Goal: Task Accomplishment & Management: Use online tool/utility

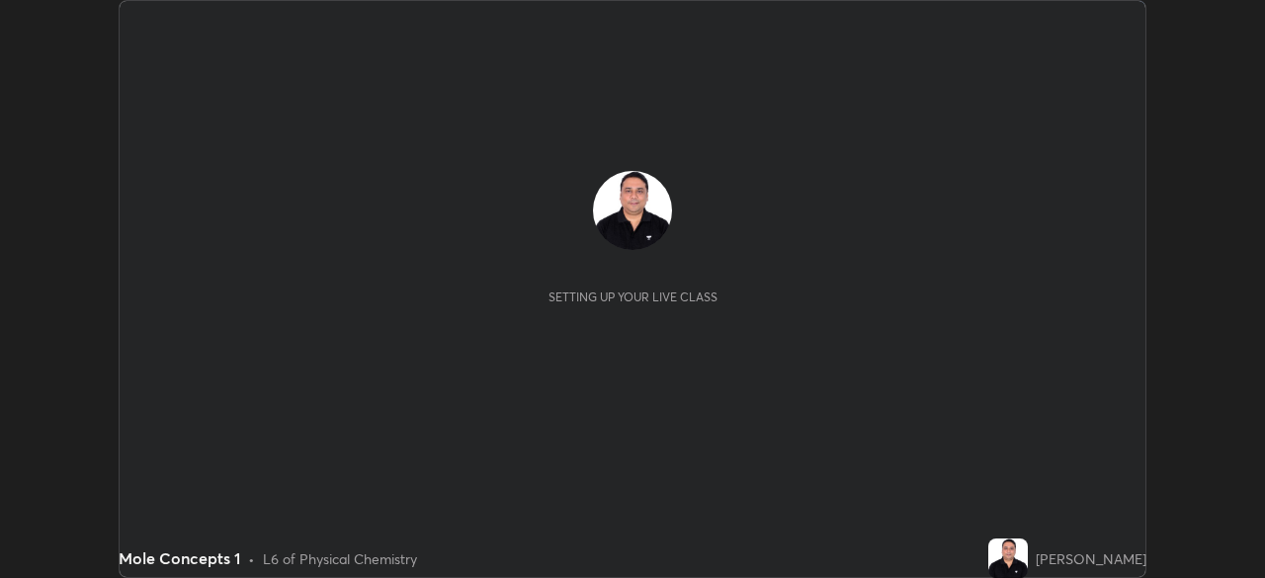
scroll to position [578, 1264]
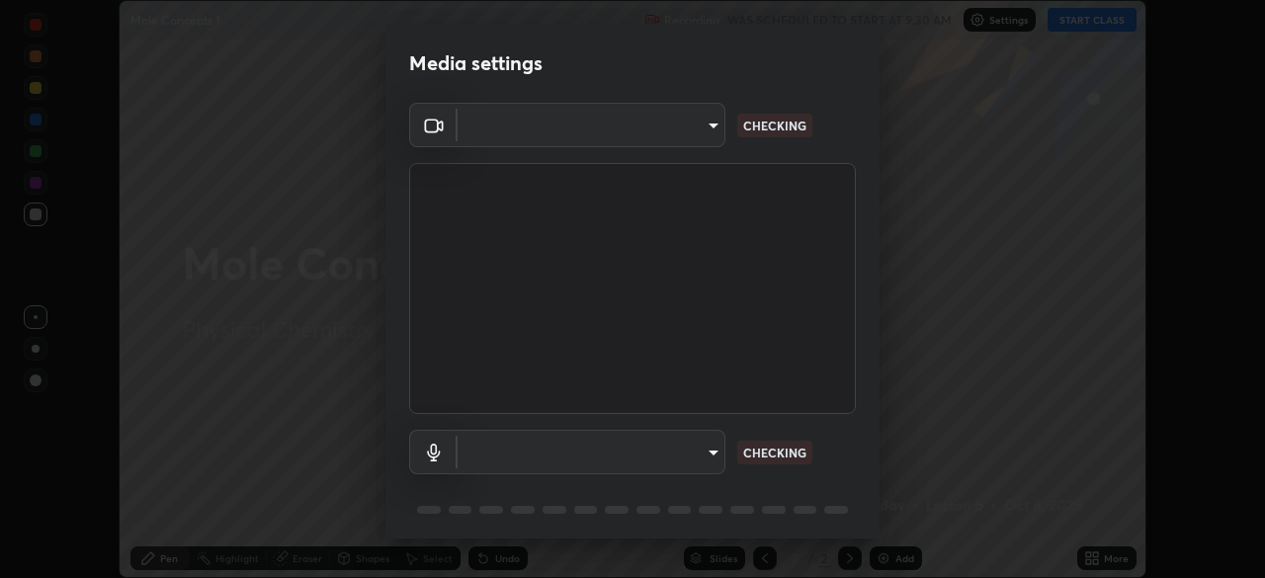
type input "c6d9f4fad3682c18dafb571cd2331b3ecaaf554884ec2734a231d331960bfaec"
click at [694, 449] on body "Erase all Mole Concepts 1 Recording WAS SCHEDULED TO START AT 9:30 AM Settings …" at bounding box center [632, 289] width 1265 height 578
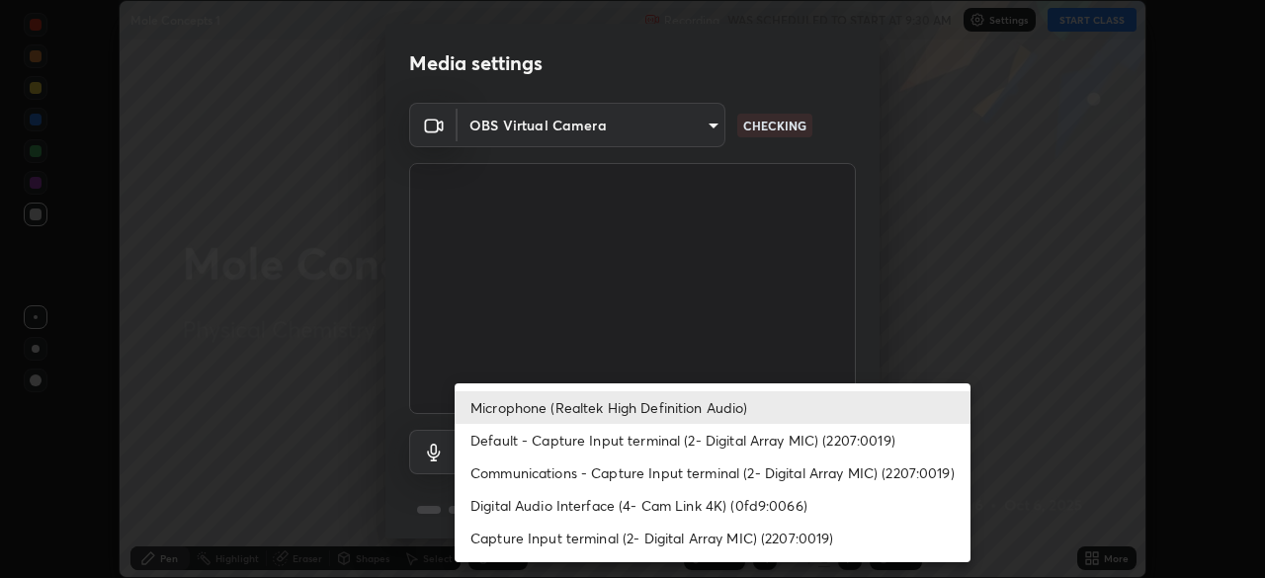
click at [632, 504] on li "Digital Audio Interface (4- Cam Link 4K) (0fd9:0066)" at bounding box center [713, 505] width 516 height 33
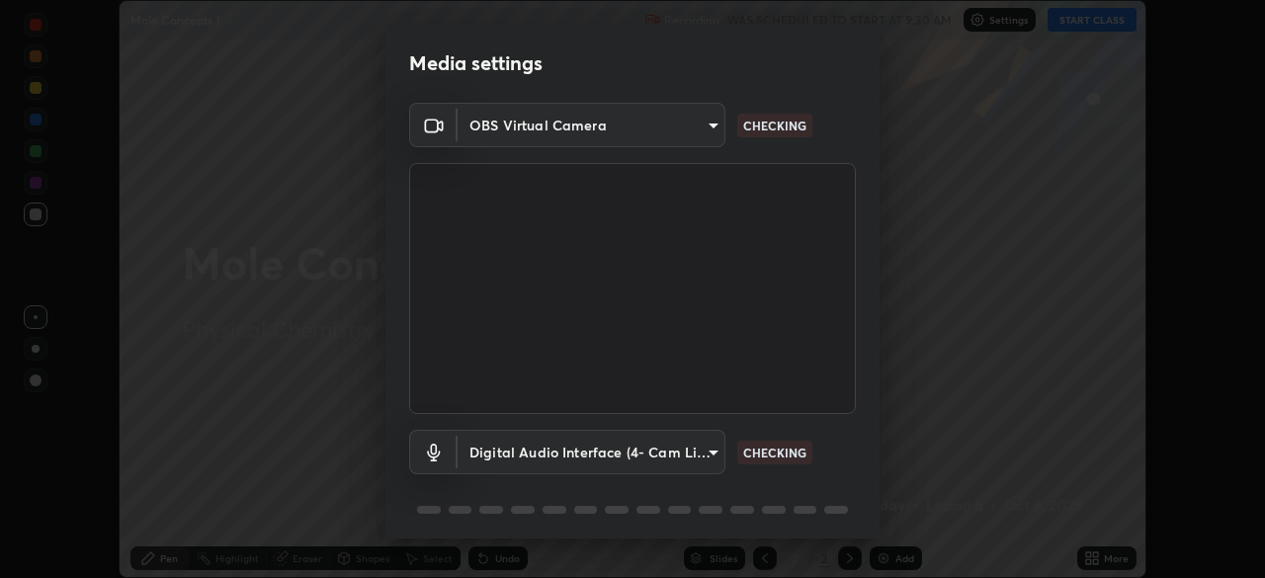
click at [641, 456] on body "Erase all Mole Concepts 1 Recording WAS SCHEDULED TO START AT 9:30 AM Settings …" at bounding box center [632, 289] width 1265 height 578
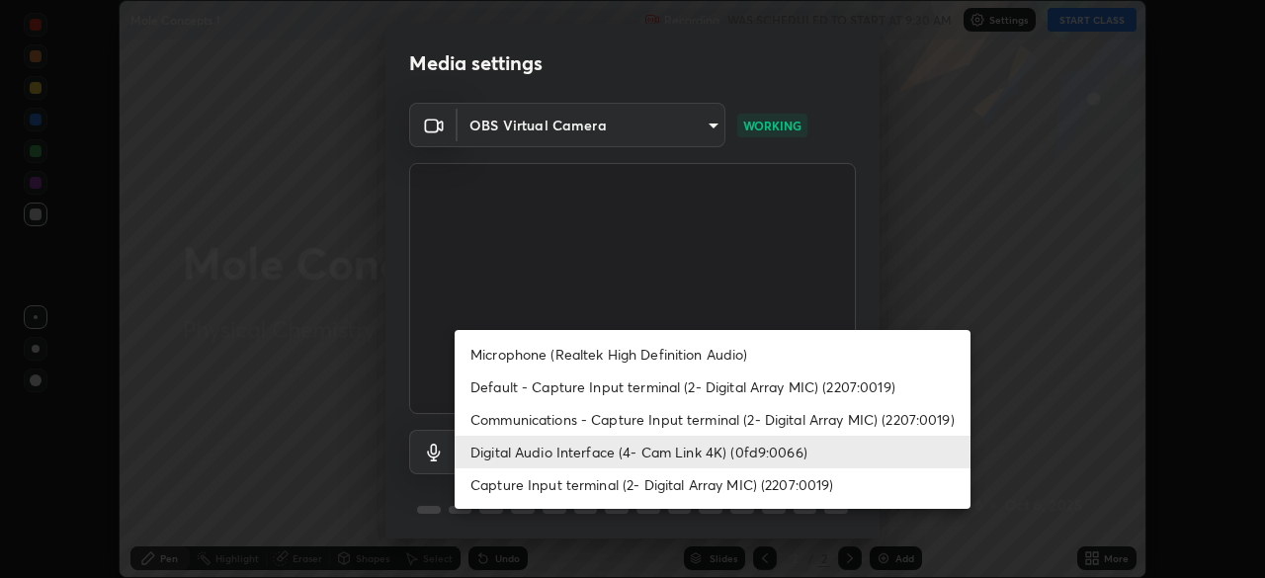
click at [617, 355] on li "Microphone (Realtek High Definition Audio)" at bounding box center [713, 354] width 516 height 33
type input "08d2579e0e28a31325e46f1a0935fd135ddd04ca2428966b5fd78fa4b1a724ef"
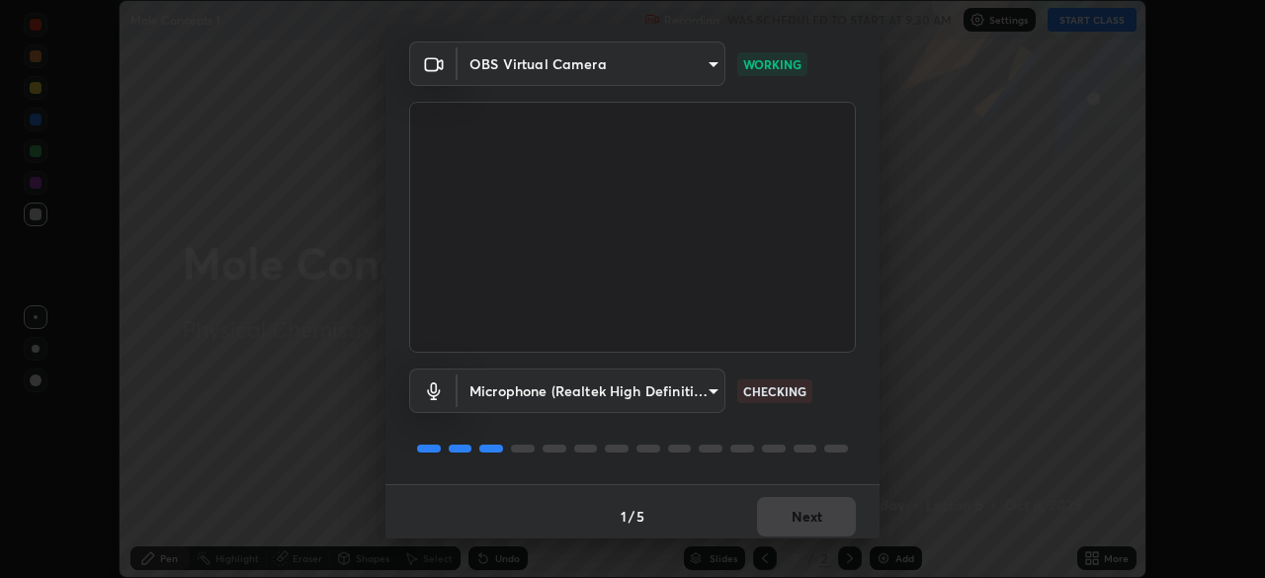
scroll to position [70, 0]
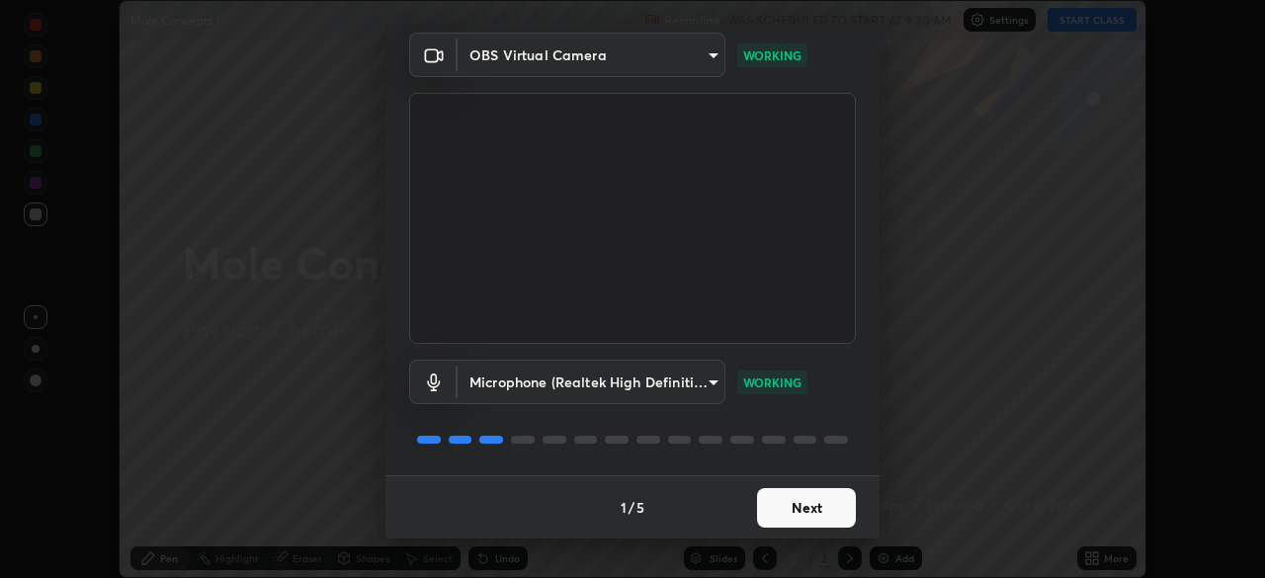
click at [807, 508] on button "Next" at bounding box center [806, 508] width 99 height 40
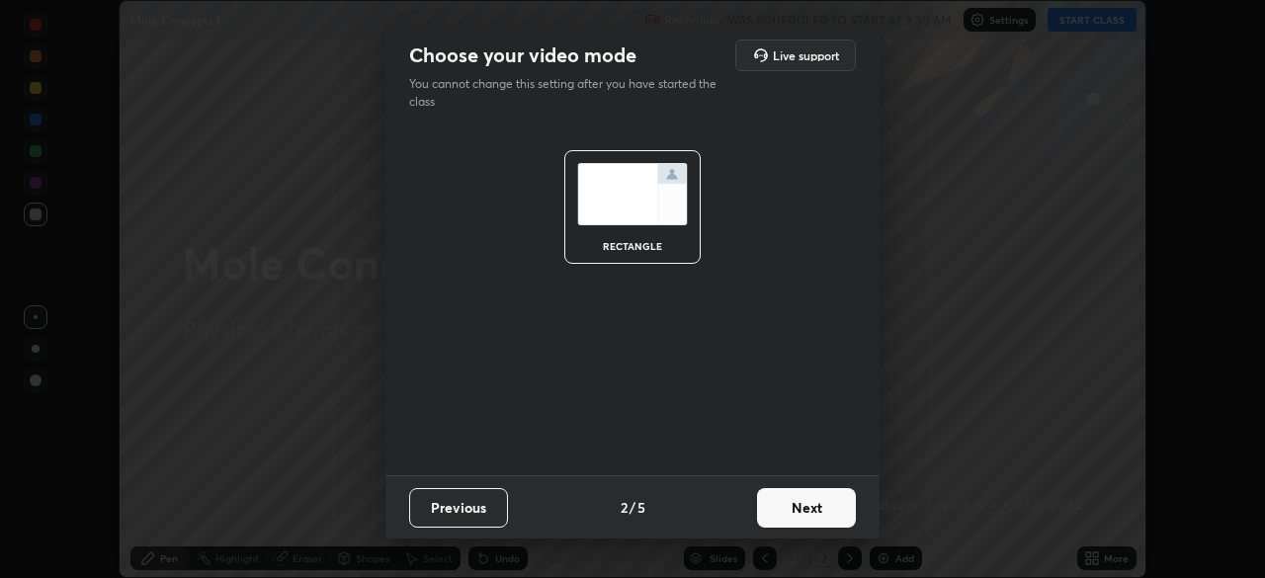
scroll to position [0, 0]
click at [809, 518] on button "Next" at bounding box center [806, 508] width 99 height 40
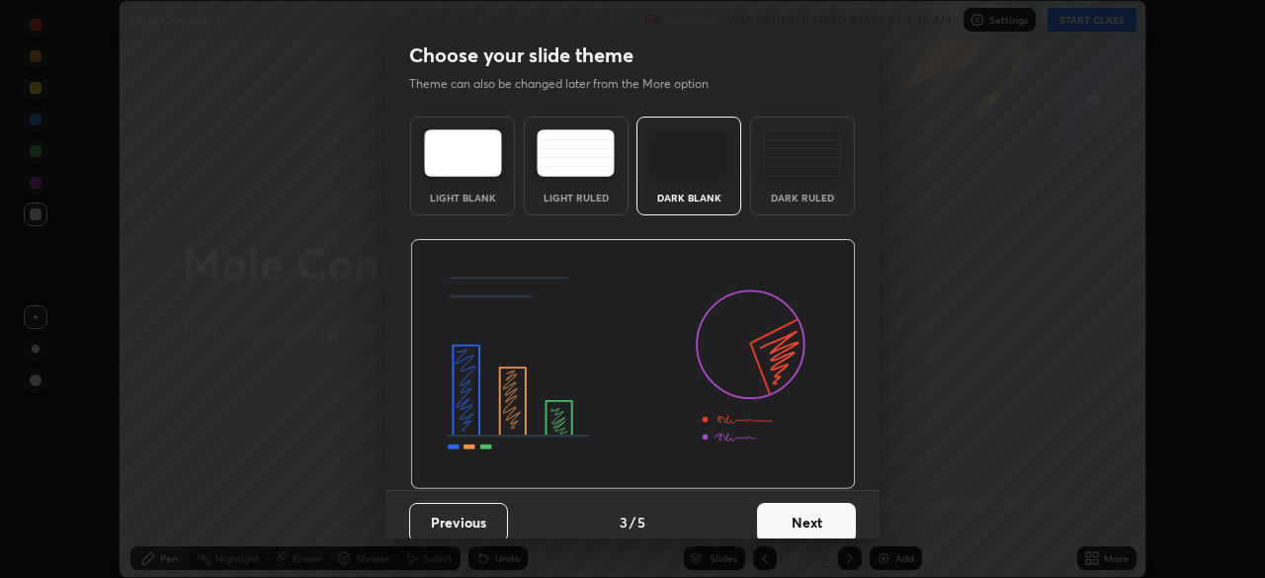
click at [814, 509] on button "Next" at bounding box center [806, 523] width 99 height 40
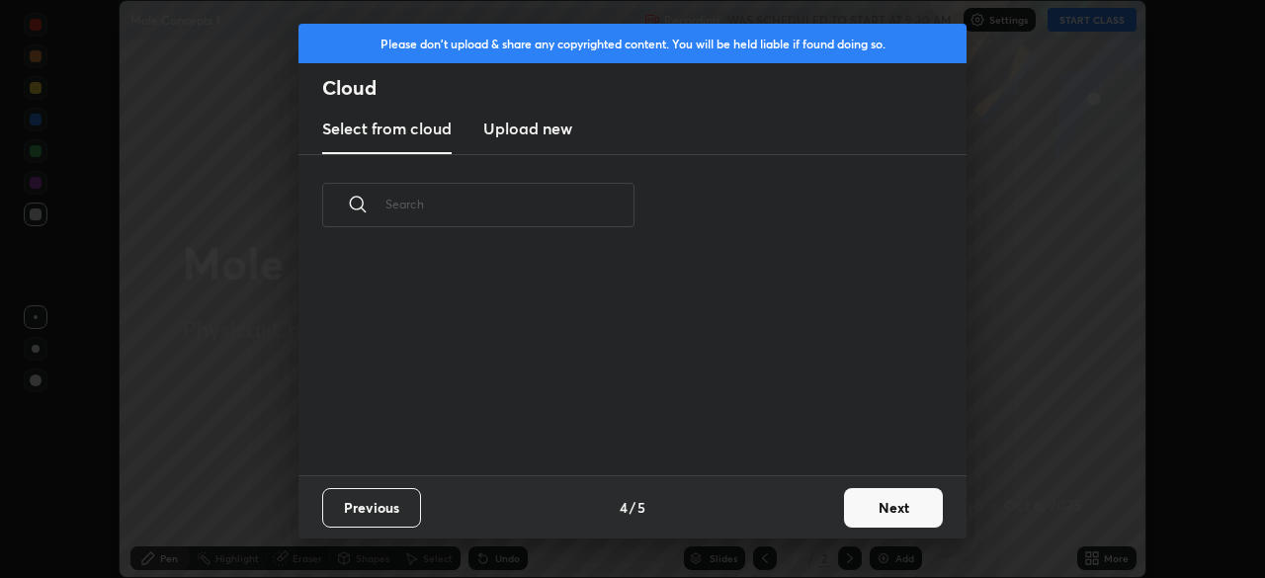
click at [813, 515] on div "Previous 4 / 5 Next" at bounding box center [633, 506] width 668 height 63
click at [812, 516] on div "Previous 4 / 5 Next" at bounding box center [633, 506] width 668 height 63
click at [874, 507] on button "Next" at bounding box center [893, 508] width 99 height 40
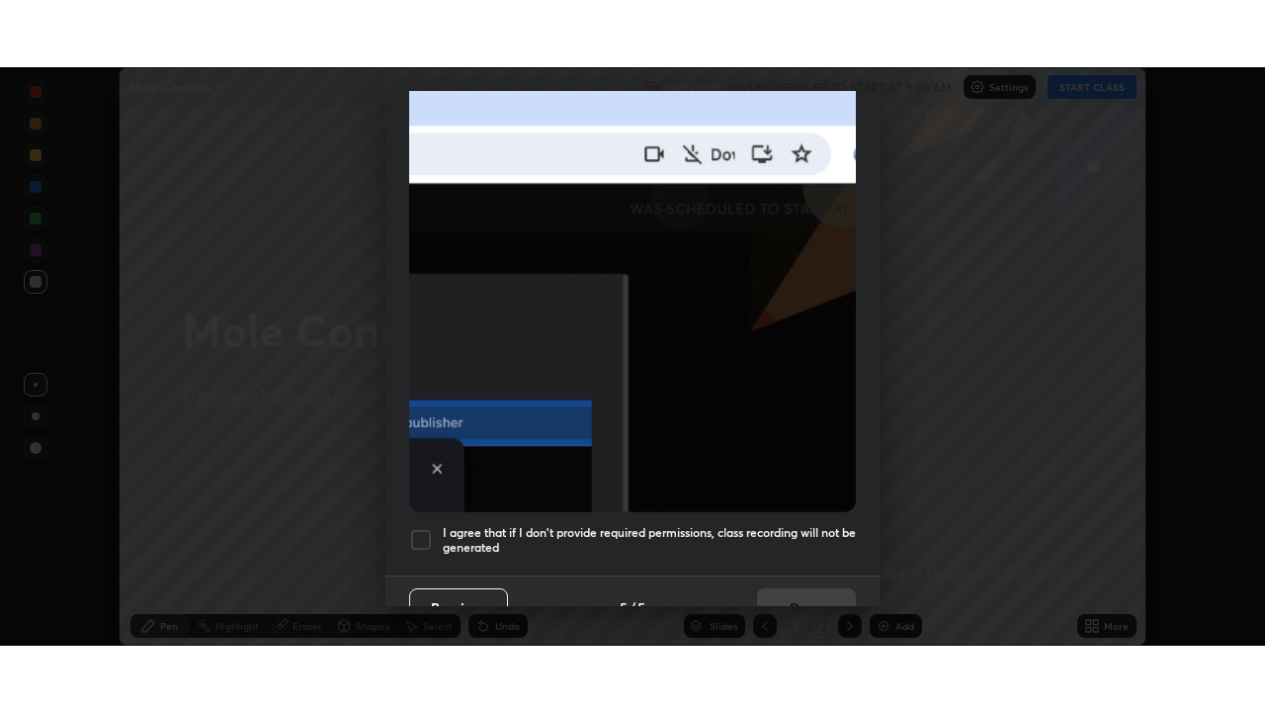
scroll to position [473, 0]
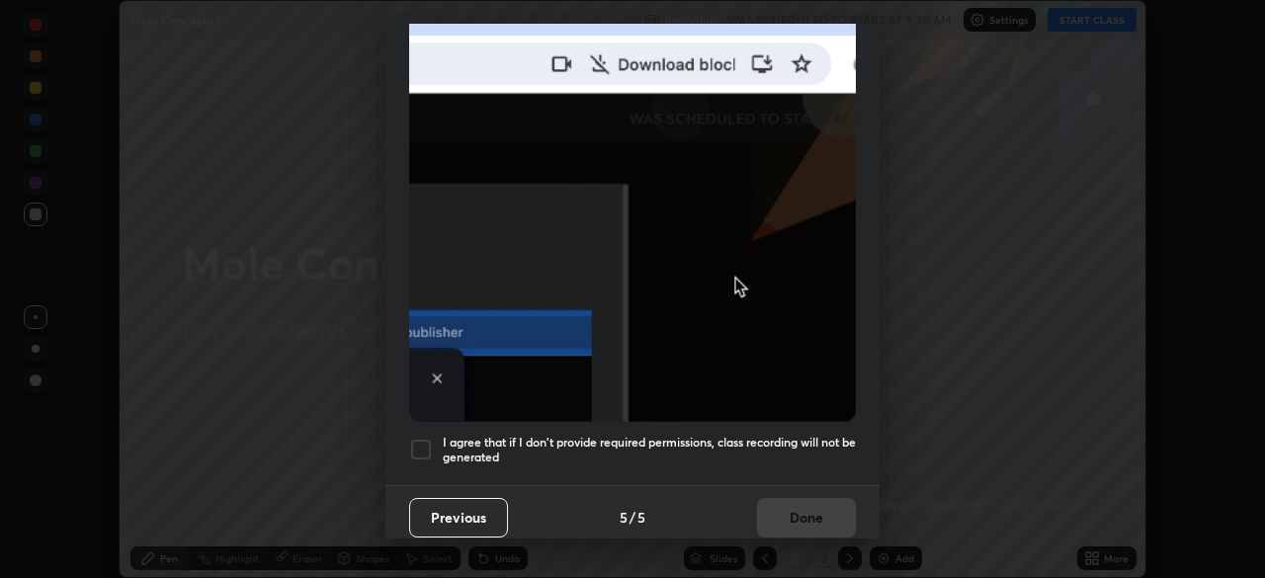
click at [424, 441] on div at bounding box center [421, 450] width 24 height 24
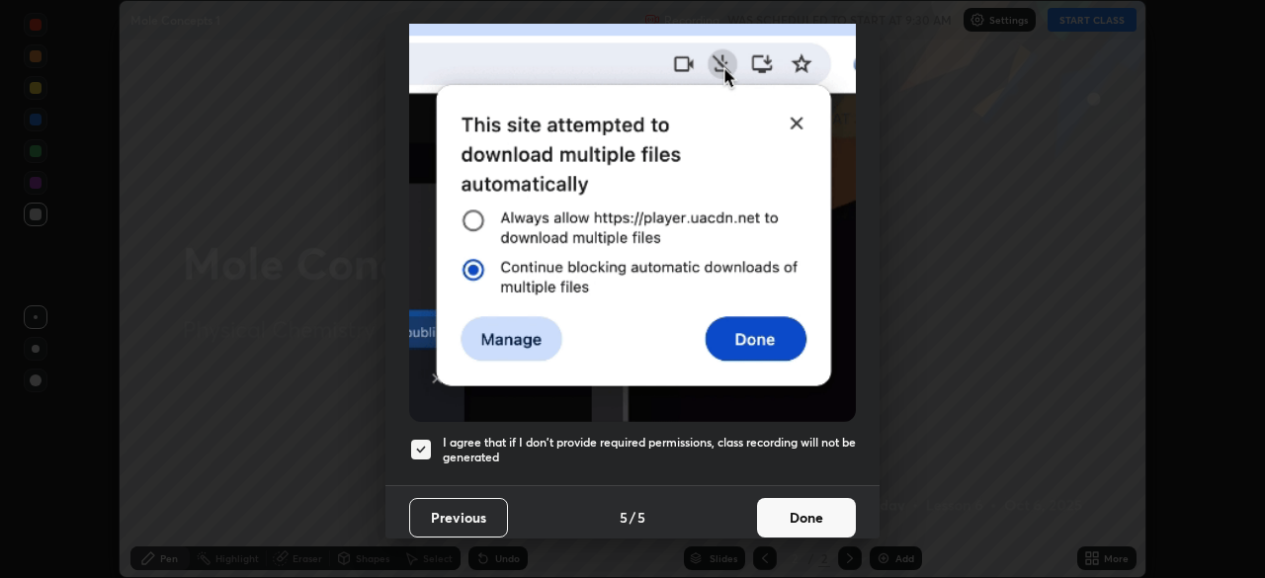
click at [758, 514] on button "Done" at bounding box center [806, 518] width 99 height 40
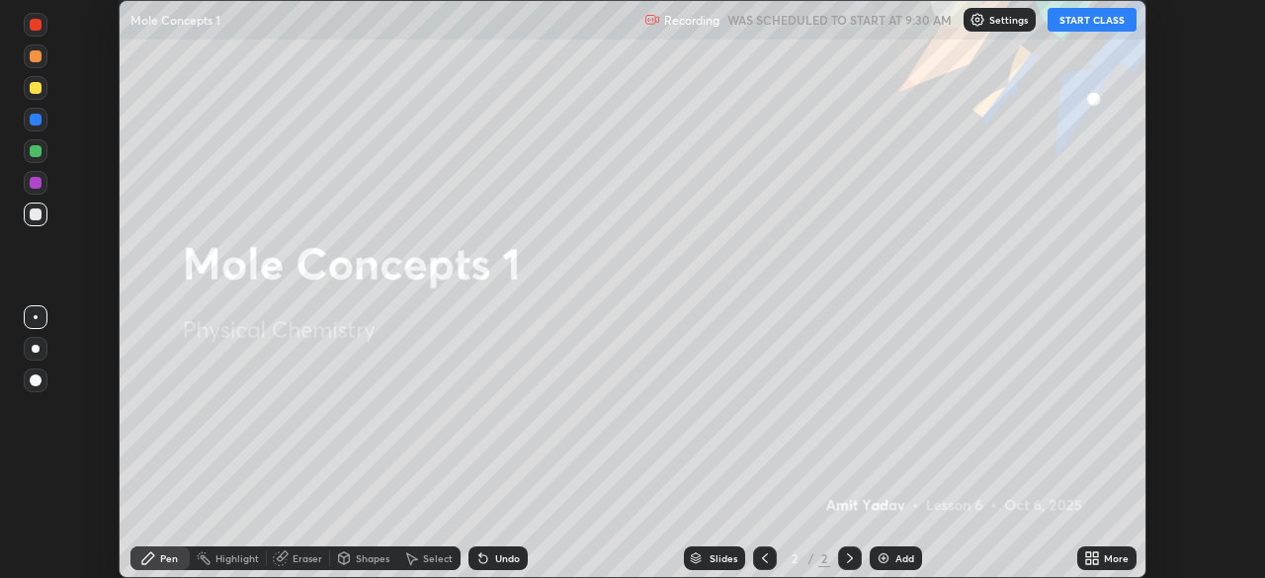
click at [1087, 558] on icon at bounding box center [1092, 559] width 16 height 16
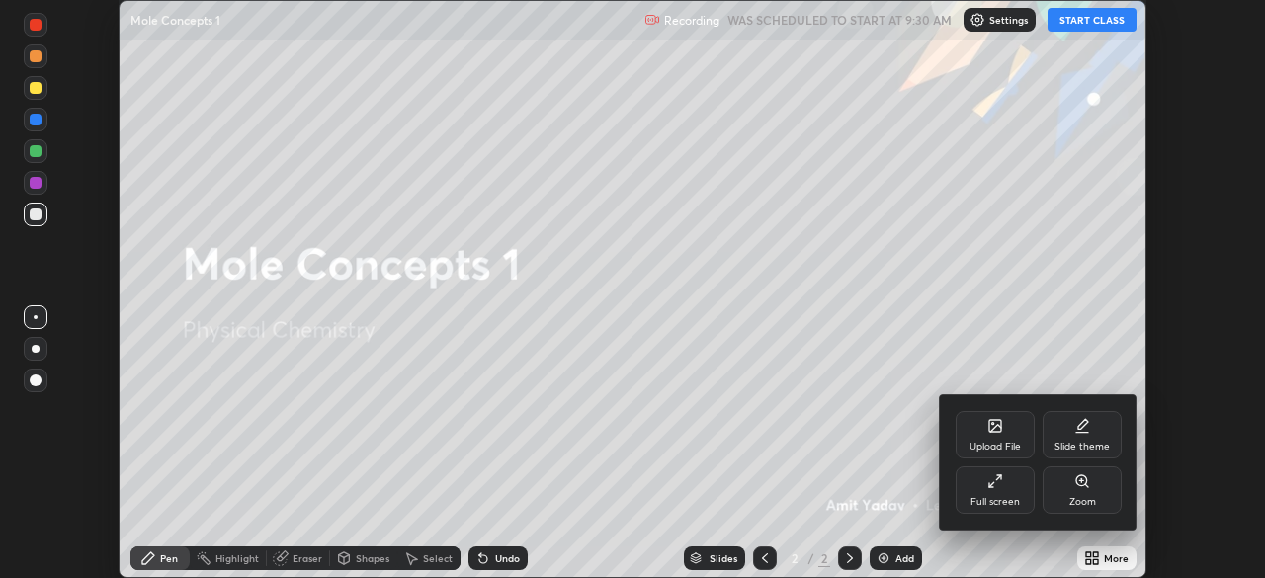
click at [992, 497] on div "Full screen" at bounding box center [995, 502] width 49 height 10
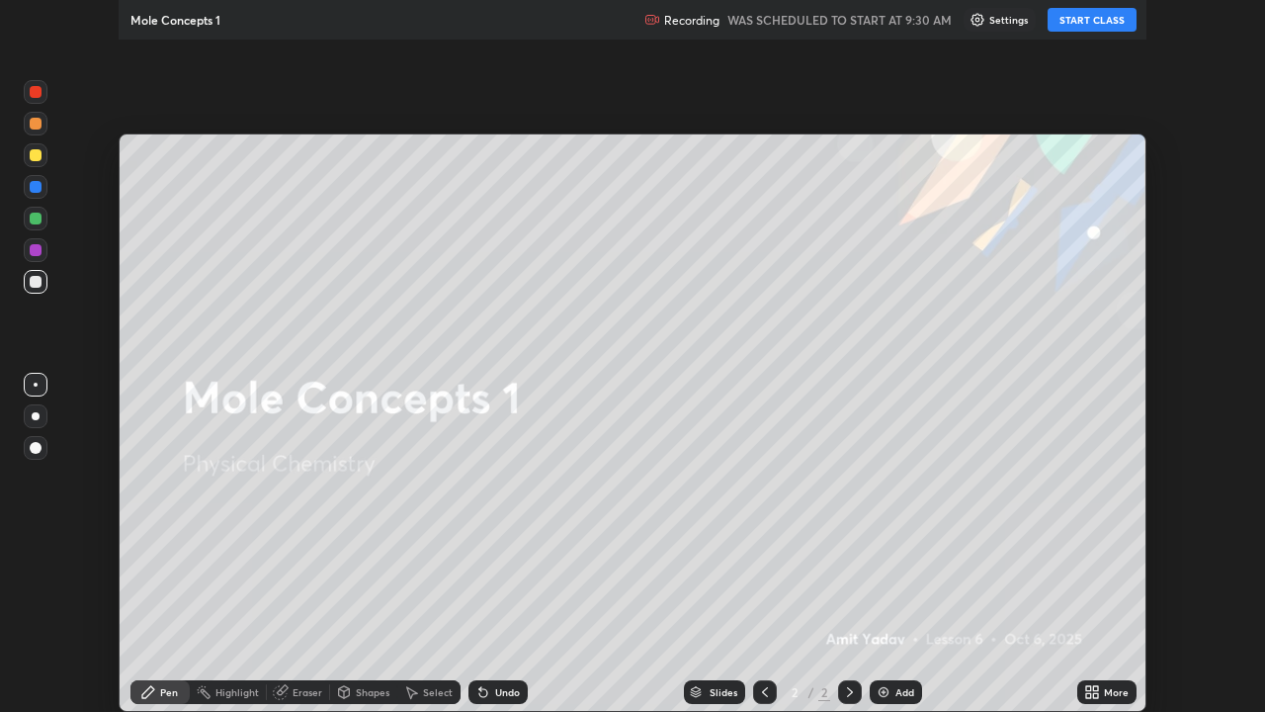
scroll to position [712, 1265]
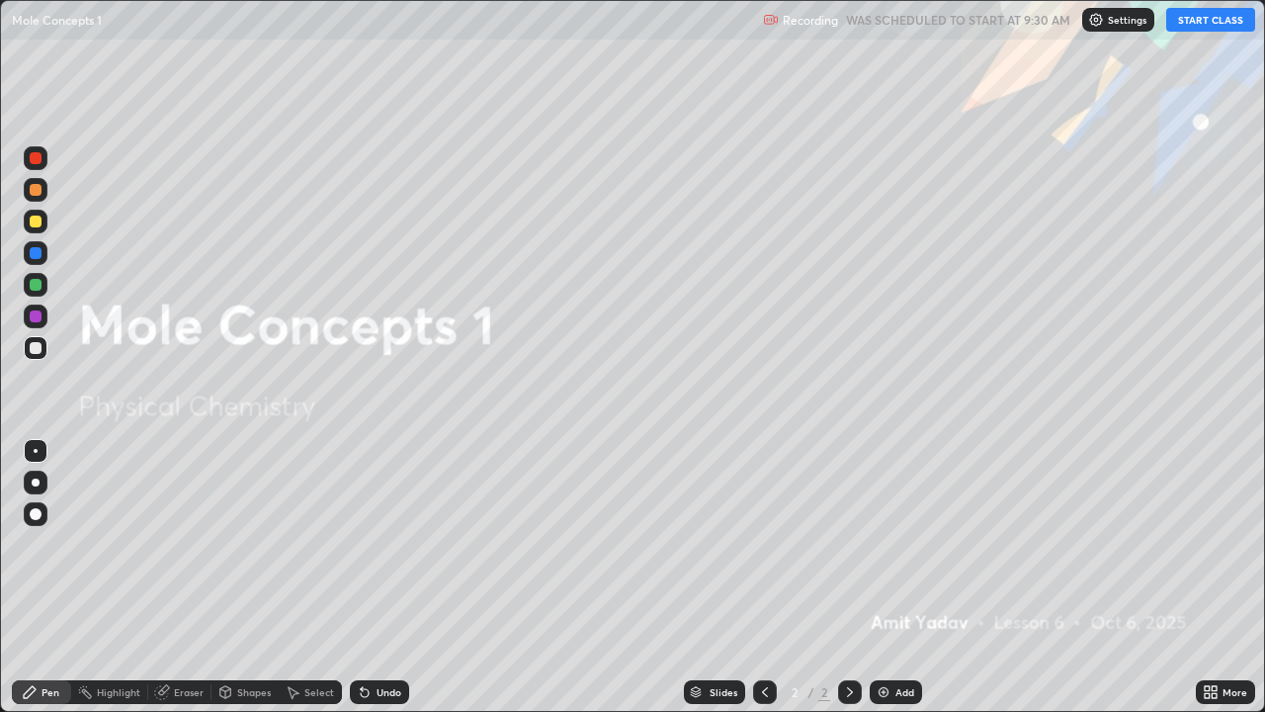
click at [1215, 24] on button "START CLASS" at bounding box center [1210, 20] width 89 height 24
click at [879, 577] on img at bounding box center [884, 692] width 16 height 16
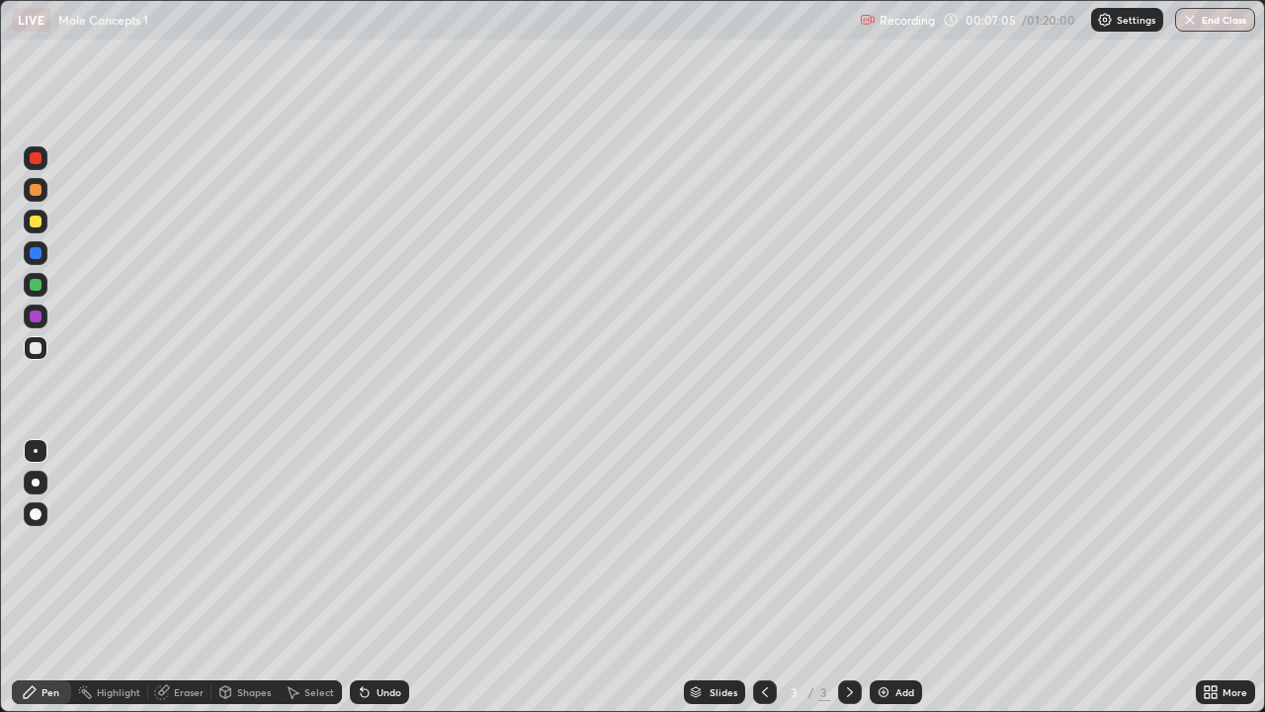
click at [240, 577] on div "Shapes" at bounding box center [254, 692] width 34 height 10
click at [181, 577] on div "Eraser" at bounding box center [189, 692] width 30 height 10
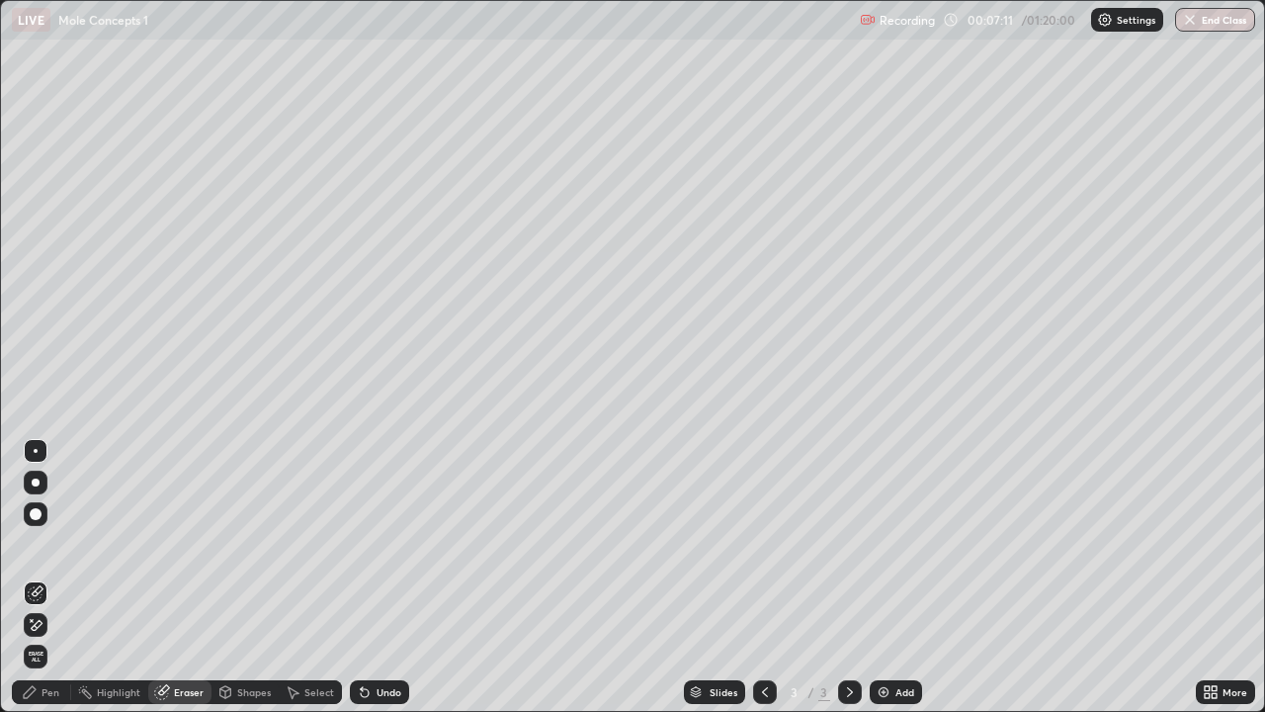
click at [53, 577] on div "Pen" at bounding box center [51, 692] width 18 height 10
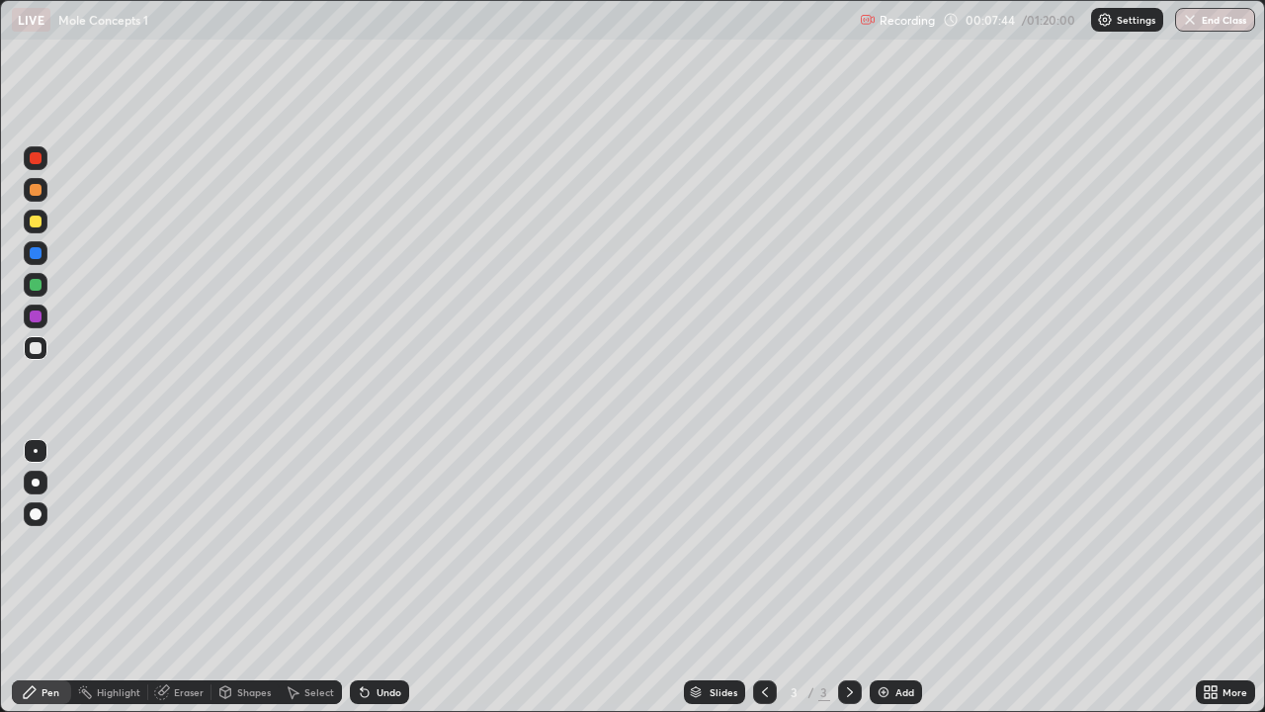
click at [175, 577] on div "Eraser" at bounding box center [179, 692] width 63 height 24
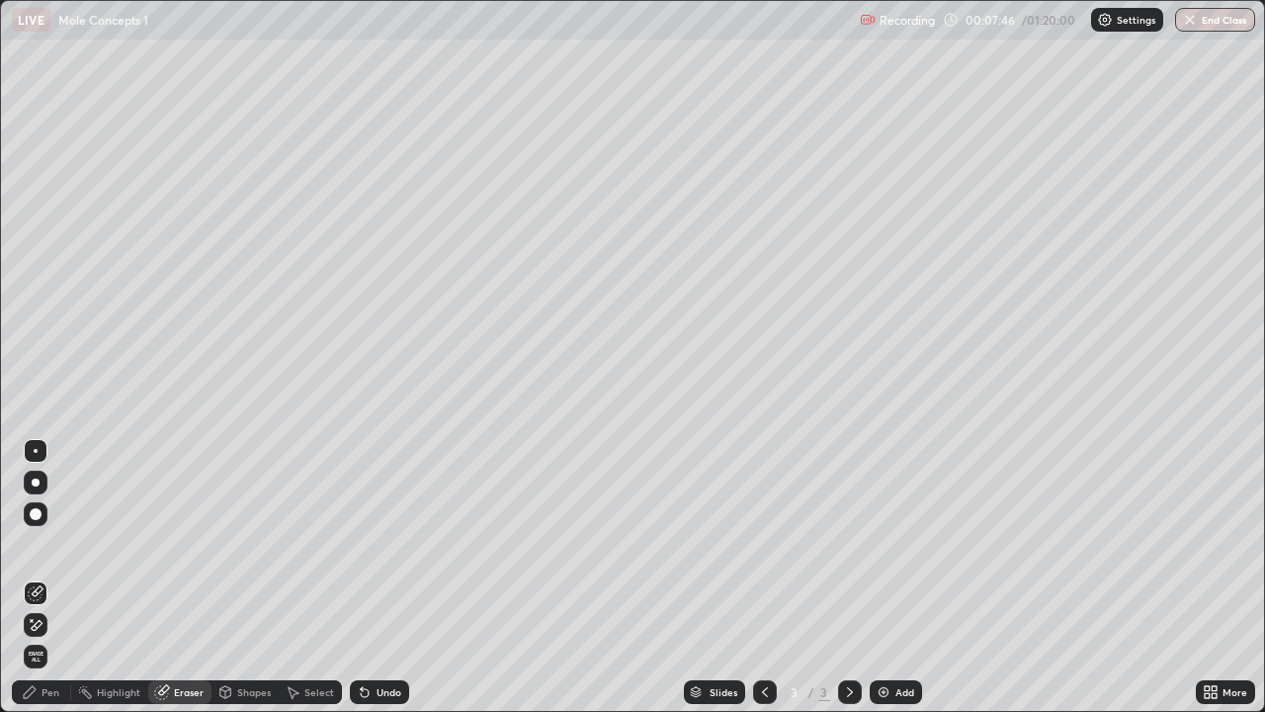
click at [42, 577] on div "Pen" at bounding box center [41, 692] width 59 height 24
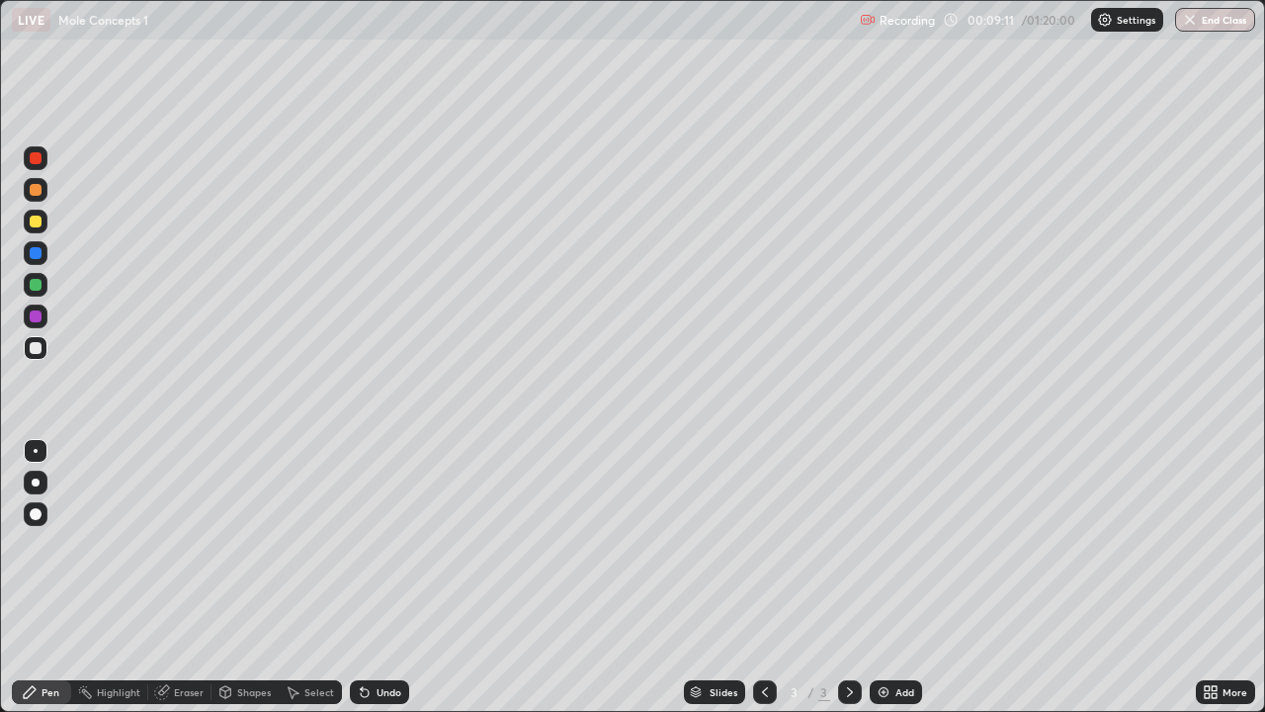
click at [318, 577] on div "Select" at bounding box center [319, 692] width 30 height 10
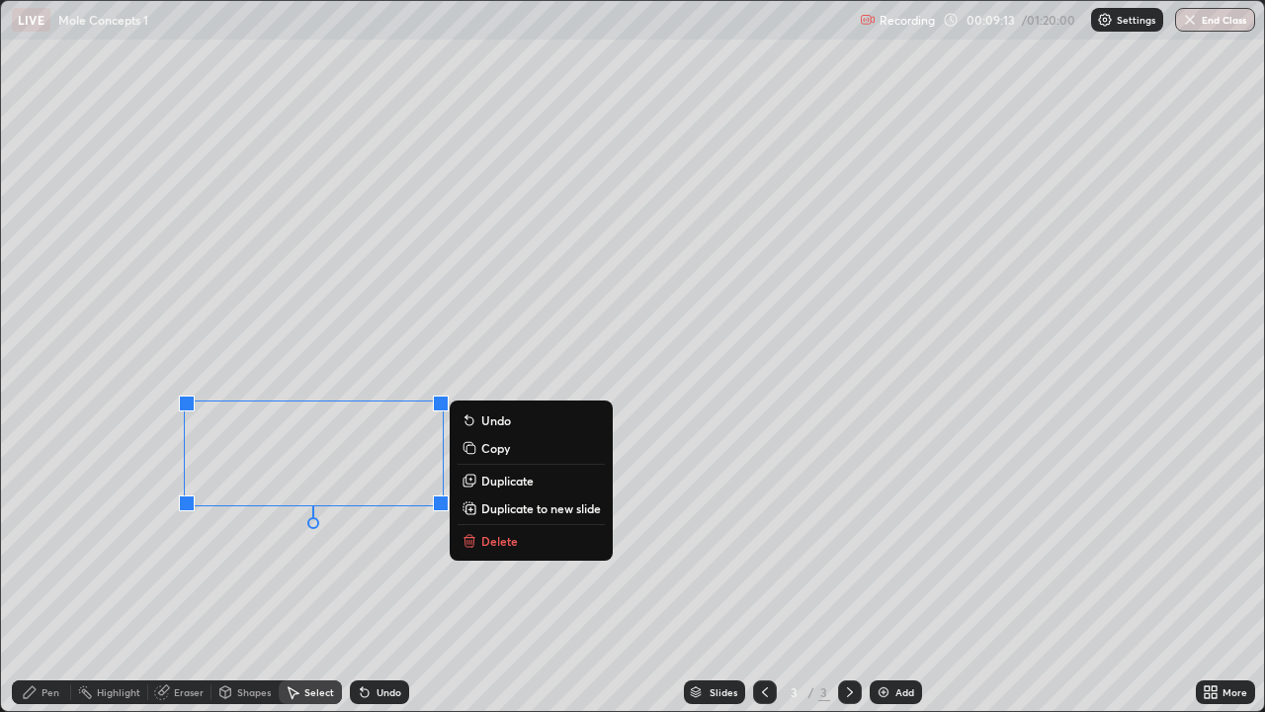
click at [490, 541] on p "Delete" at bounding box center [499, 541] width 37 height 16
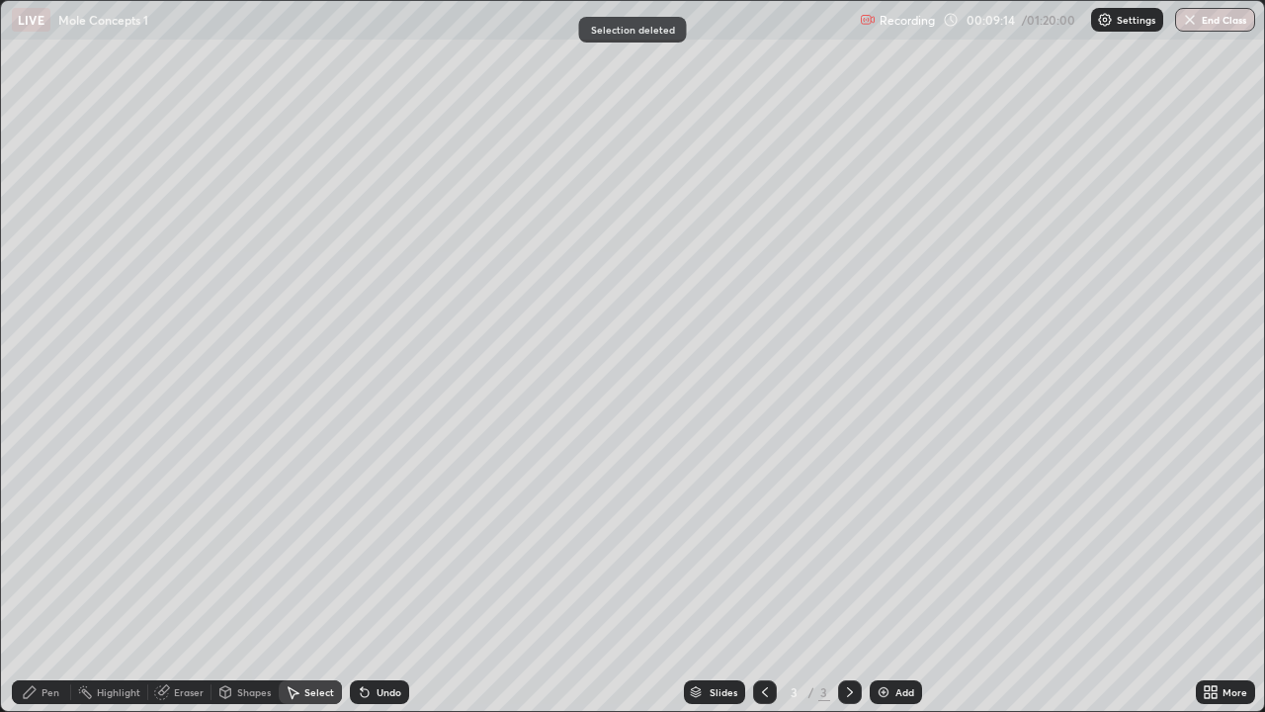
click at [50, 577] on div "Pen" at bounding box center [51, 692] width 18 height 10
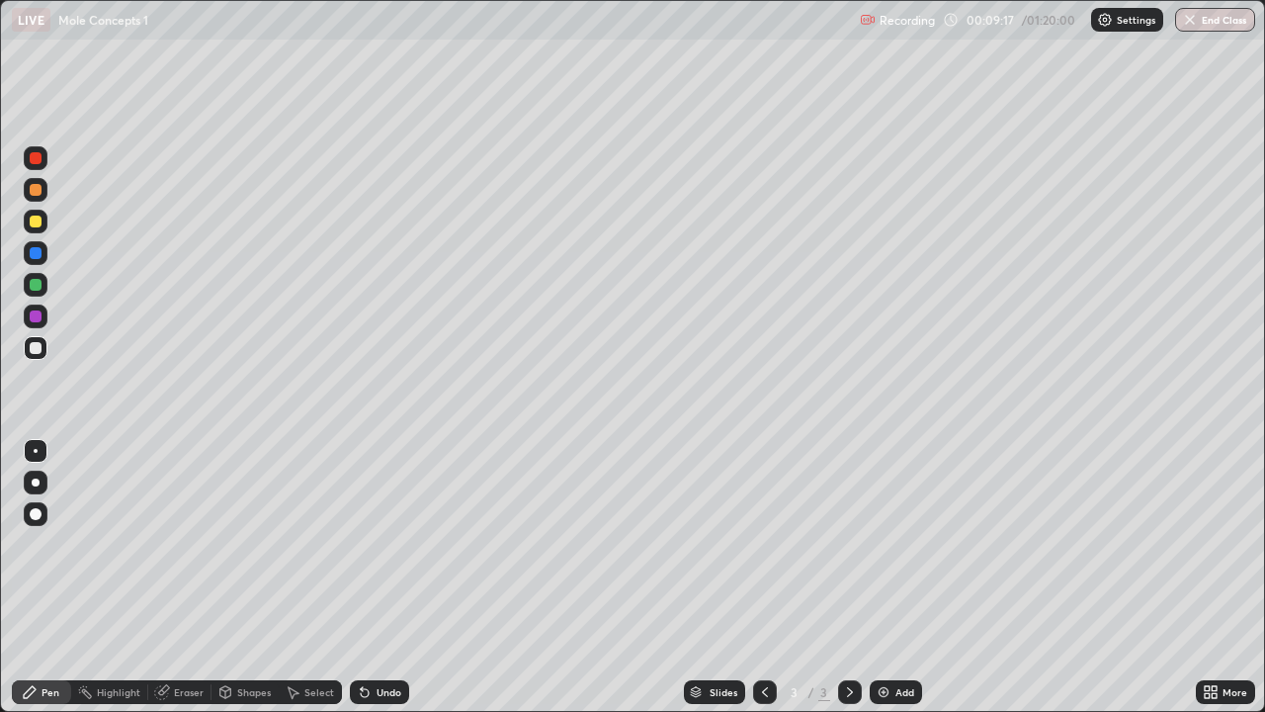
click at [379, 577] on div "Undo" at bounding box center [389, 692] width 25 height 10
click at [41, 228] on div at bounding box center [36, 222] width 24 height 24
click at [182, 577] on div "Eraser" at bounding box center [189, 692] width 30 height 10
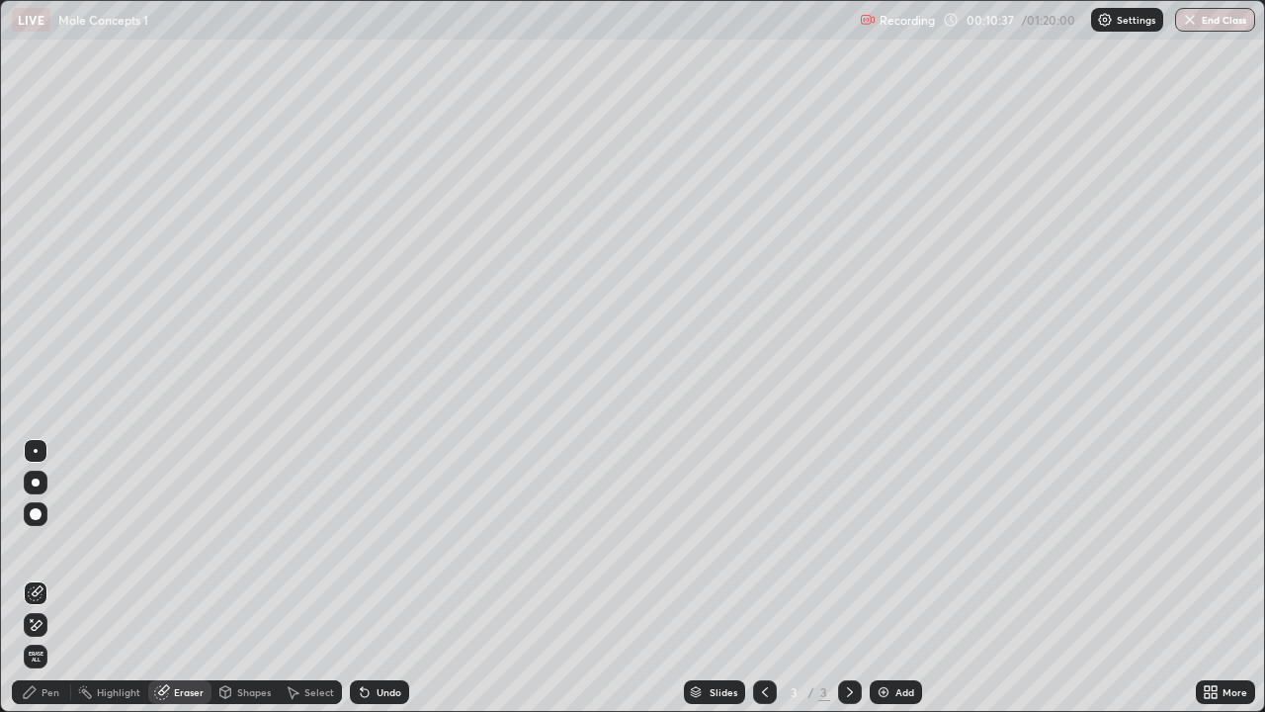
click at [252, 577] on div "Shapes" at bounding box center [254, 692] width 34 height 10
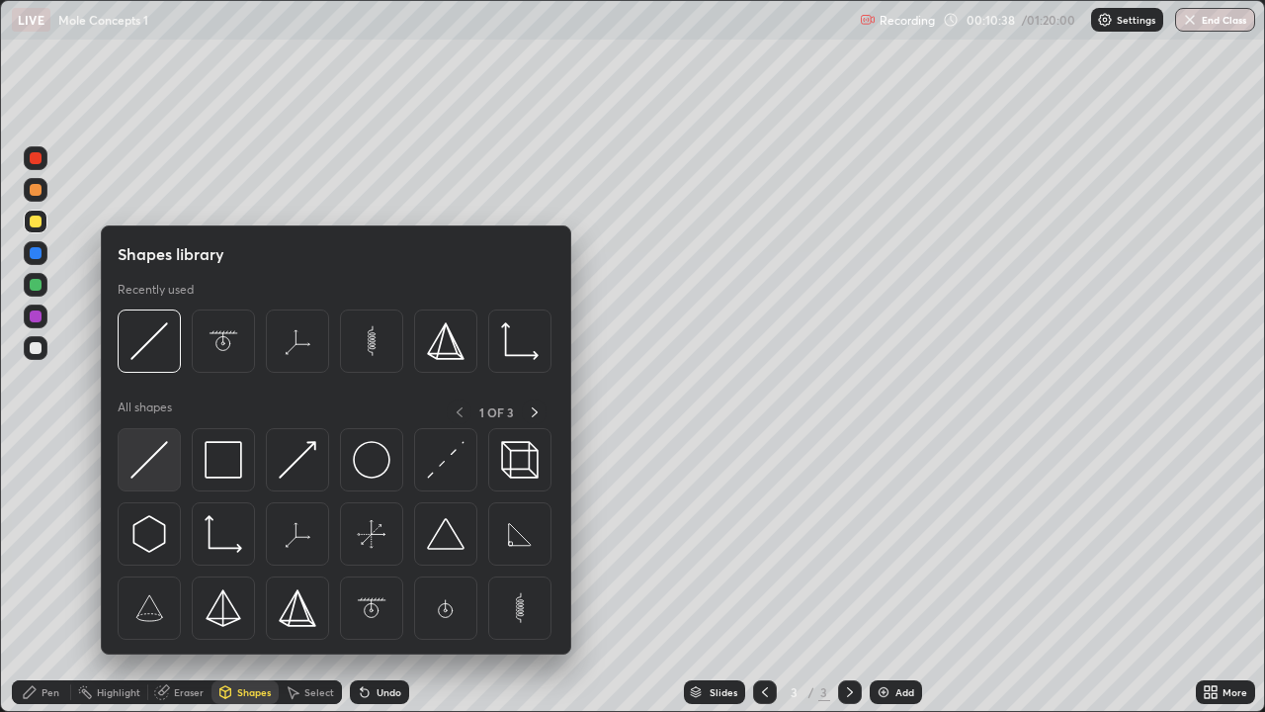
click at [145, 470] on img at bounding box center [149, 460] width 38 height 38
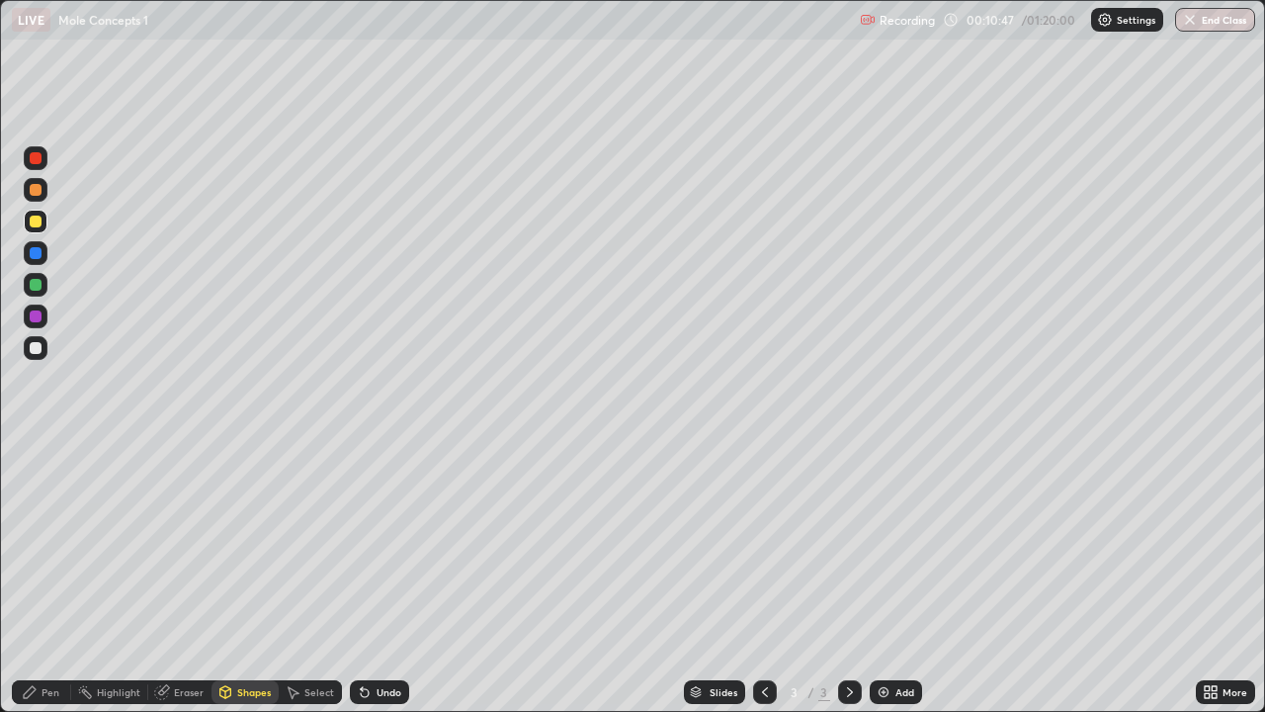
click at [33, 353] on div at bounding box center [36, 348] width 12 height 12
click at [39, 194] on div at bounding box center [36, 190] width 12 height 12
click at [378, 577] on div "Undo" at bounding box center [379, 692] width 59 height 24
click at [47, 577] on div "Pen" at bounding box center [51, 692] width 18 height 10
click at [1167, 577] on div "Slides 3 / 3 Add" at bounding box center [802, 692] width 787 height 40
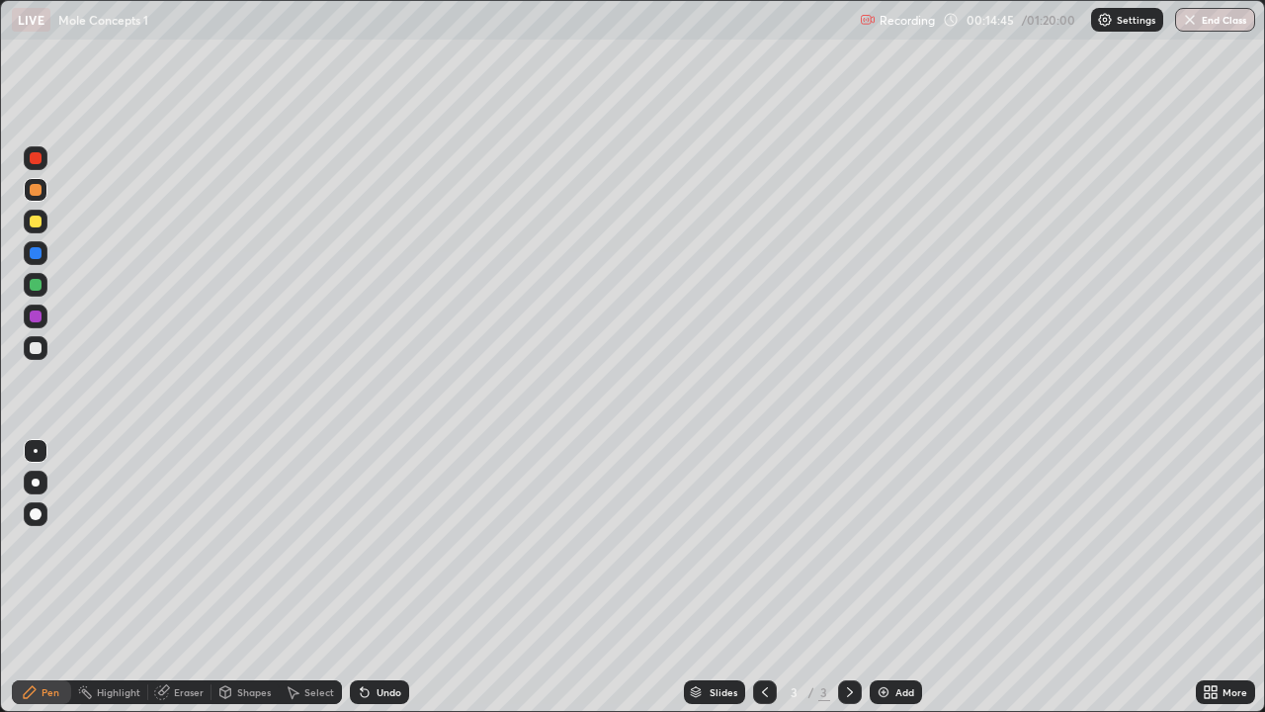
click at [1179, 577] on div "Slides 3 / 3 Add" at bounding box center [802, 692] width 787 height 40
click at [1162, 577] on div "Slides 3 / 3 Add" at bounding box center [802, 692] width 787 height 40
click at [304, 577] on div "Select" at bounding box center [319, 692] width 30 height 10
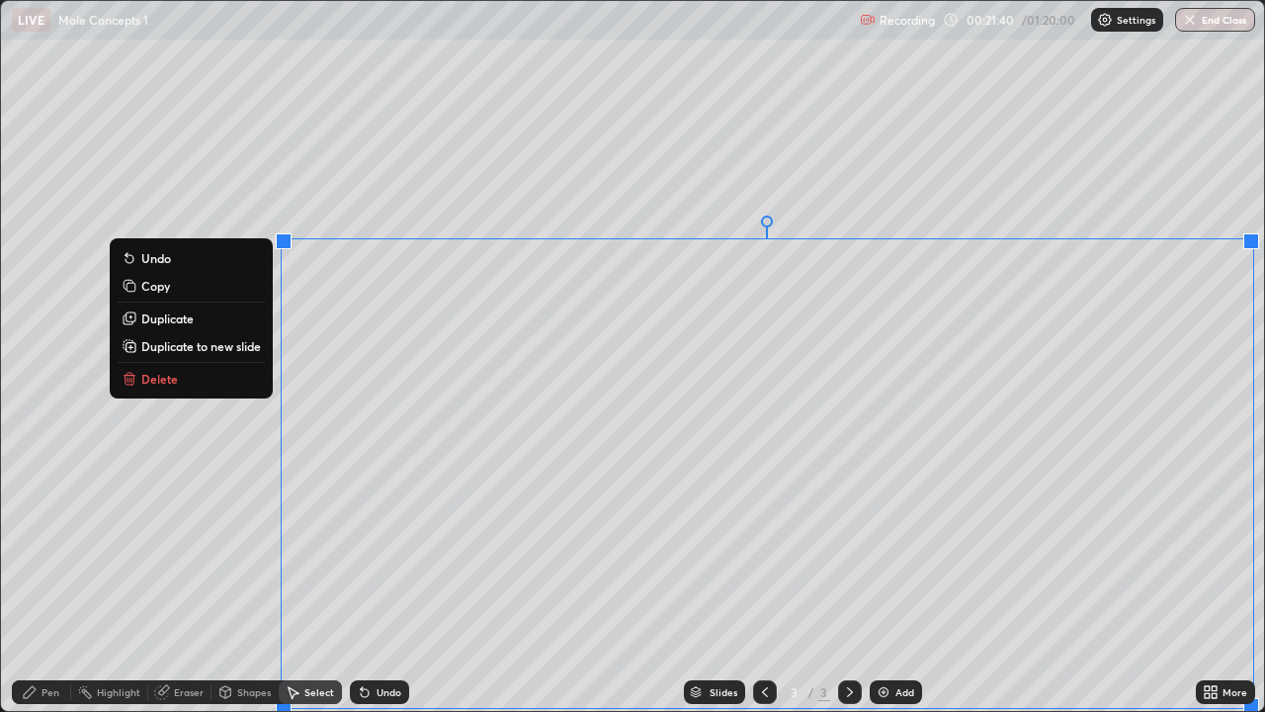
click at [1006, 577] on div "0 ° Undo Copy Duplicate Duplicate to new slide Delete" at bounding box center [632, 356] width 1263 height 710
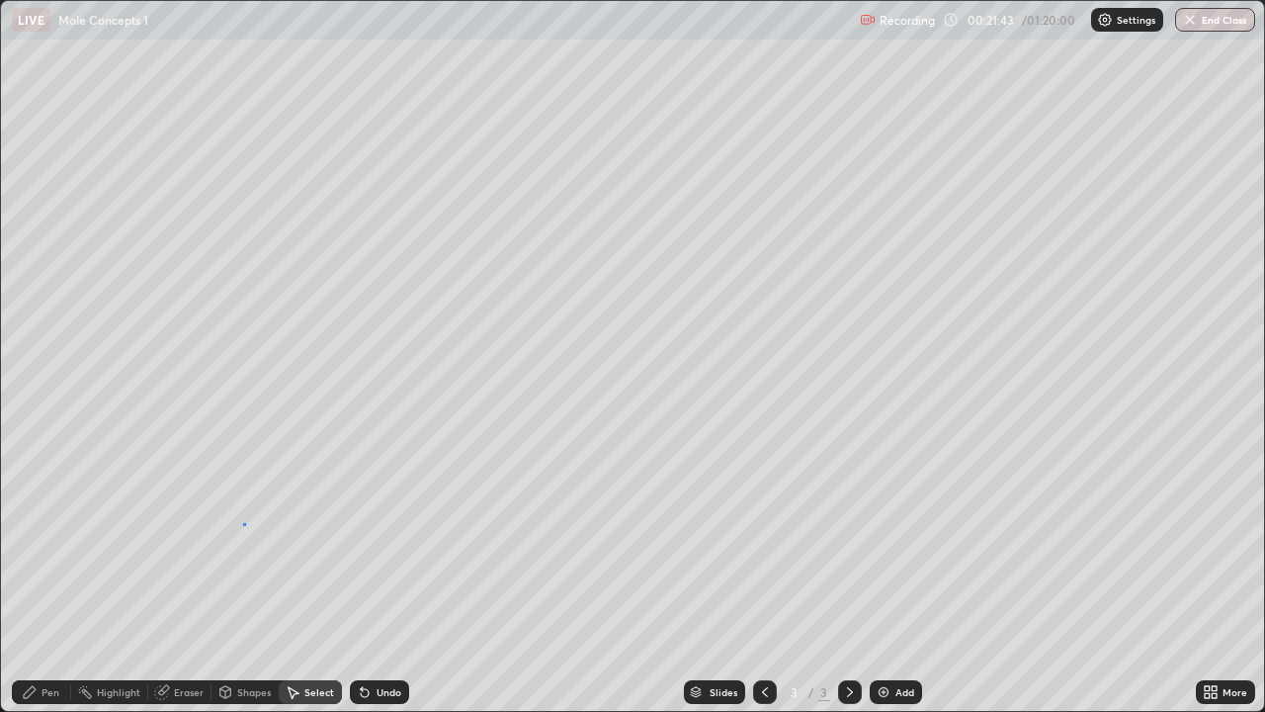
click at [245, 528] on div "0 ° Undo Copy Duplicate Duplicate to new slide Delete" at bounding box center [632, 356] width 1263 height 710
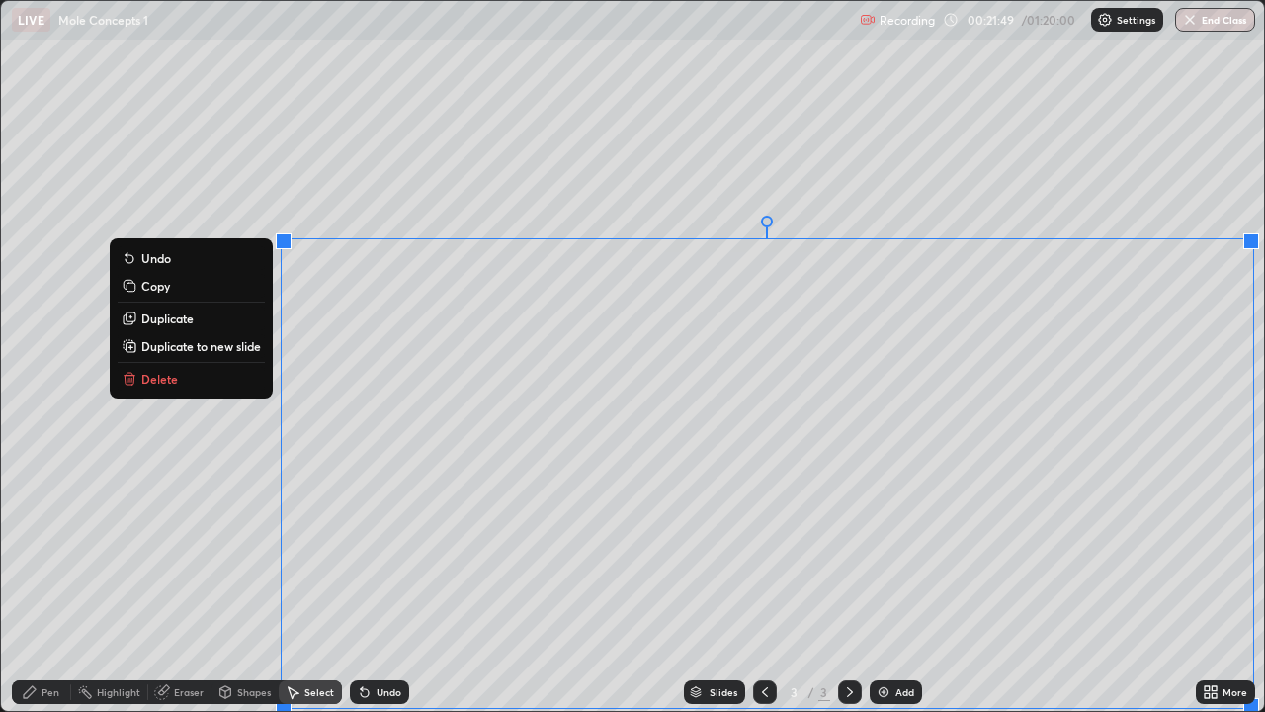
click at [161, 295] on button "Copy" at bounding box center [191, 286] width 147 height 24
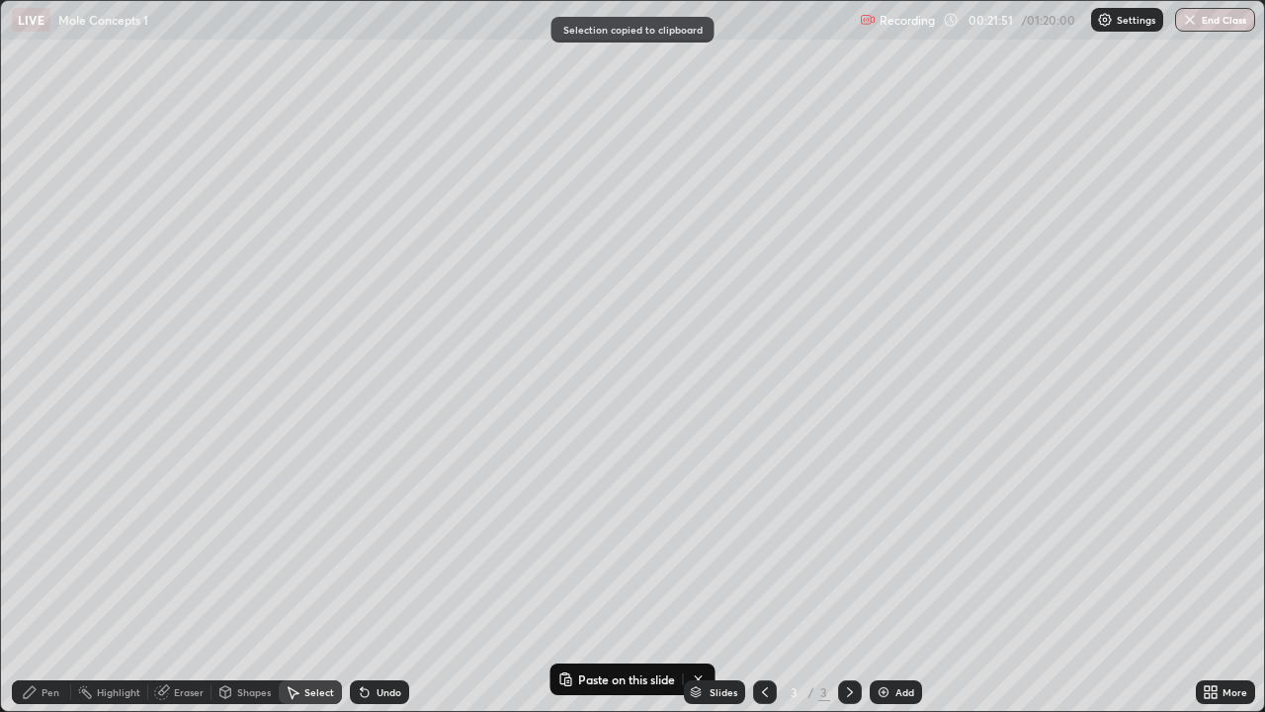
click at [885, 577] on img at bounding box center [884, 692] width 16 height 16
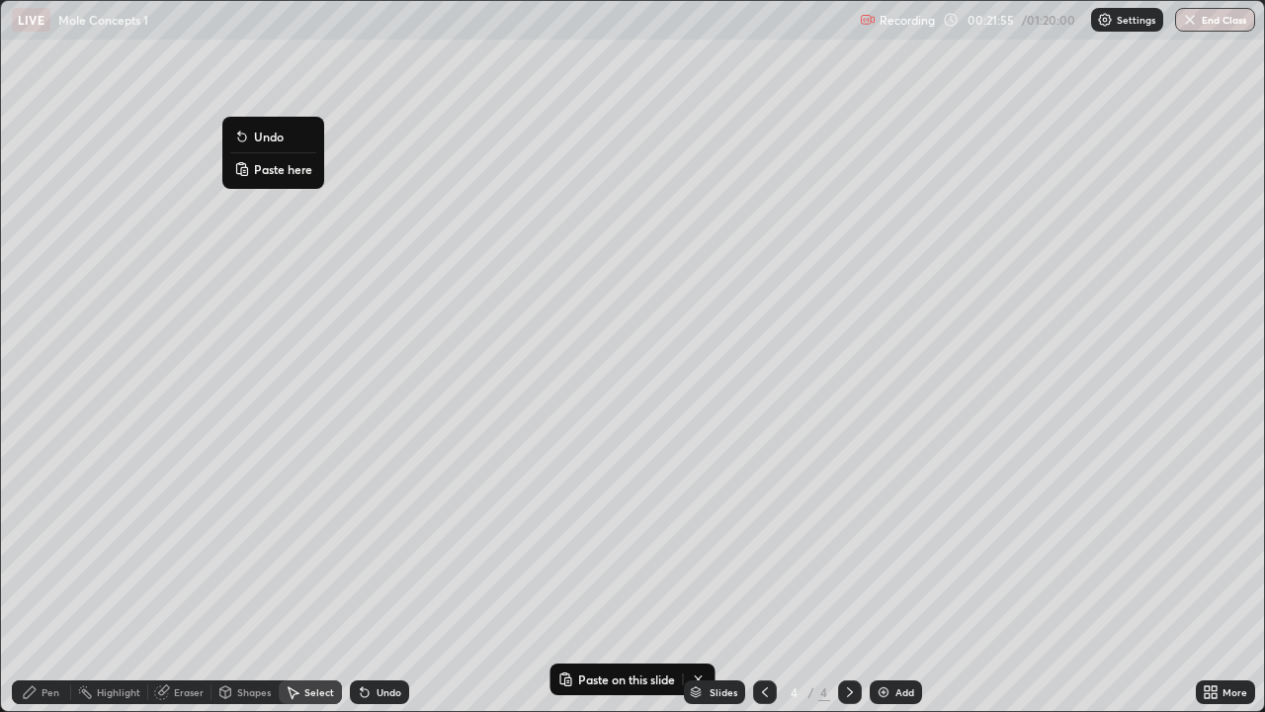
click at [258, 170] on p "Paste here" at bounding box center [283, 169] width 58 height 16
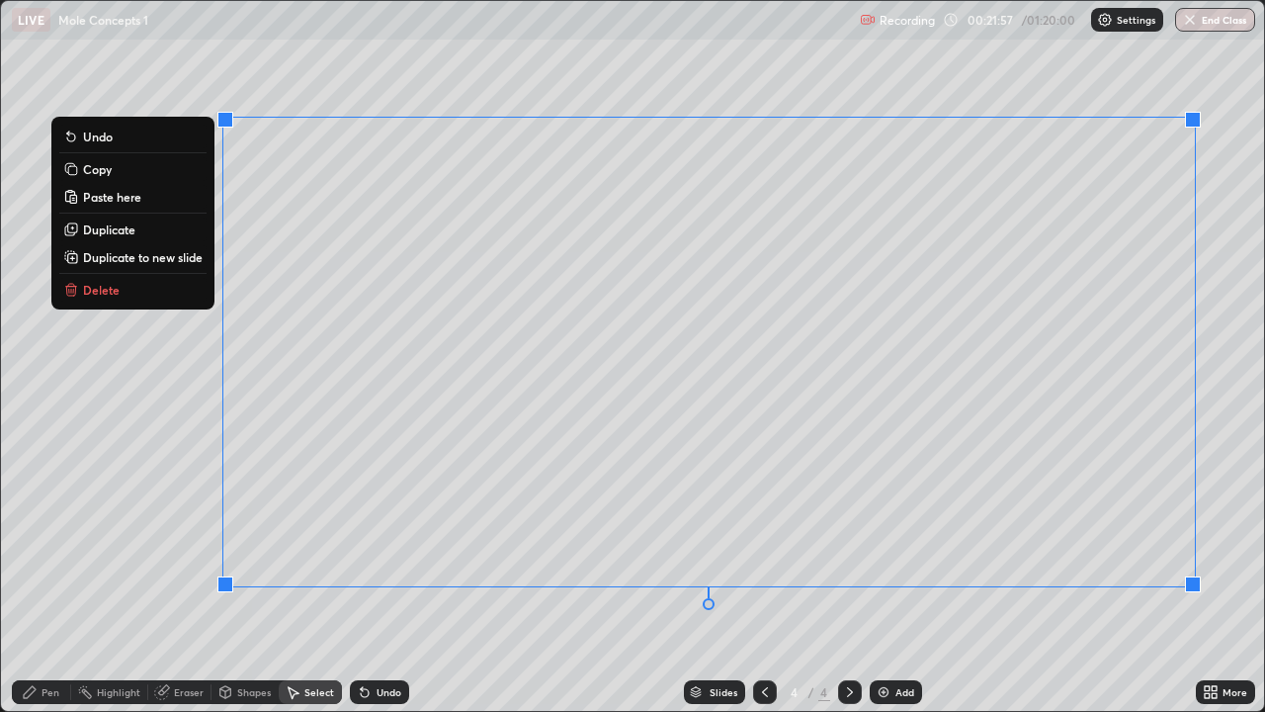
click at [525, 577] on div "0 ° Undo Copy Paste here Duplicate Duplicate to new slide Delete" at bounding box center [632, 356] width 1263 height 710
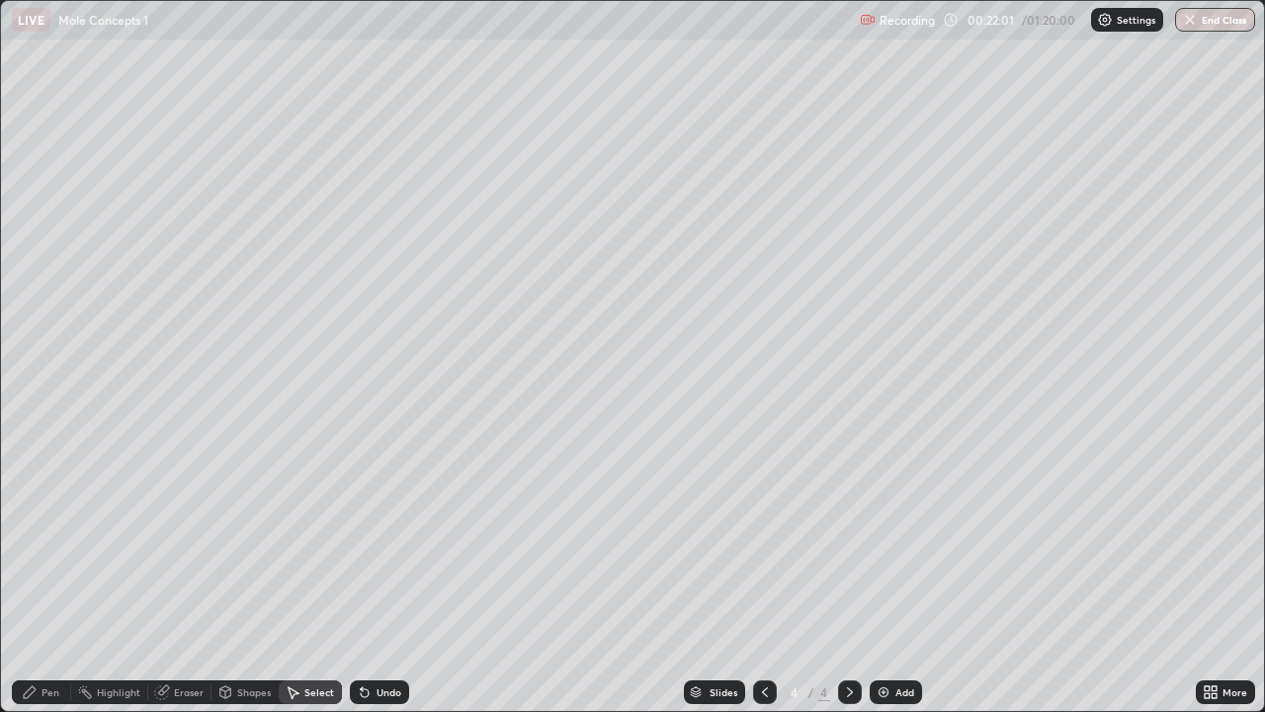
click at [47, 577] on div "Pen" at bounding box center [51, 692] width 18 height 10
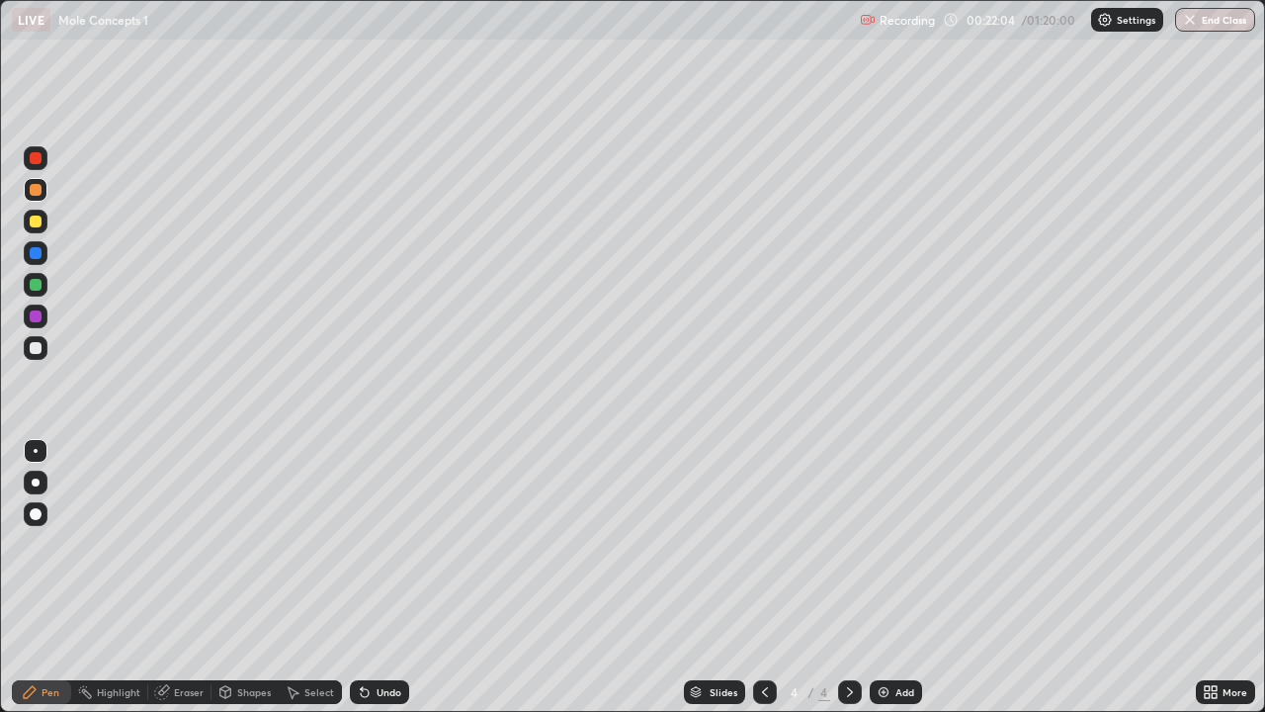
click at [188, 577] on div "Eraser" at bounding box center [189, 692] width 30 height 10
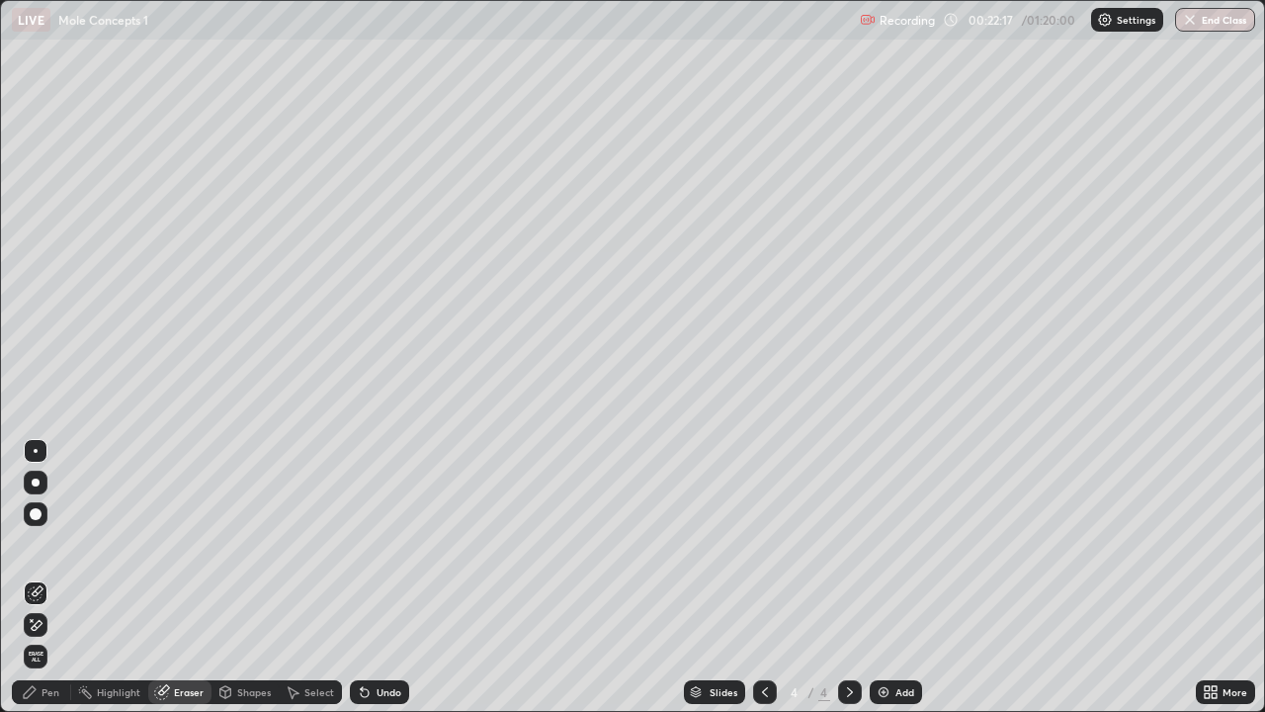
click at [309, 577] on div "Select" at bounding box center [319, 692] width 30 height 10
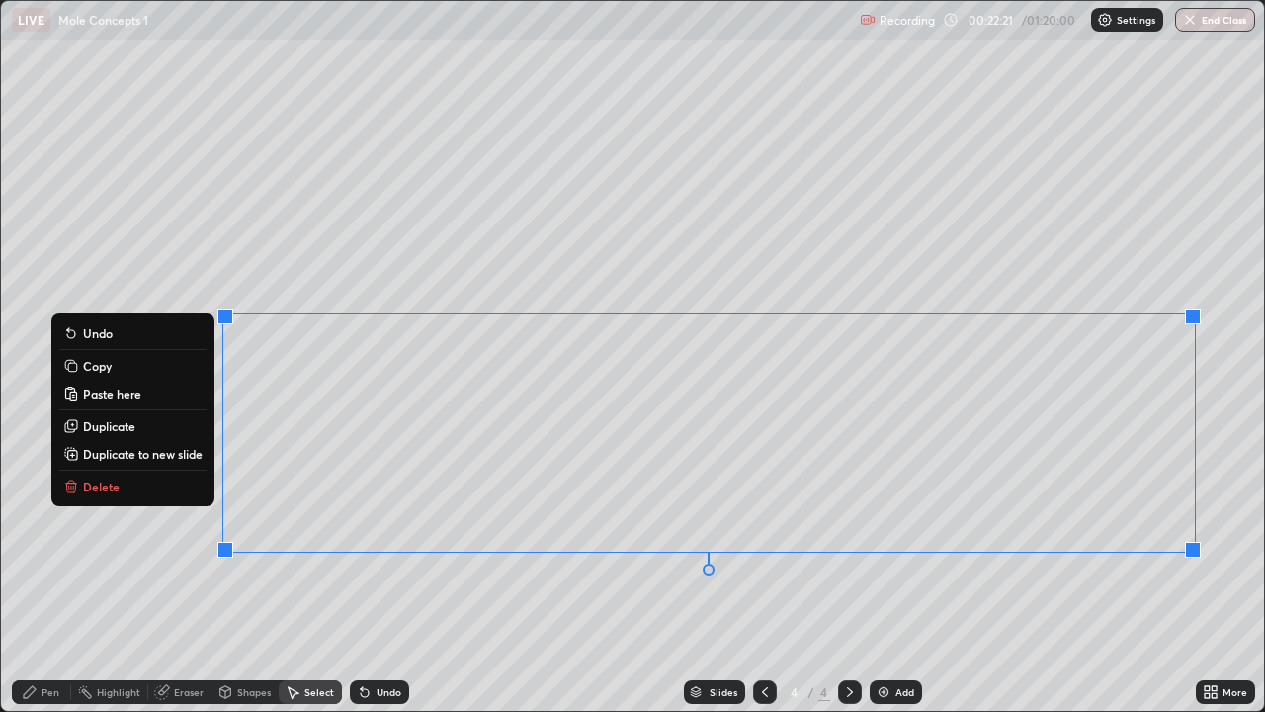
click at [569, 577] on div "0 ° Undo Copy Paste here Duplicate Duplicate to new slide Delete" at bounding box center [632, 356] width 1263 height 710
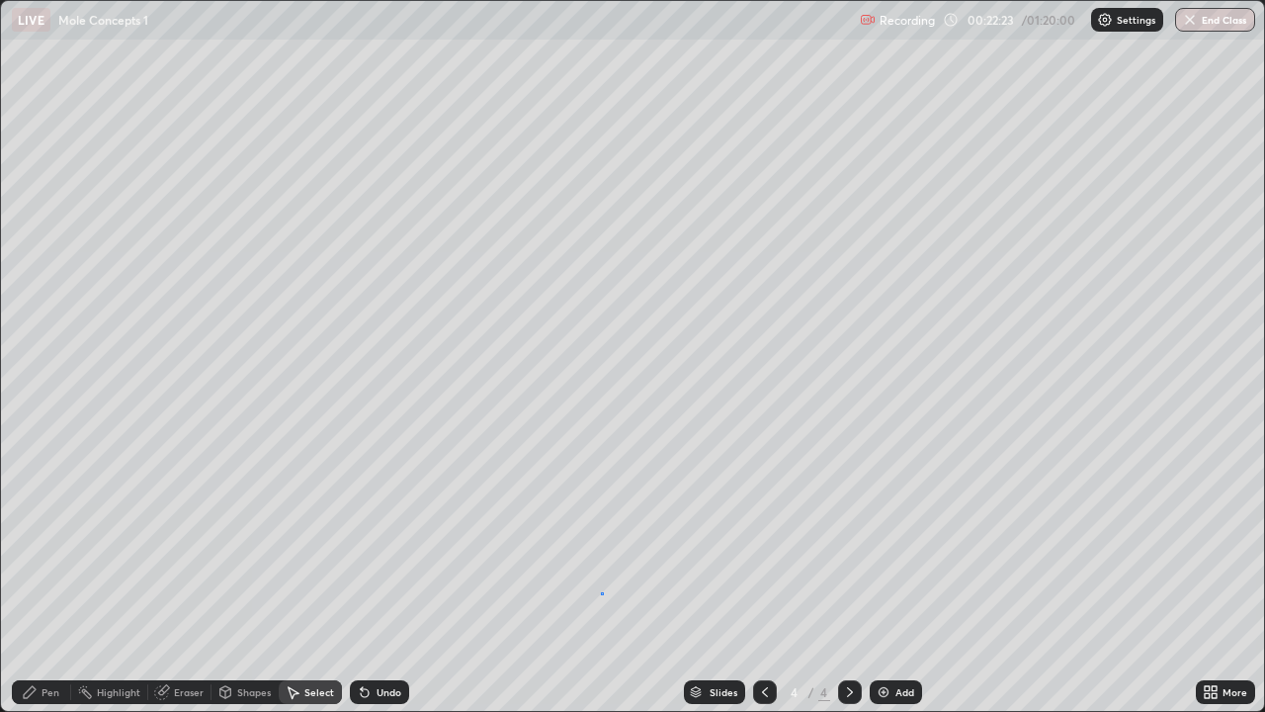
click at [599, 577] on div "0 ° Undo Copy Paste here Duplicate Duplicate to new slide Delete" at bounding box center [632, 356] width 1263 height 710
click at [186, 577] on div "Eraser" at bounding box center [189, 692] width 30 height 10
click at [44, 577] on div "Pen" at bounding box center [51, 692] width 18 height 10
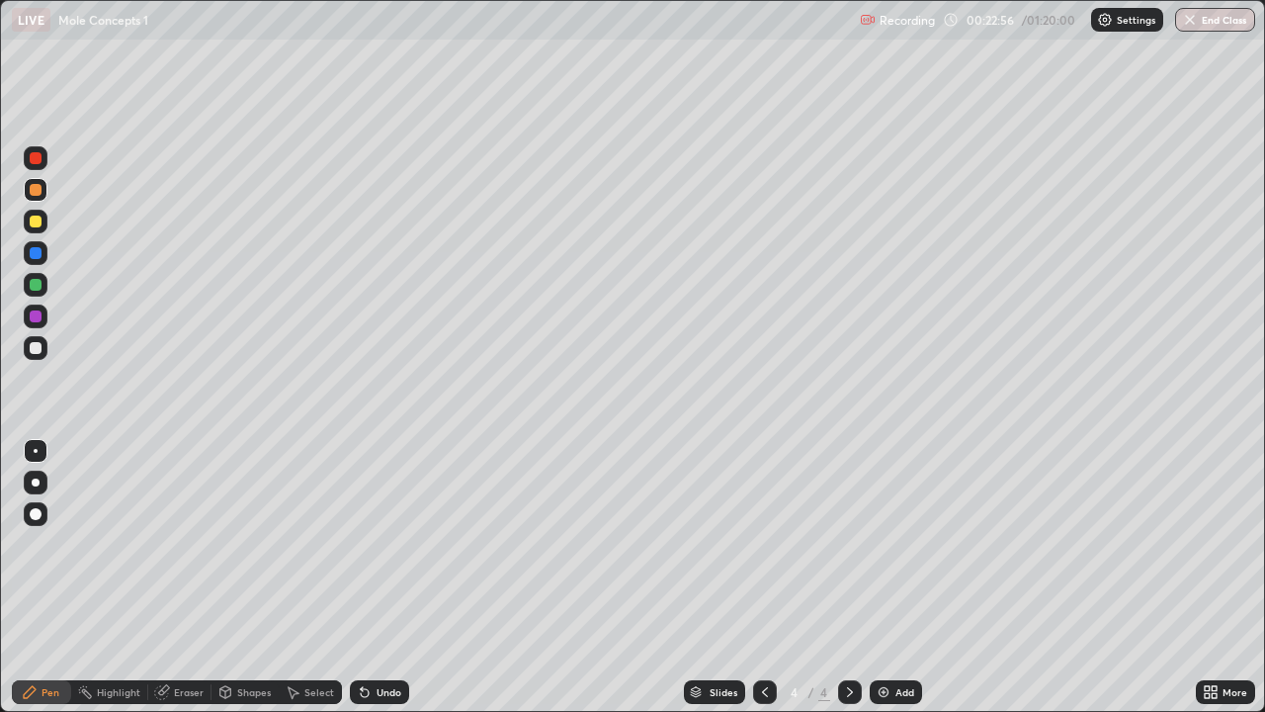
click at [35, 189] on div at bounding box center [36, 190] width 12 height 12
click at [174, 577] on div "Eraser" at bounding box center [189, 692] width 30 height 10
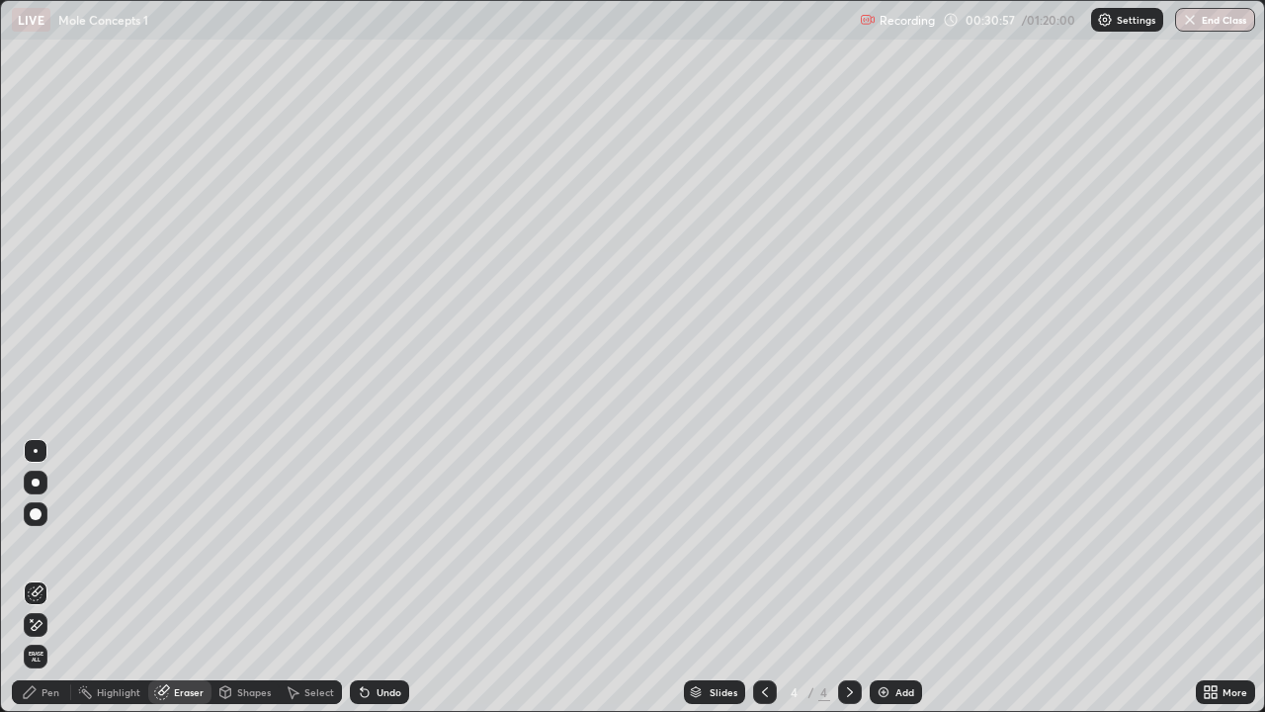
click at [48, 577] on div "Pen" at bounding box center [51, 692] width 18 height 10
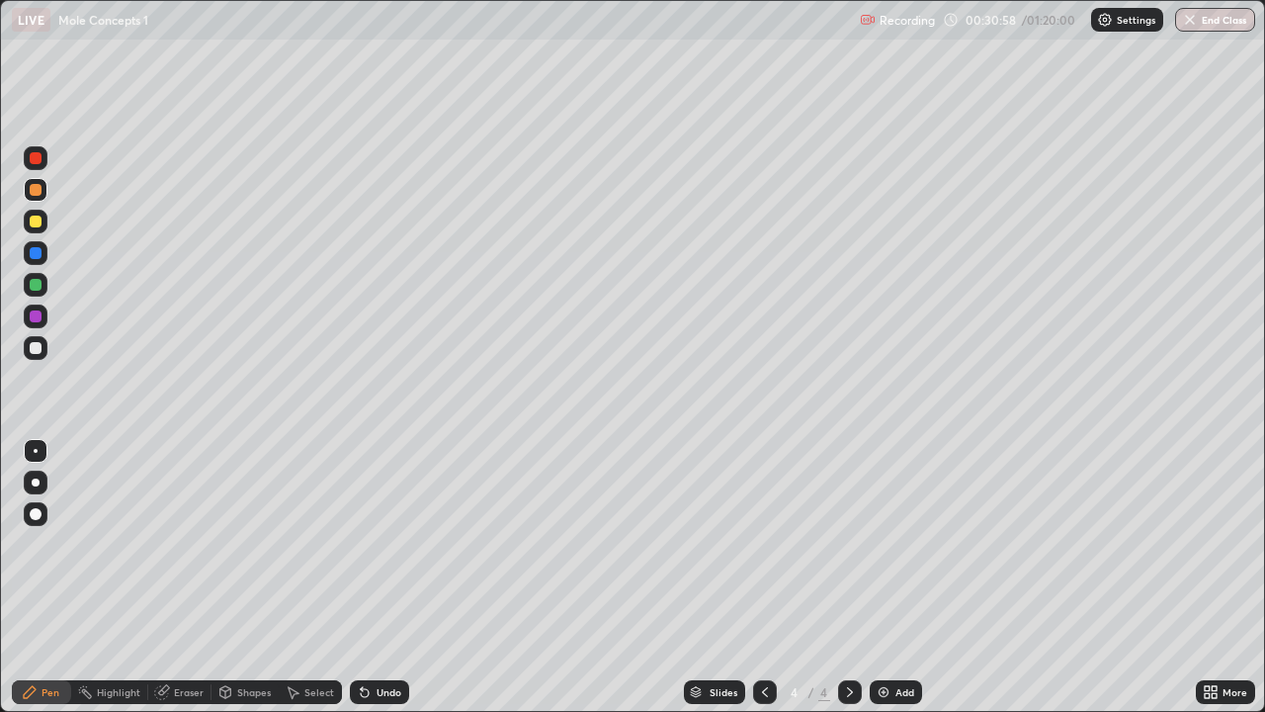
click at [36, 348] on div at bounding box center [36, 348] width 12 height 12
click at [186, 577] on div "Eraser" at bounding box center [189, 692] width 30 height 10
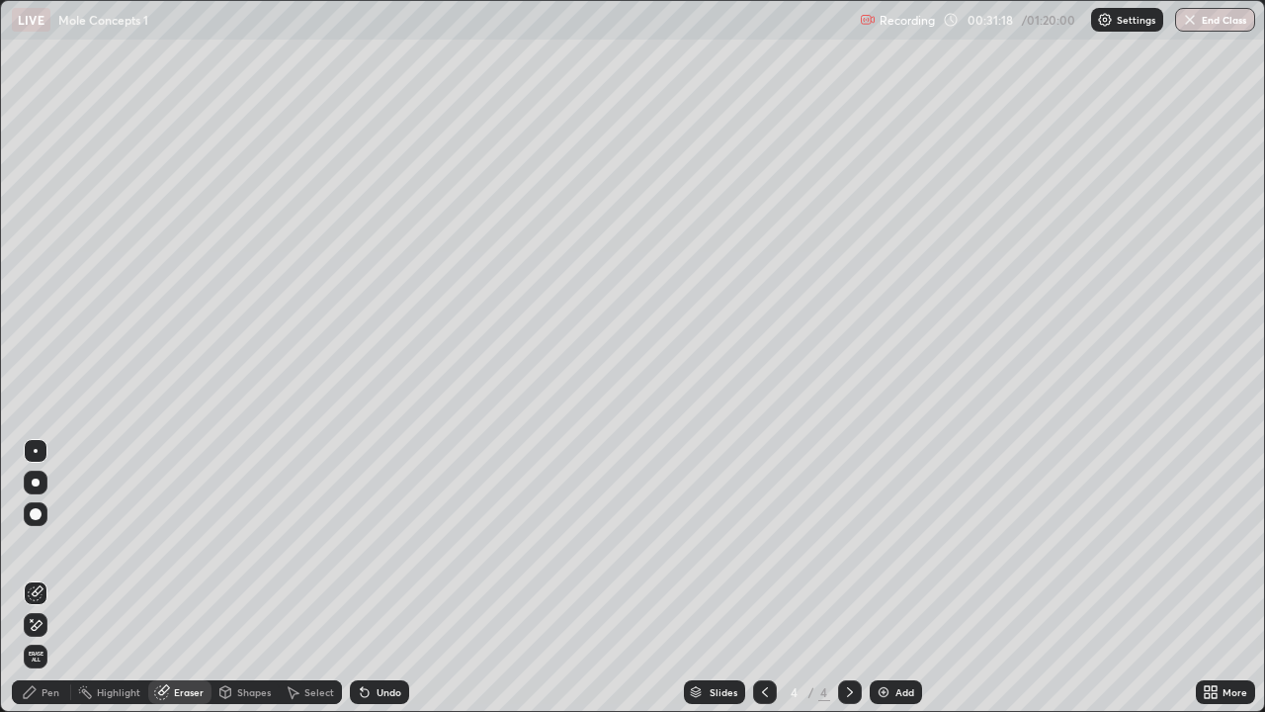
click at [55, 577] on div "Pen" at bounding box center [41, 692] width 59 height 24
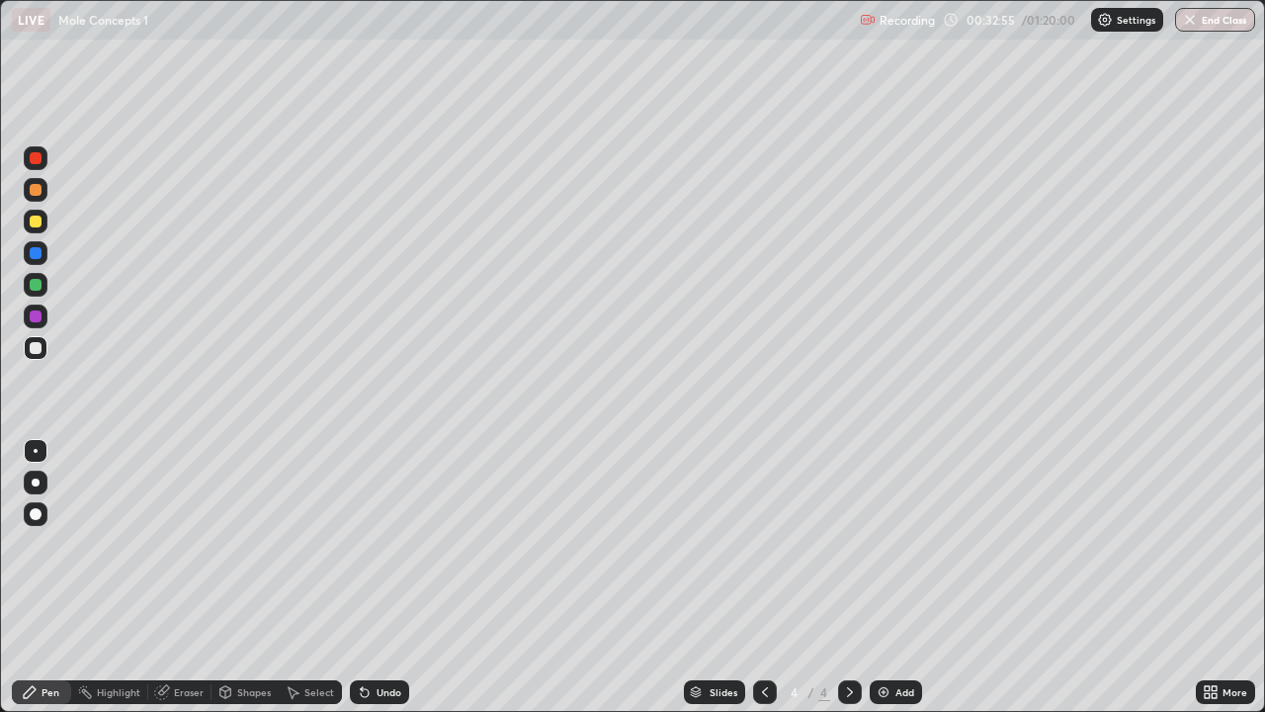
click at [399, 577] on div "Undo" at bounding box center [379, 692] width 59 height 24
click at [395, 577] on div "Undo" at bounding box center [379, 692] width 59 height 24
click at [388, 577] on div "Undo" at bounding box center [379, 692] width 59 height 24
click at [386, 577] on div "Undo" at bounding box center [379, 692] width 59 height 24
click at [385, 577] on div "Undo" at bounding box center [379, 692] width 59 height 24
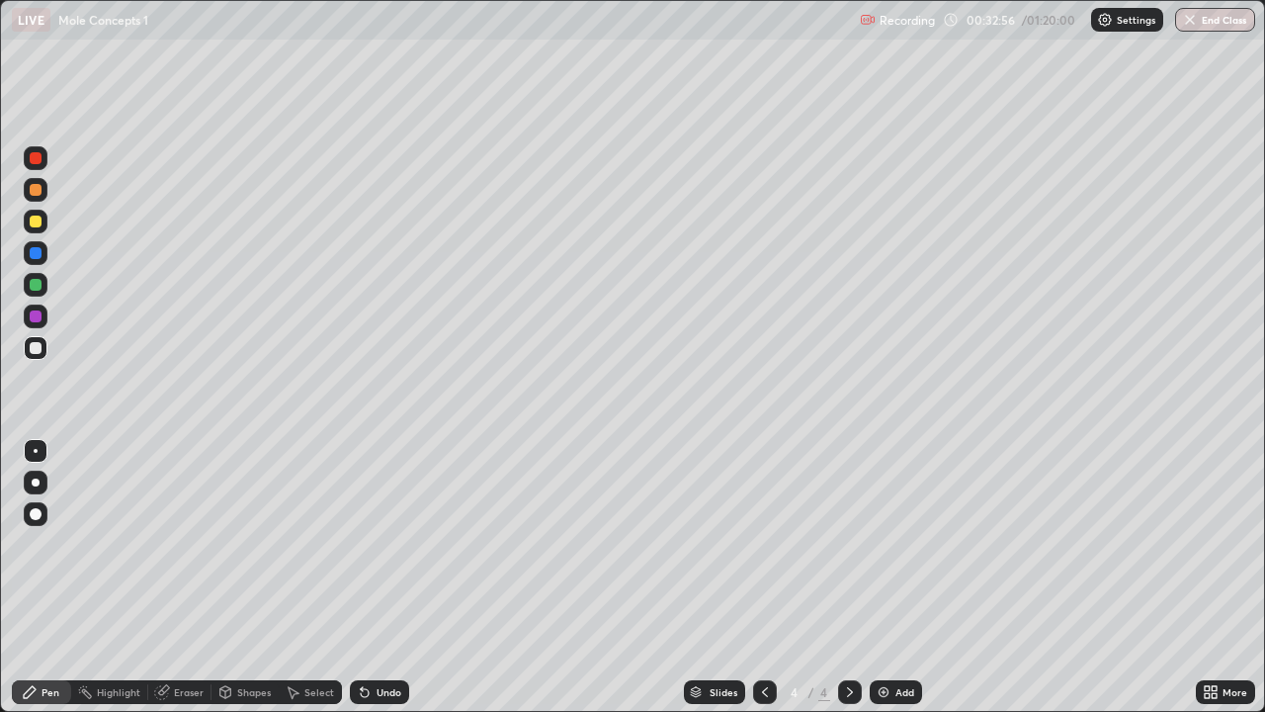
click at [384, 577] on div "Undo" at bounding box center [389, 692] width 25 height 10
click at [383, 577] on div "Undo" at bounding box center [389, 692] width 25 height 10
click at [381, 577] on div "Undo" at bounding box center [379, 692] width 59 height 24
click at [377, 577] on div "Undo" at bounding box center [379, 692] width 59 height 24
click at [879, 577] on img at bounding box center [884, 692] width 16 height 16
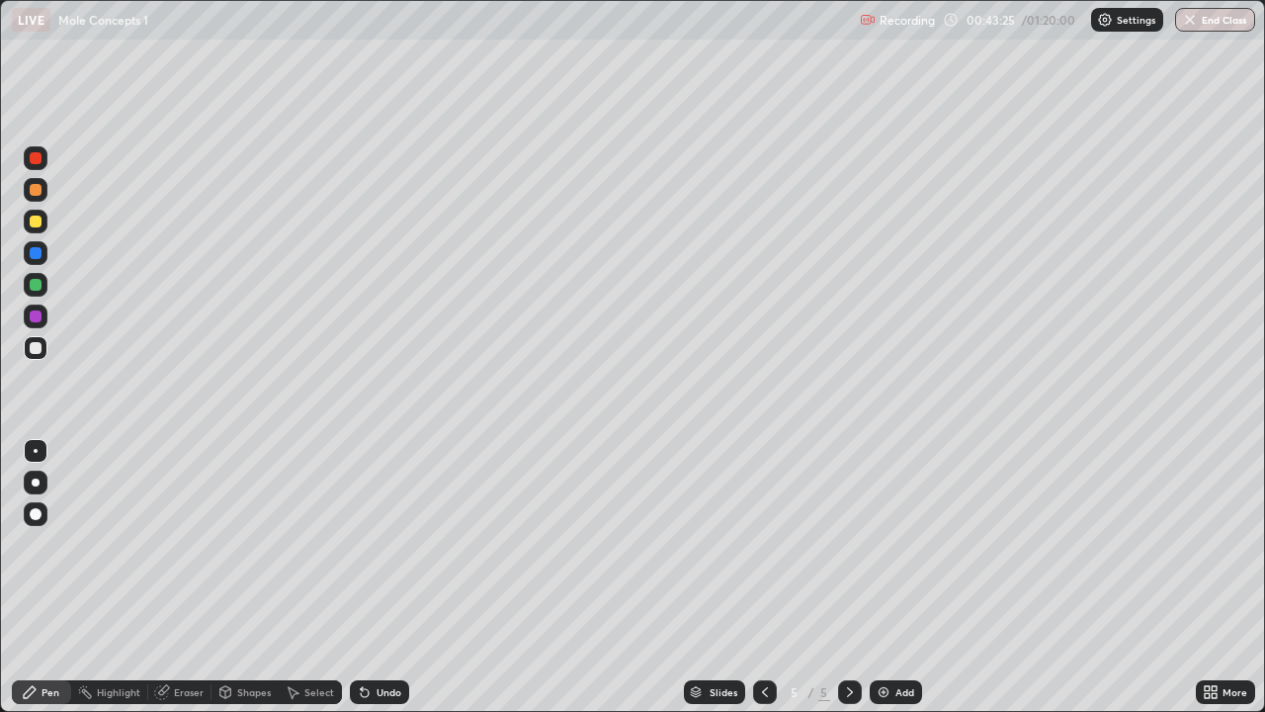
click at [176, 577] on div "Eraser" at bounding box center [189, 692] width 30 height 10
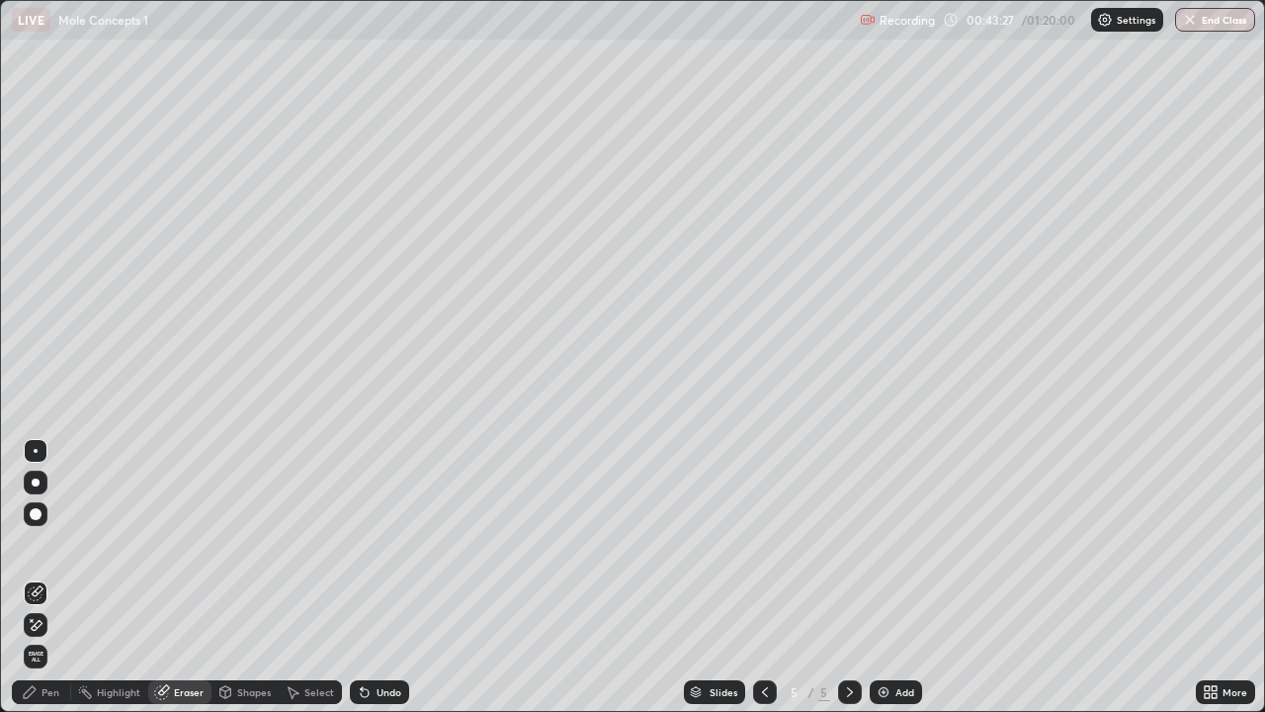
click at [63, 577] on div "Pen" at bounding box center [41, 692] width 59 height 24
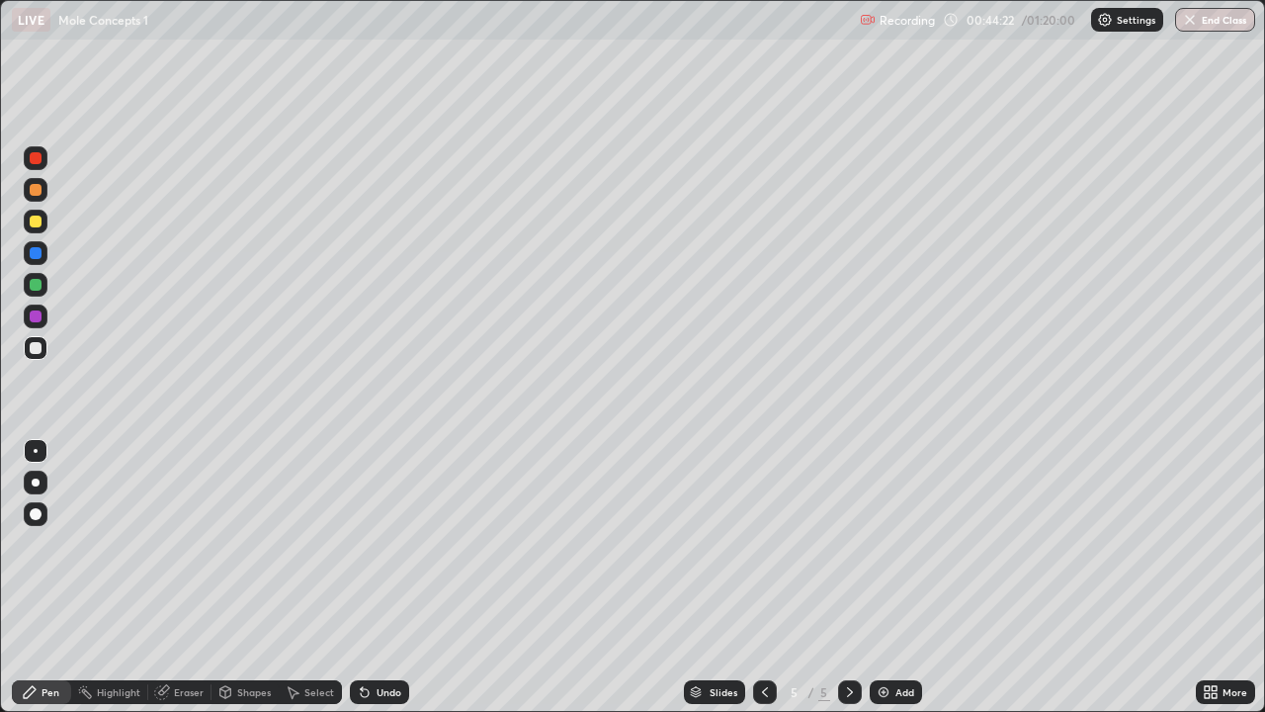
click at [372, 577] on div "Undo" at bounding box center [379, 692] width 59 height 24
click at [367, 577] on div "Undo" at bounding box center [375, 692] width 67 height 40
click at [368, 577] on div "Undo" at bounding box center [375, 692] width 67 height 40
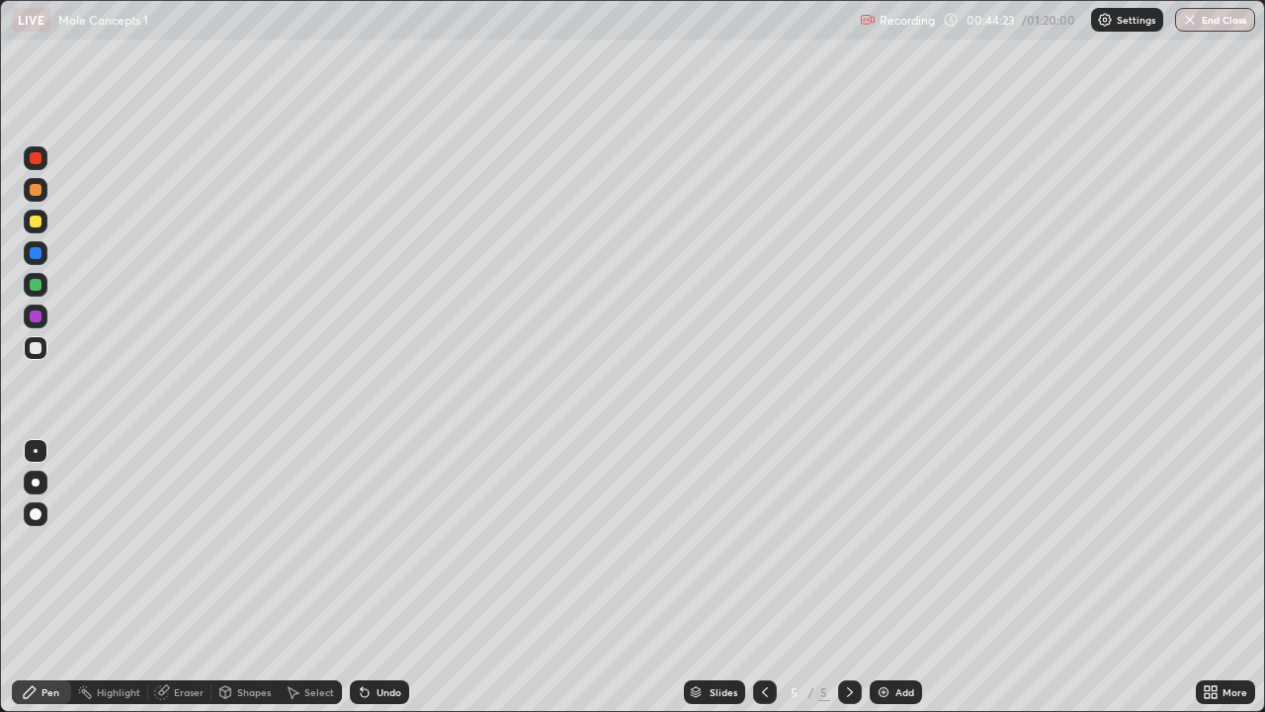
click at [361, 577] on div "Undo" at bounding box center [379, 692] width 59 height 24
click at [368, 577] on icon at bounding box center [365, 692] width 16 height 16
click at [366, 577] on icon at bounding box center [365, 693] width 8 height 8
click at [377, 577] on div "Undo" at bounding box center [389, 692] width 25 height 10
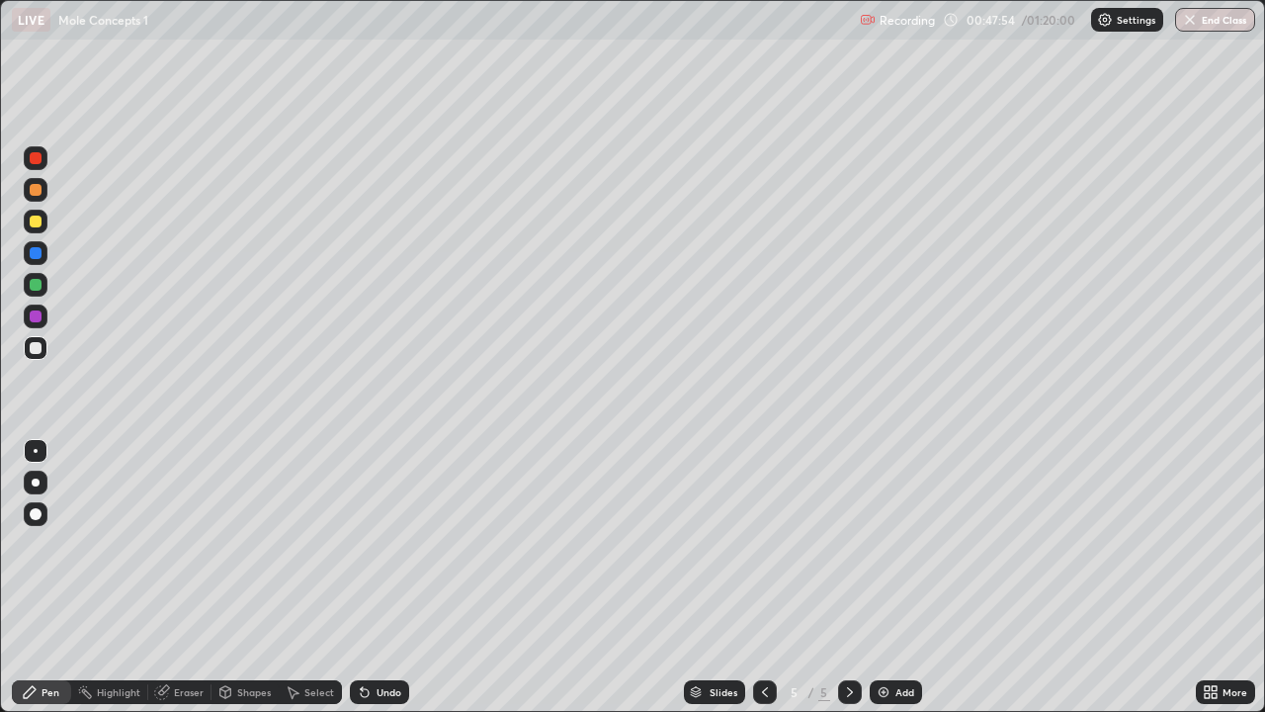
click at [881, 577] on img at bounding box center [884, 692] width 16 height 16
click at [766, 577] on icon at bounding box center [765, 692] width 16 height 16
click at [850, 577] on icon at bounding box center [850, 692] width 16 height 16
click at [385, 577] on div "Undo" at bounding box center [389, 692] width 25 height 10
click at [385, 577] on div "Undo" at bounding box center [379, 692] width 59 height 24
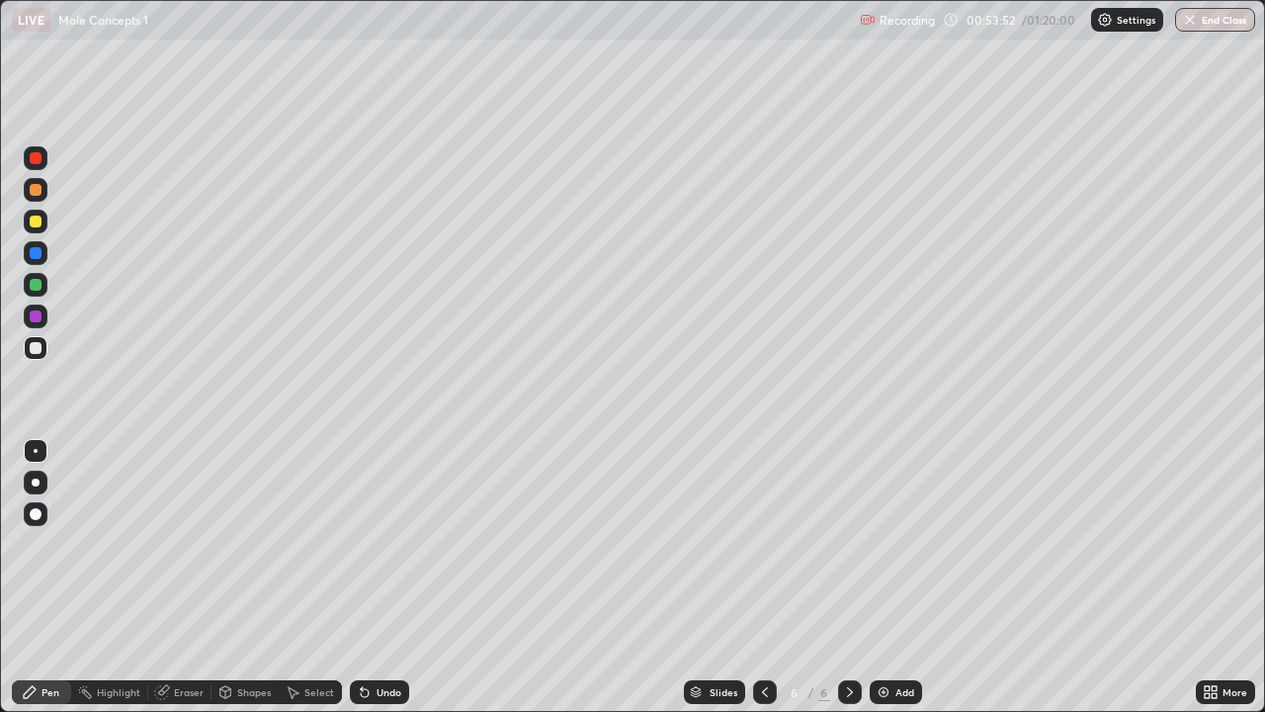
click at [385, 577] on div "Undo" at bounding box center [389, 692] width 25 height 10
click at [872, 577] on div "Add" at bounding box center [896, 692] width 52 height 24
click at [184, 577] on div "Eraser" at bounding box center [189, 692] width 30 height 10
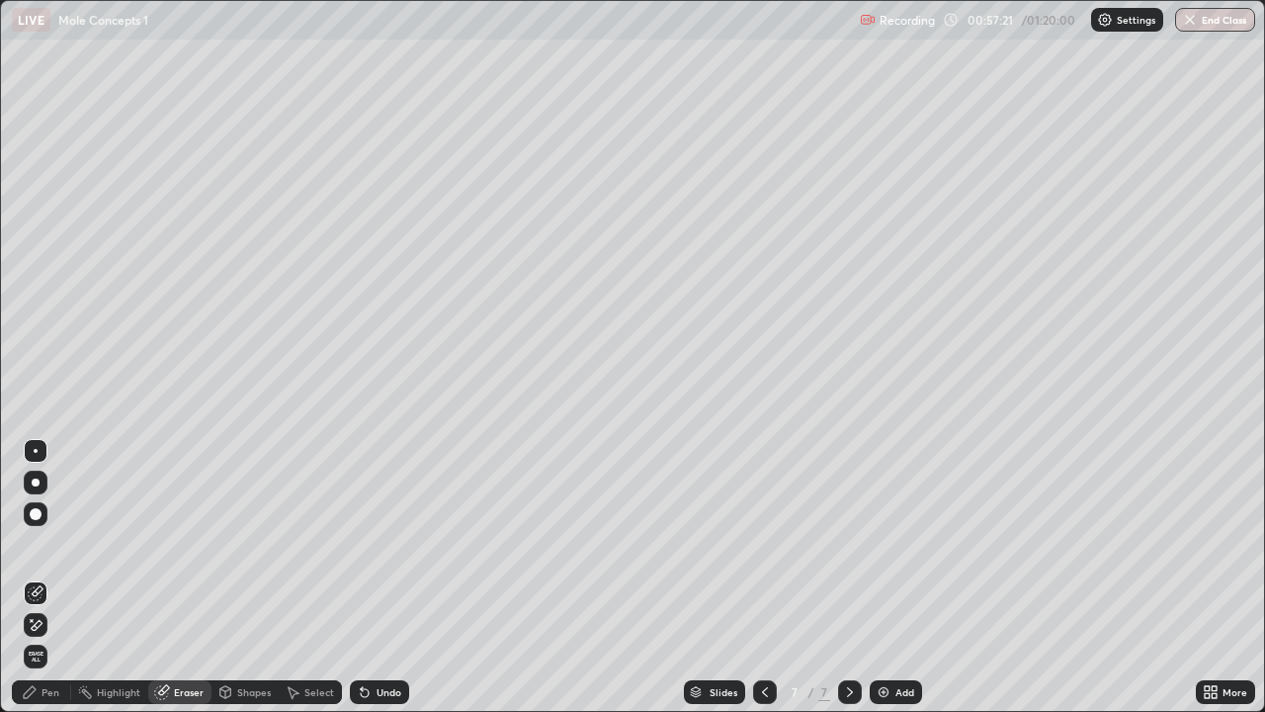
click at [52, 577] on div "Pen" at bounding box center [51, 692] width 18 height 10
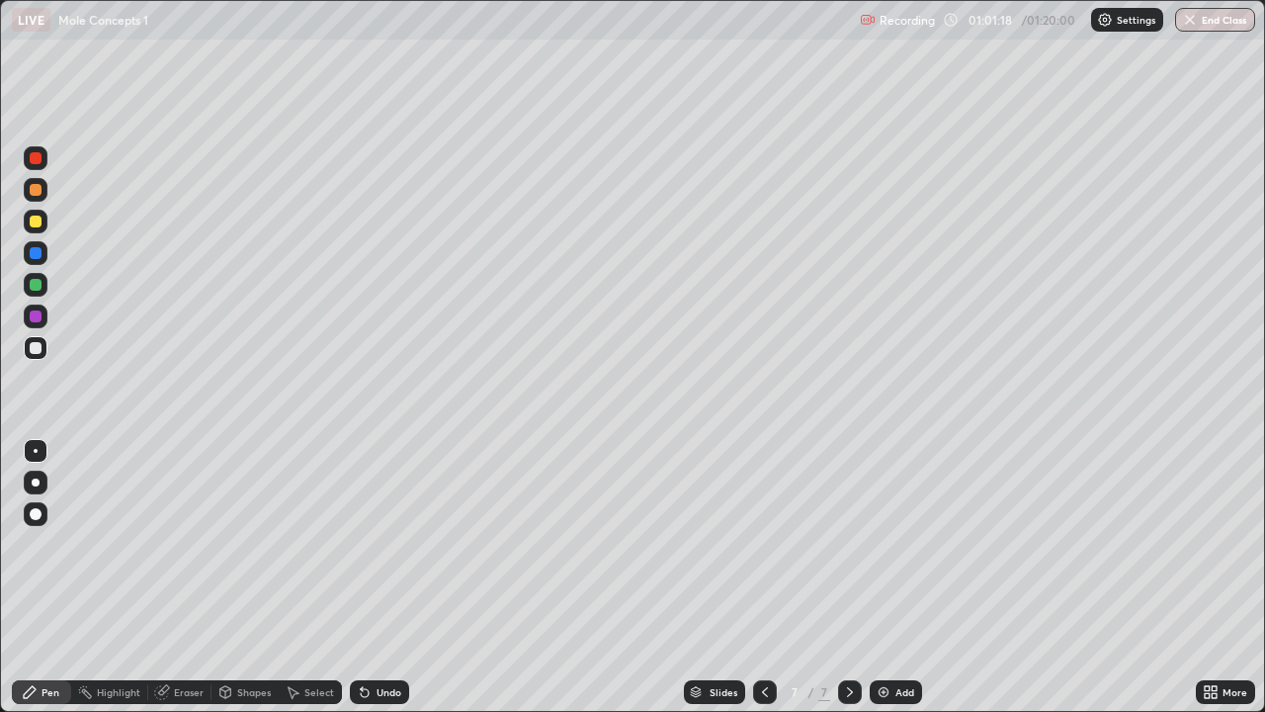
click at [381, 577] on div "Undo" at bounding box center [389, 692] width 25 height 10
click at [377, 577] on div "Undo" at bounding box center [389, 692] width 25 height 10
click at [380, 577] on div "Undo" at bounding box center [379, 692] width 59 height 24
click at [385, 577] on div "Undo" at bounding box center [389, 692] width 25 height 10
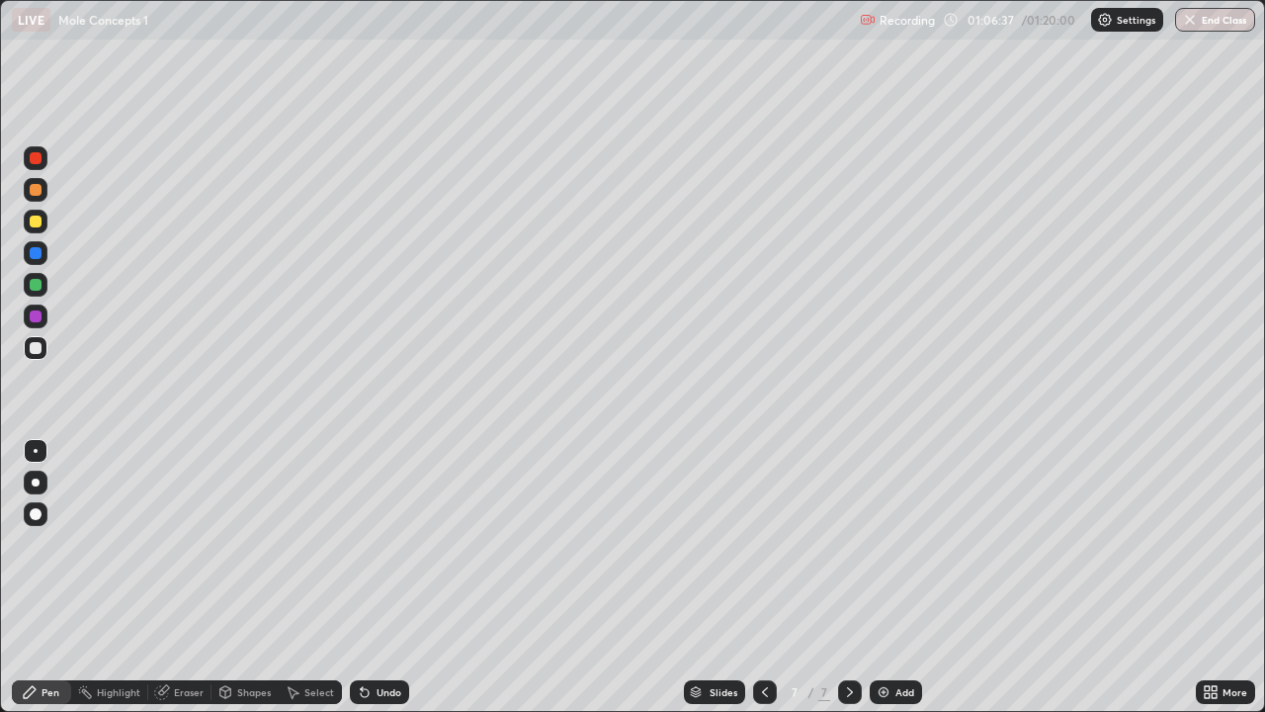
click at [35, 228] on div at bounding box center [36, 222] width 24 height 24
click at [381, 577] on div "Undo" at bounding box center [389, 692] width 25 height 10
click at [377, 577] on div "Undo" at bounding box center [389, 692] width 25 height 10
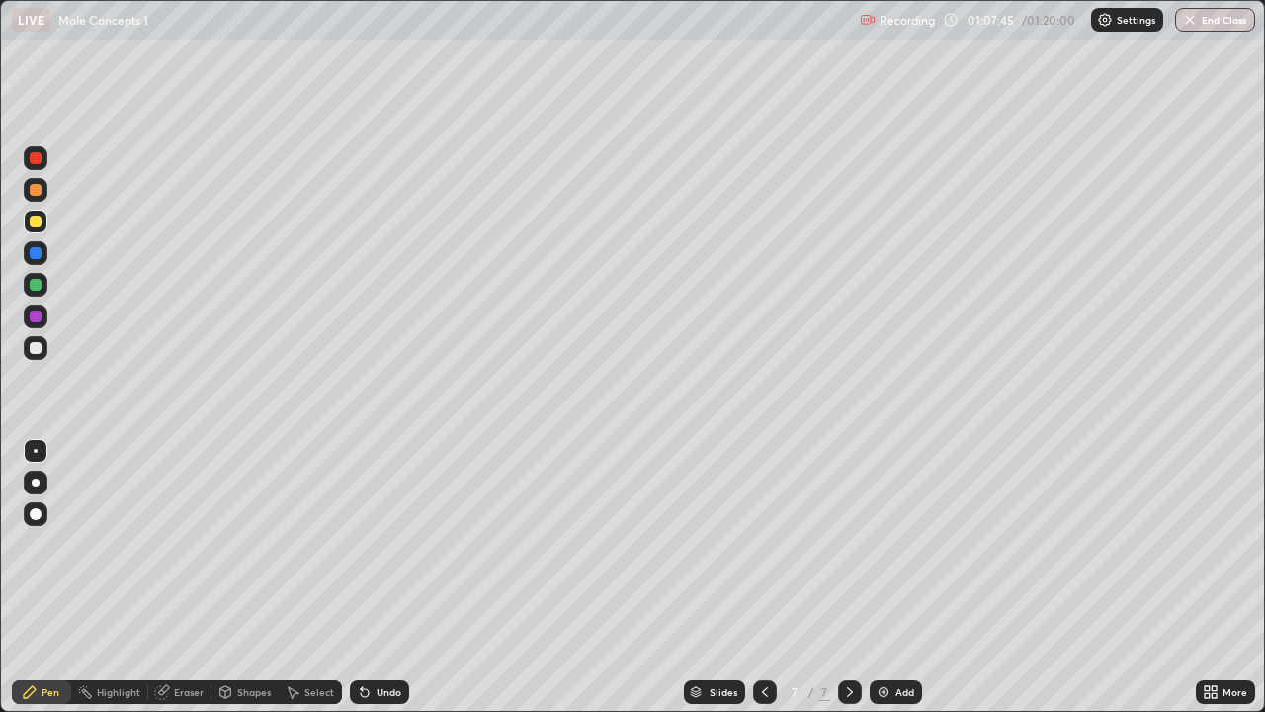
click at [377, 577] on div "Undo" at bounding box center [389, 692] width 25 height 10
click at [380, 577] on div "Undo" at bounding box center [389, 692] width 25 height 10
click at [877, 577] on img at bounding box center [884, 692] width 16 height 16
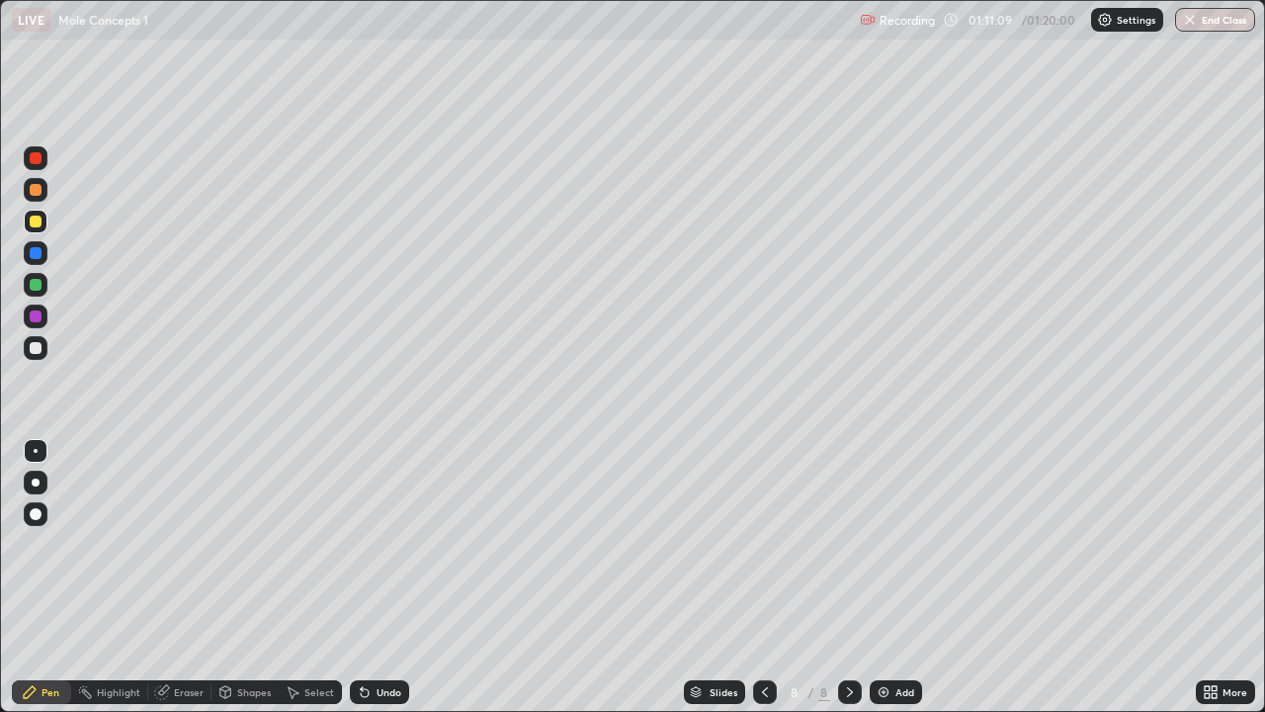
click at [379, 577] on div "Undo" at bounding box center [379, 692] width 59 height 24
click at [378, 577] on div "Undo" at bounding box center [375, 692] width 67 height 40
click at [766, 577] on icon at bounding box center [765, 692] width 16 height 16
click at [847, 577] on icon at bounding box center [850, 692] width 6 height 10
click at [33, 359] on div at bounding box center [36, 348] width 24 height 24
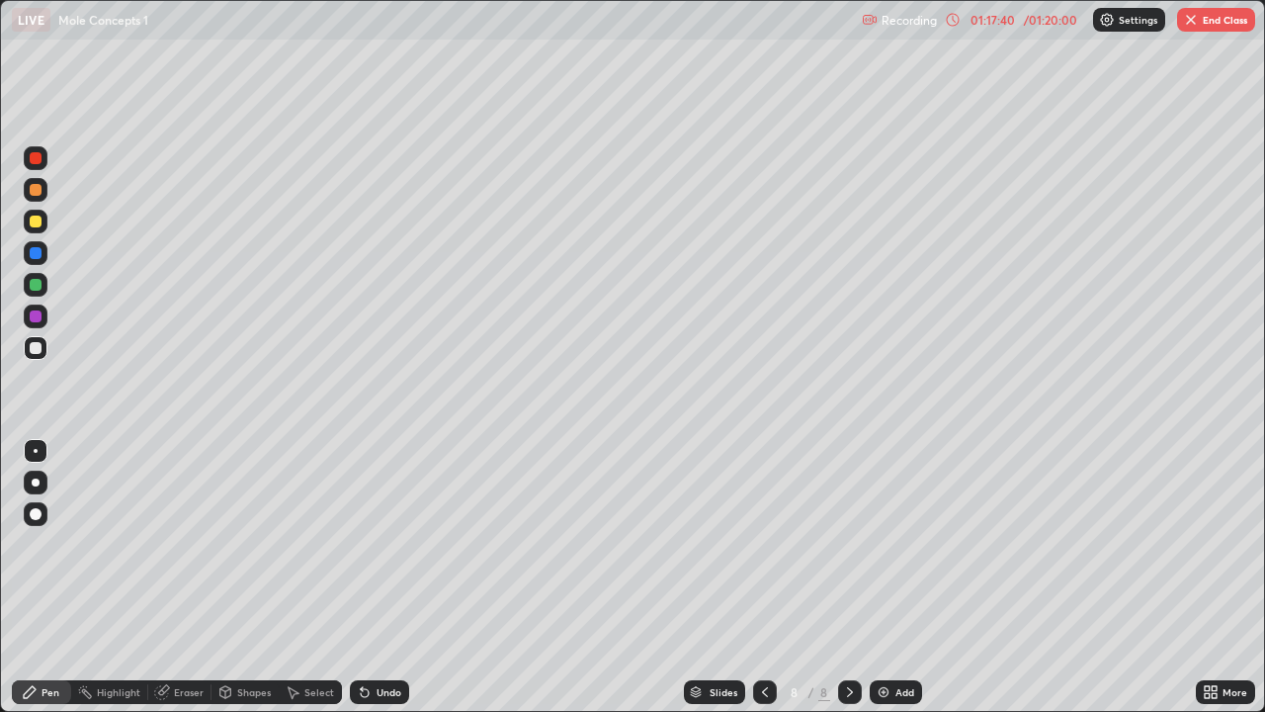
click at [1220, 25] on button "End Class" at bounding box center [1216, 20] width 78 height 24
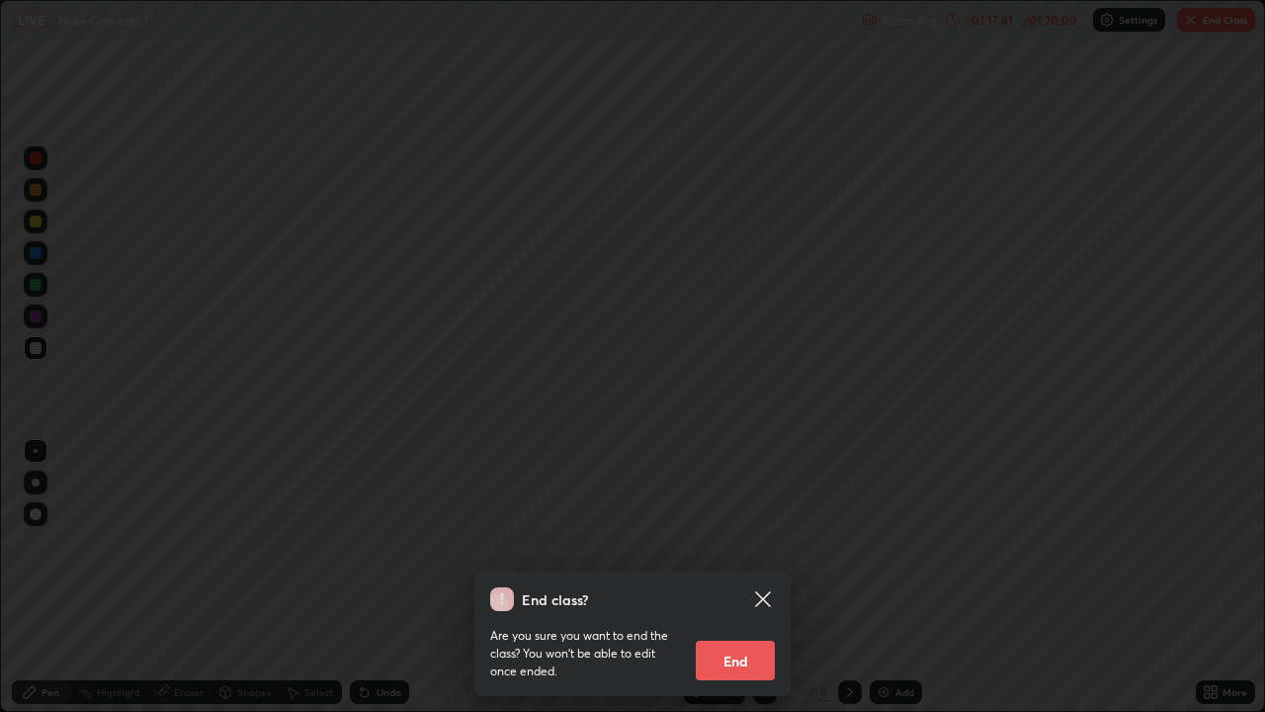
click at [743, 577] on button "End" at bounding box center [735, 661] width 79 height 40
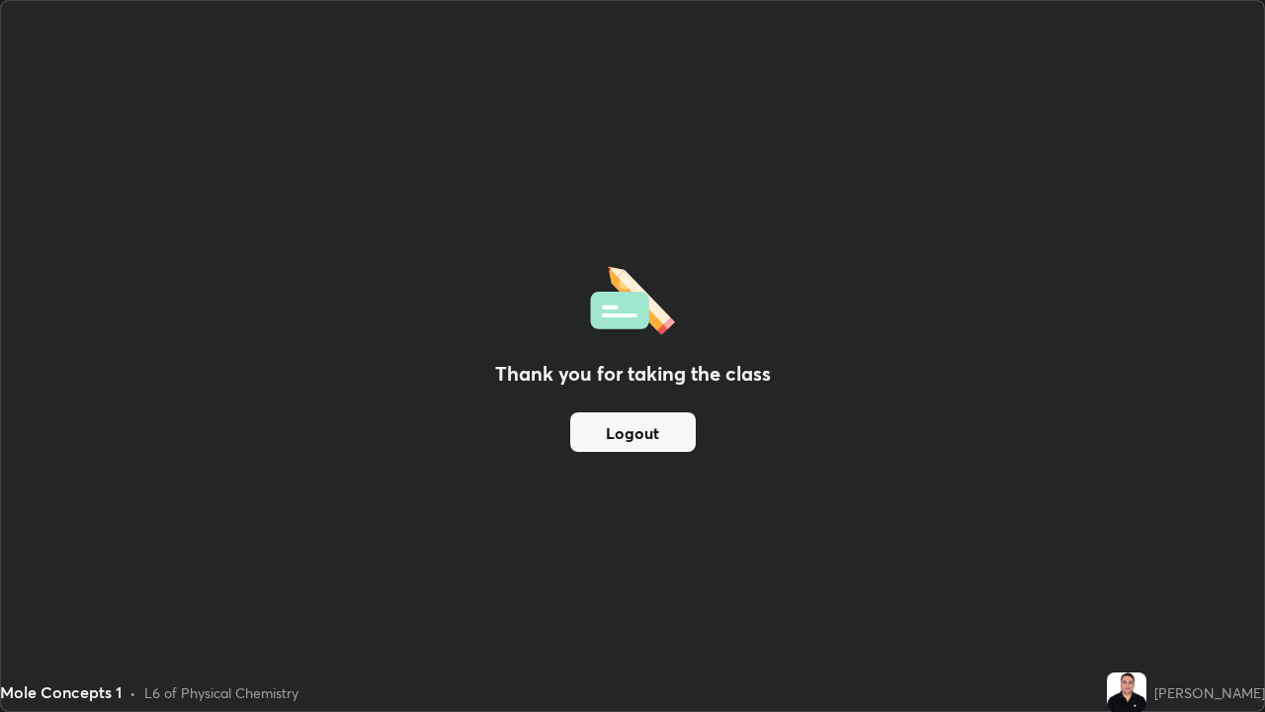
click at [665, 435] on button "Logout" at bounding box center [633, 432] width 126 height 40
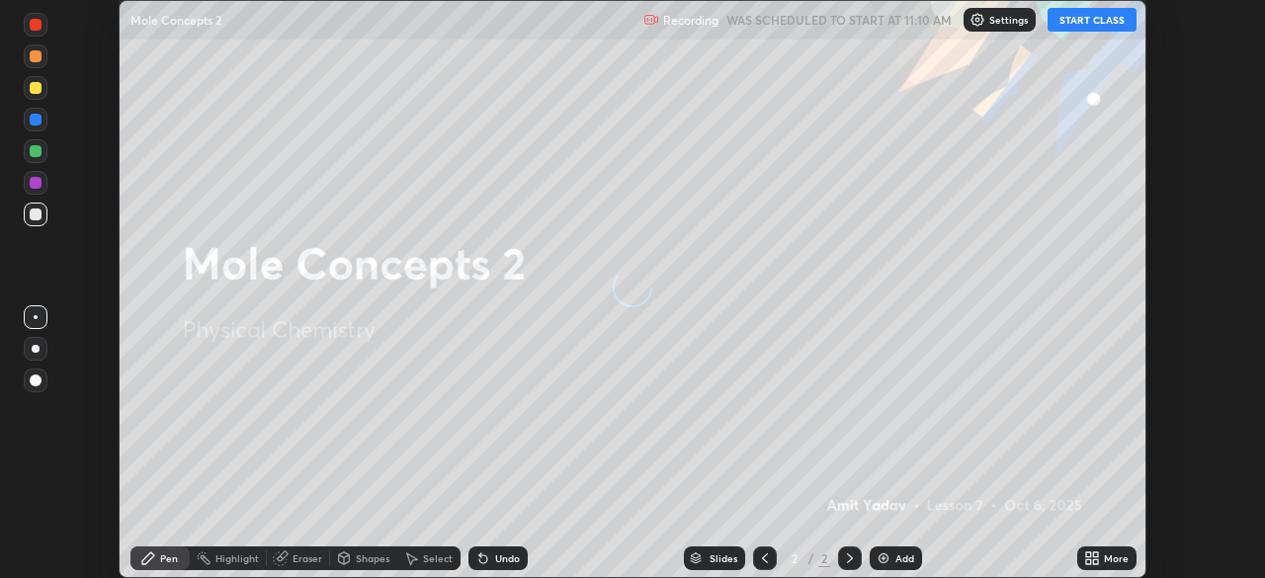
scroll to position [578, 1264]
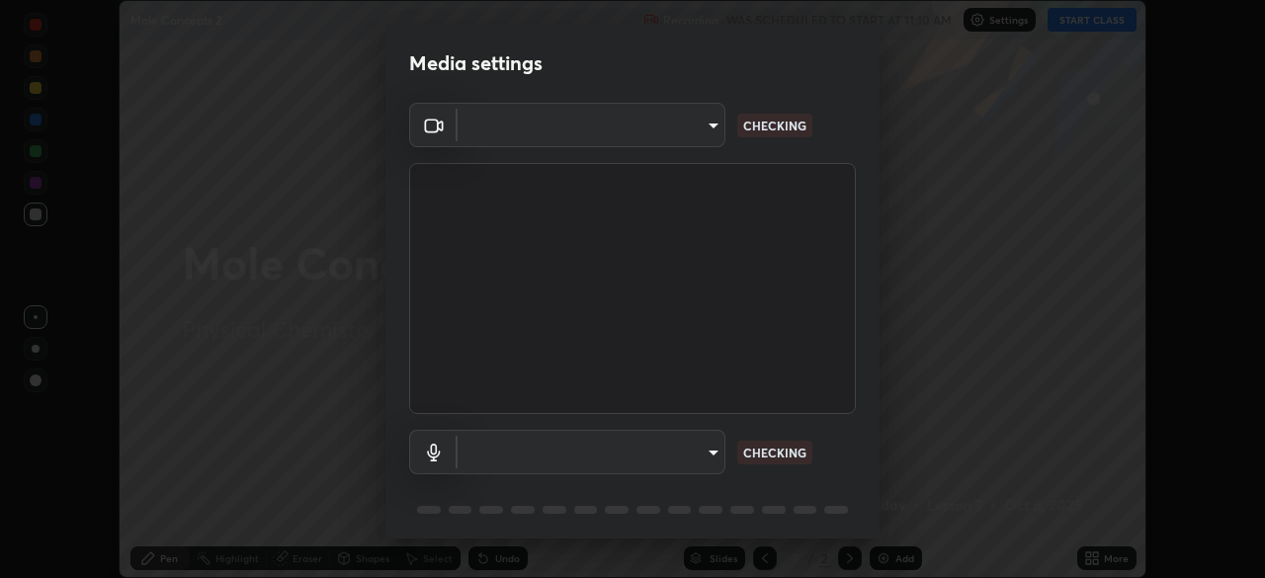
type input "c6d9f4fad3682c18dafb571cd2331b3ecaaf554884ec2734a231d331960bfaec"
click at [711, 452] on body "Erase all Mole Concepts 2 Recording WAS SCHEDULED TO START AT 11:10 AM Settings…" at bounding box center [632, 289] width 1265 height 578
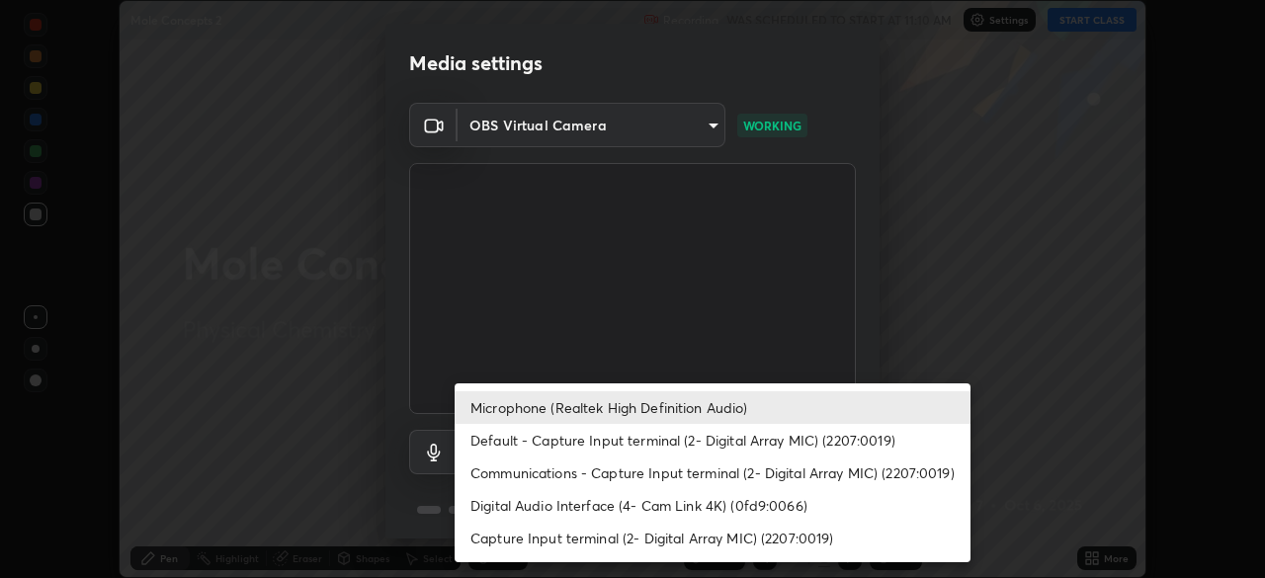
click at [701, 476] on li "Communications - Capture Input terminal (2- Digital Array MIC) (2207:0019)" at bounding box center [713, 473] width 516 height 33
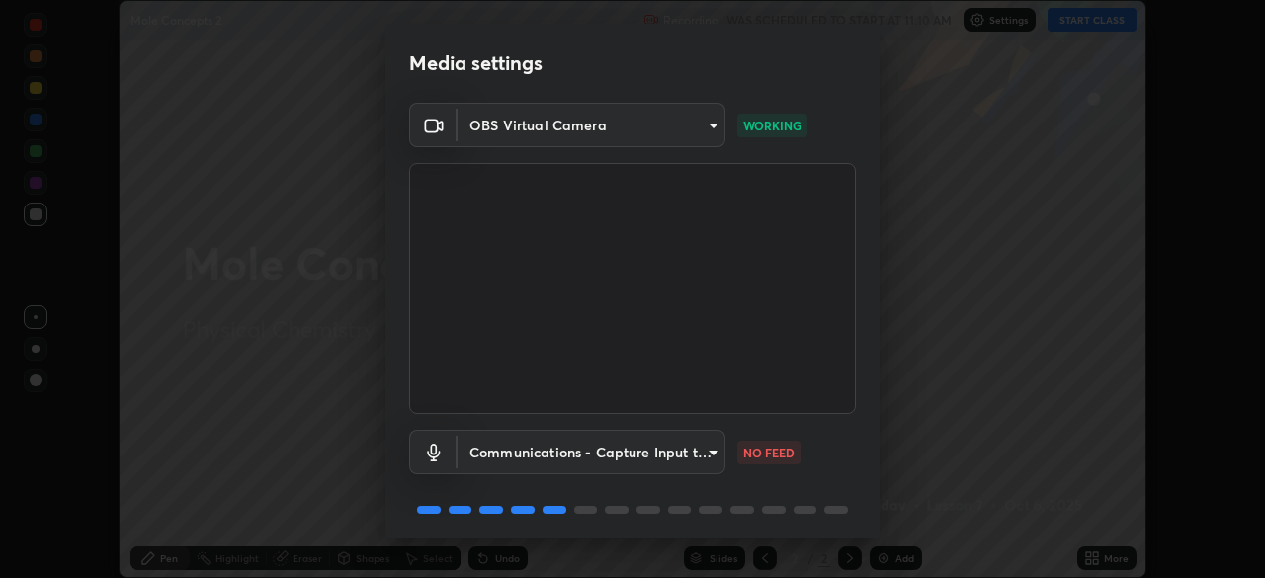
click at [708, 461] on body "Erase all Mole Concepts 2 Recording WAS SCHEDULED TO START AT 11:10 AM Settings…" at bounding box center [632, 289] width 1265 height 578
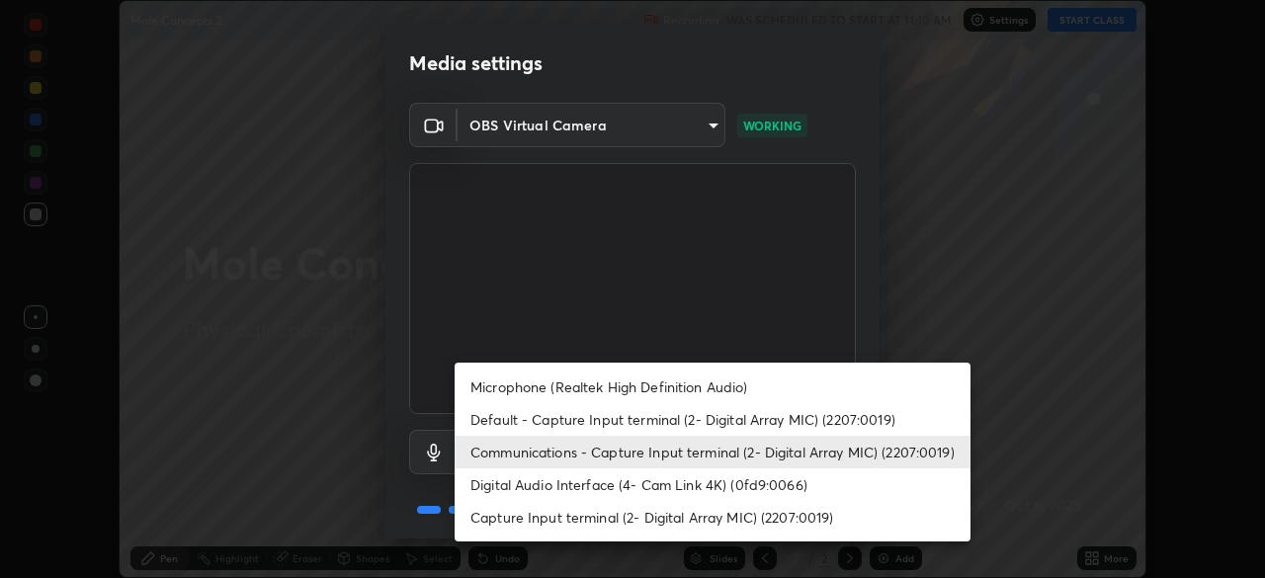
click at [691, 388] on li "Microphone (Realtek High Definition Audio)" at bounding box center [713, 387] width 516 height 33
type input "08d2579e0e28a31325e46f1a0935fd135ddd04ca2428966b5fd78fa4b1a724ef"
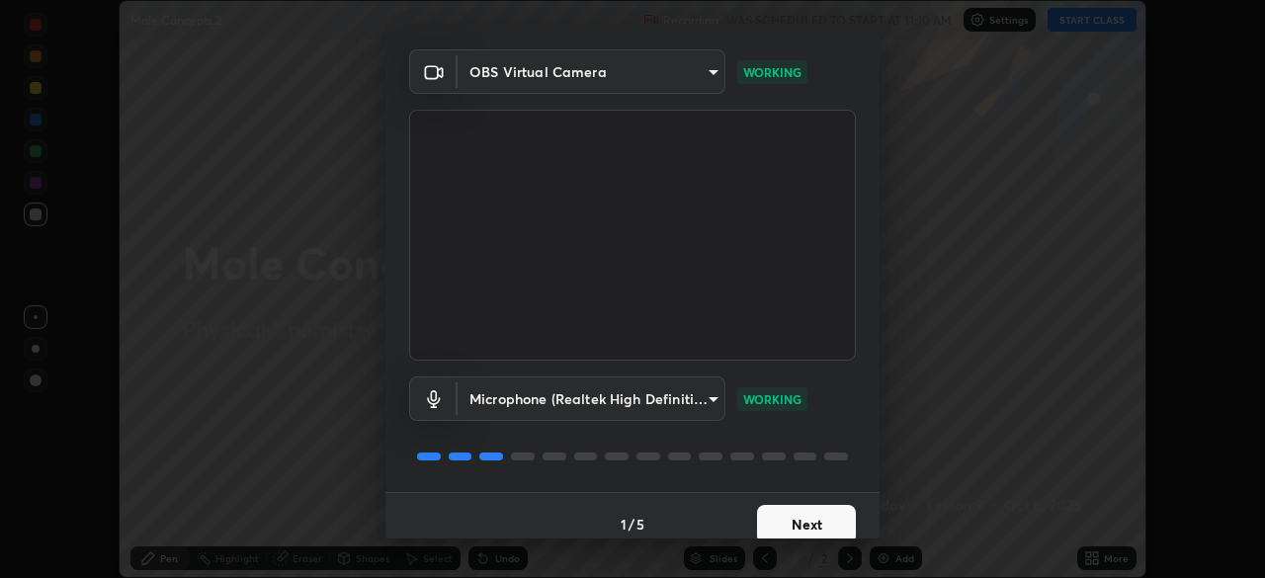
scroll to position [70, 0]
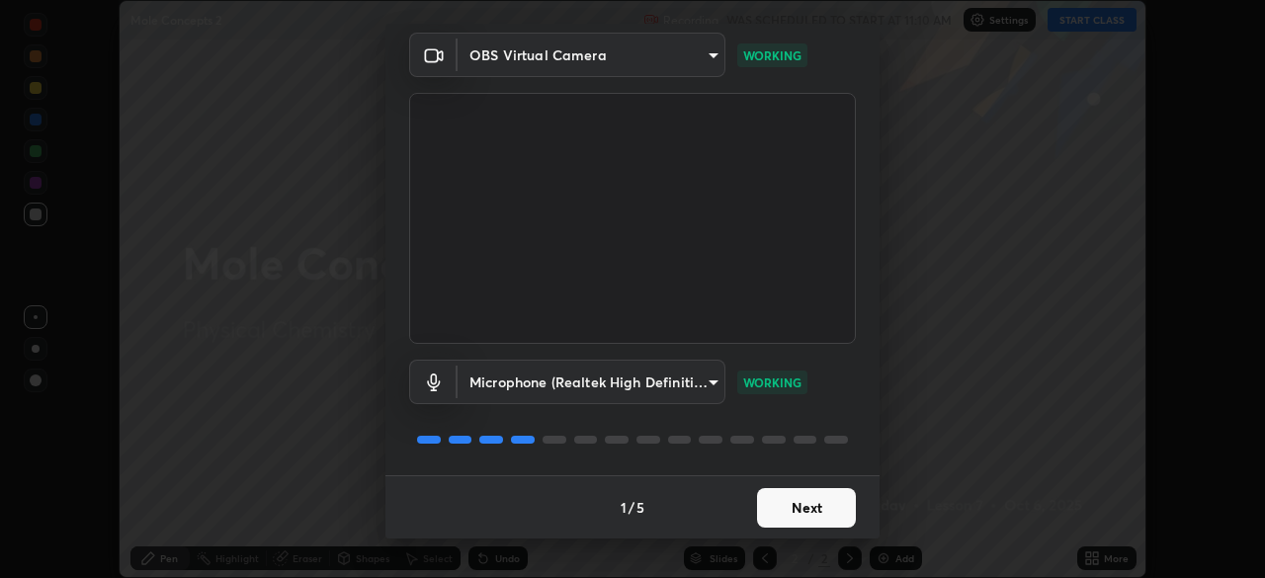
click at [843, 400] on div "Microphone (Realtek High Definition Audio) 08d2579e0e28a31325e46f1a0935fd135ddd…" at bounding box center [632, 382] width 447 height 44
click at [805, 515] on button "Next" at bounding box center [806, 508] width 99 height 40
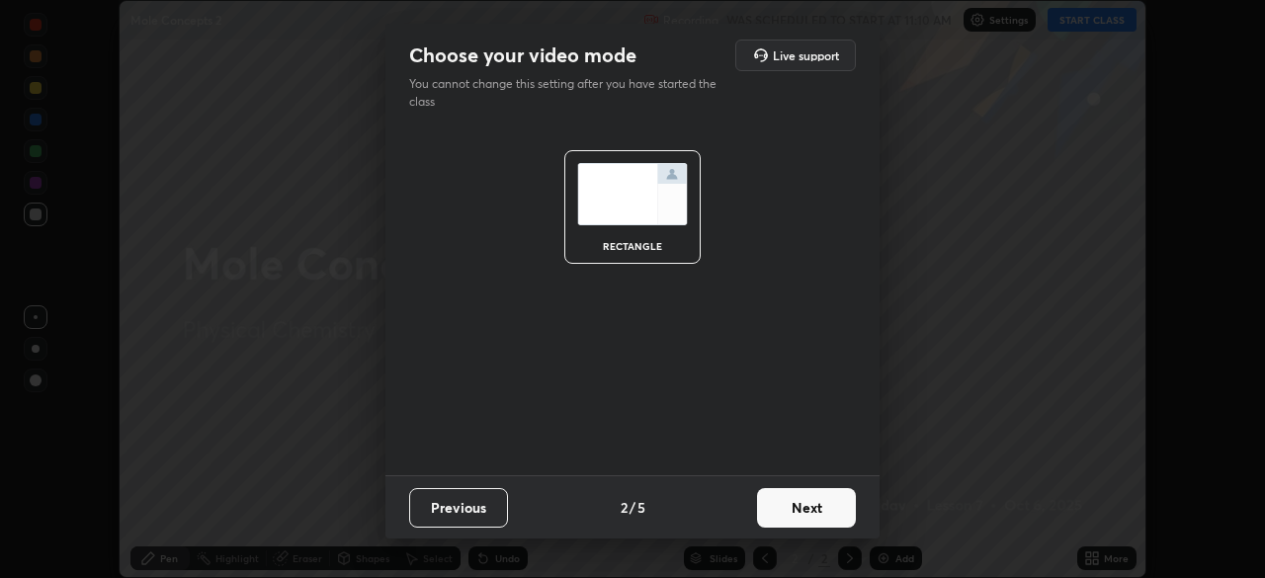
scroll to position [0, 0]
click at [802, 515] on button "Next" at bounding box center [806, 508] width 99 height 40
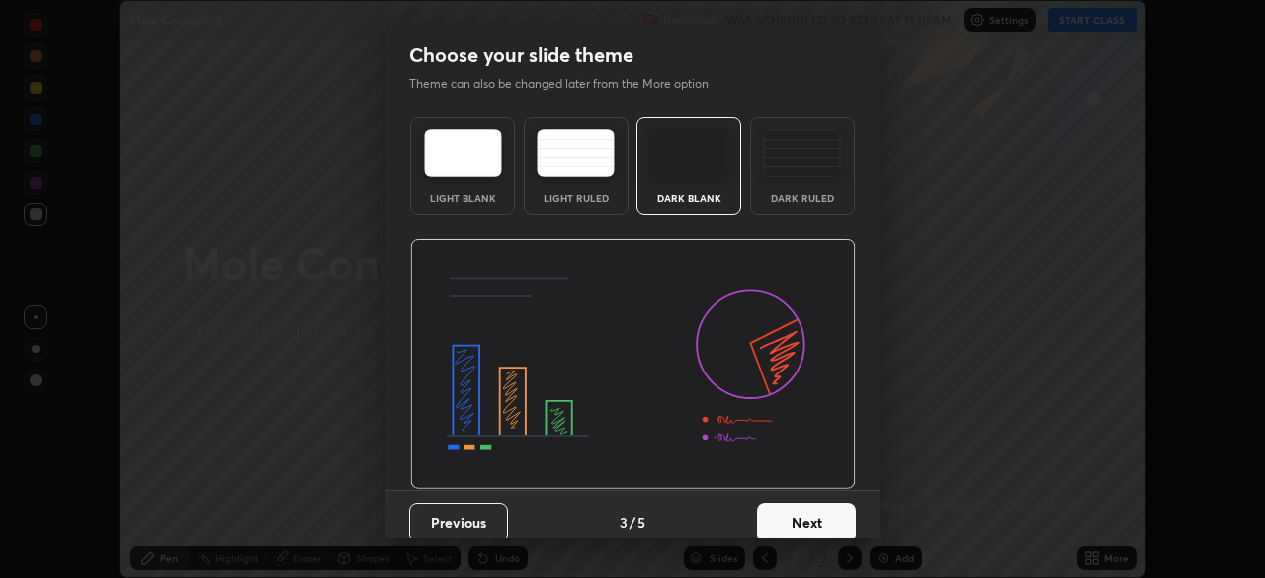
click at [801, 517] on button "Next" at bounding box center [806, 523] width 99 height 40
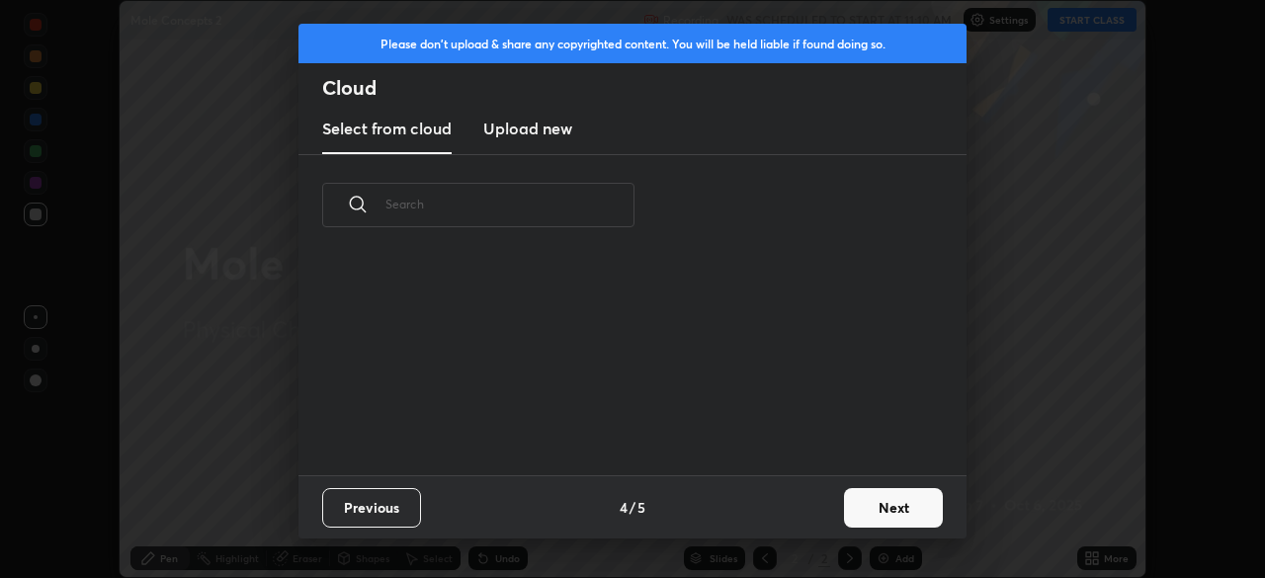
click at [800, 520] on div "Previous 4 / 5 Next" at bounding box center [633, 506] width 668 height 63
click at [803, 520] on div "Previous 4 / 5 Next" at bounding box center [633, 506] width 668 height 63
click at [868, 519] on button "Next" at bounding box center [893, 508] width 99 height 40
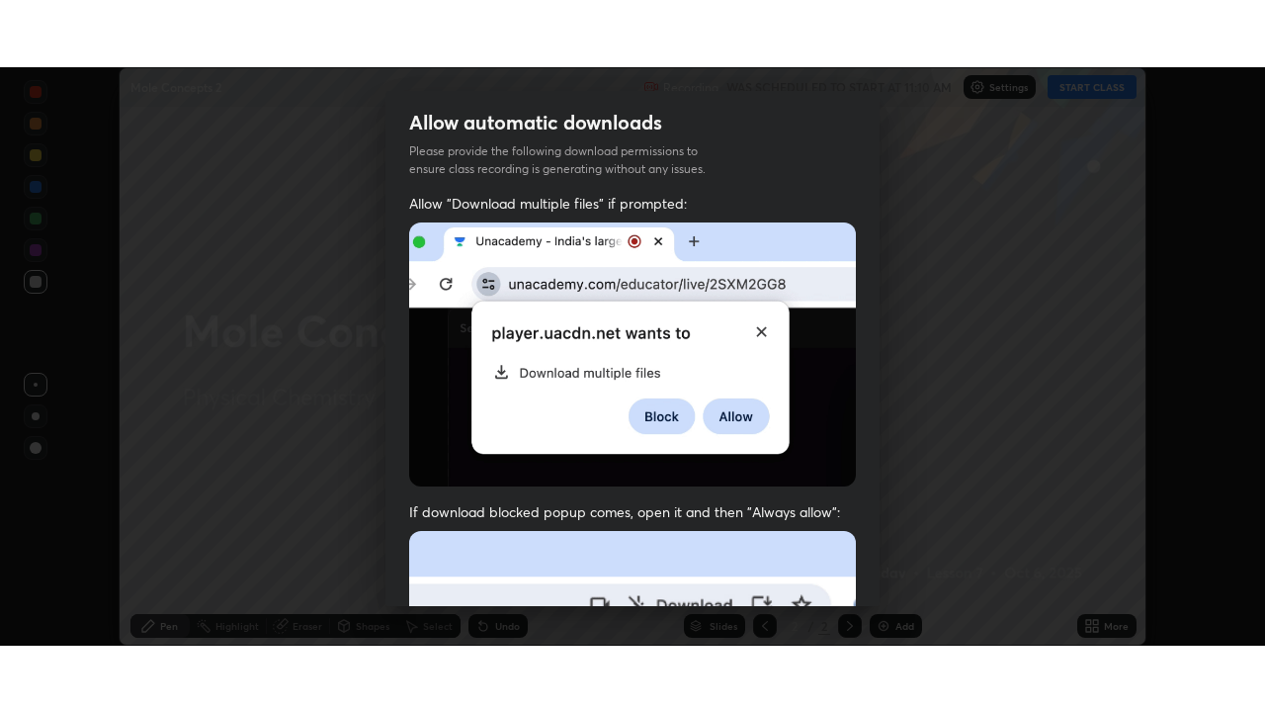
scroll to position [451, 0]
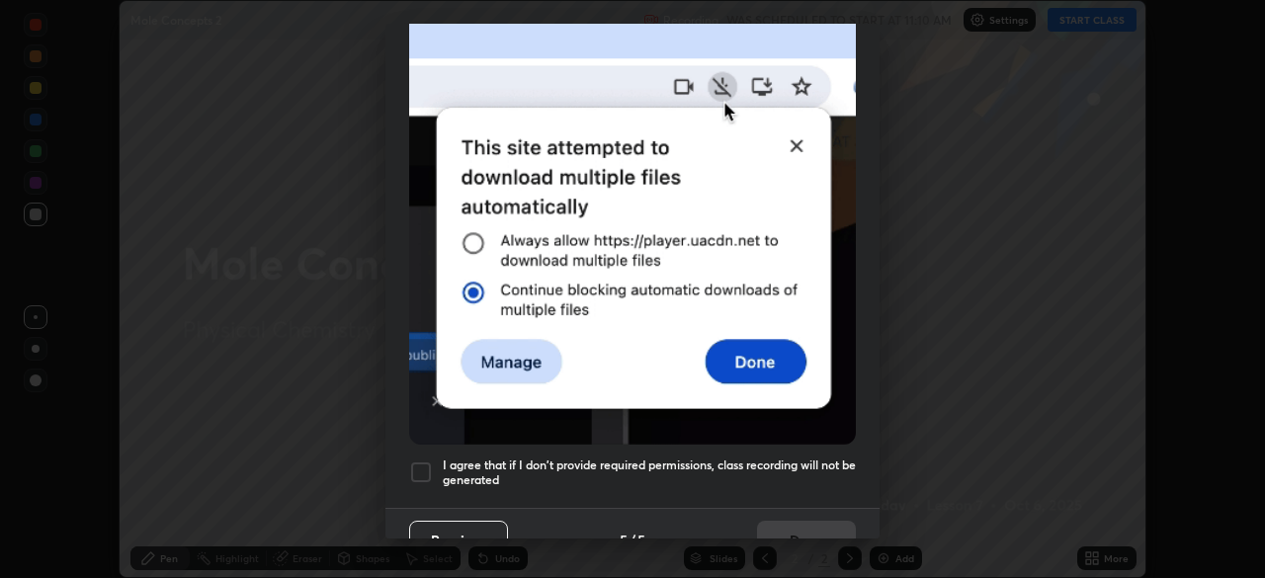
click at [429, 465] on div at bounding box center [421, 473] width 24 height 24
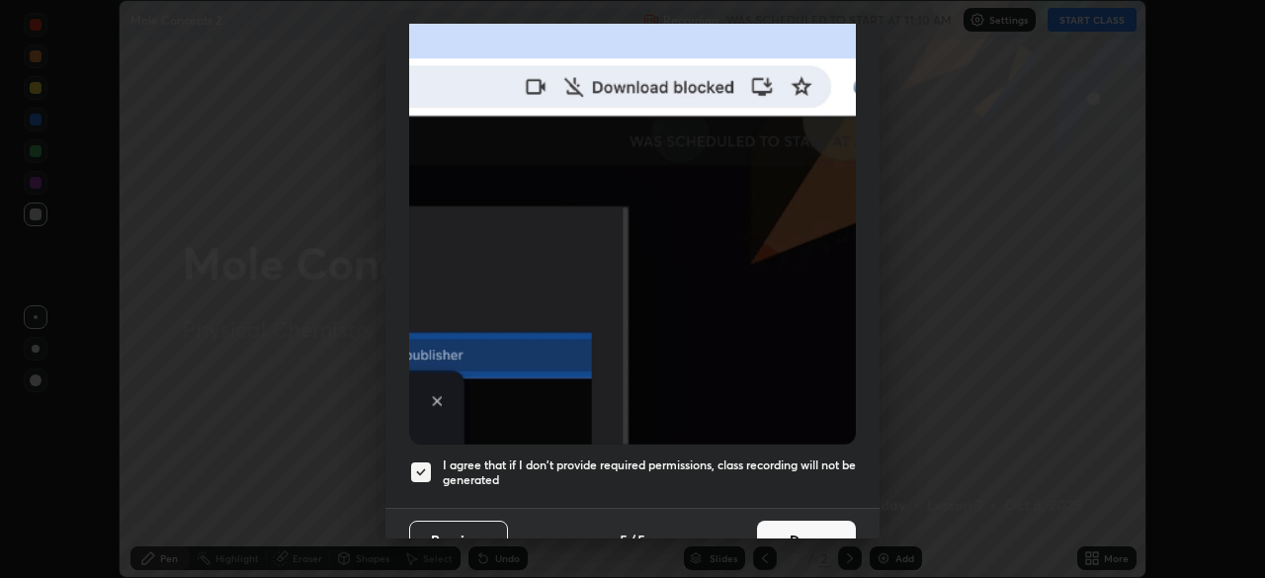
click at [788, 523] on button "Done" at bounding box center [806, 541] width 99 height 40
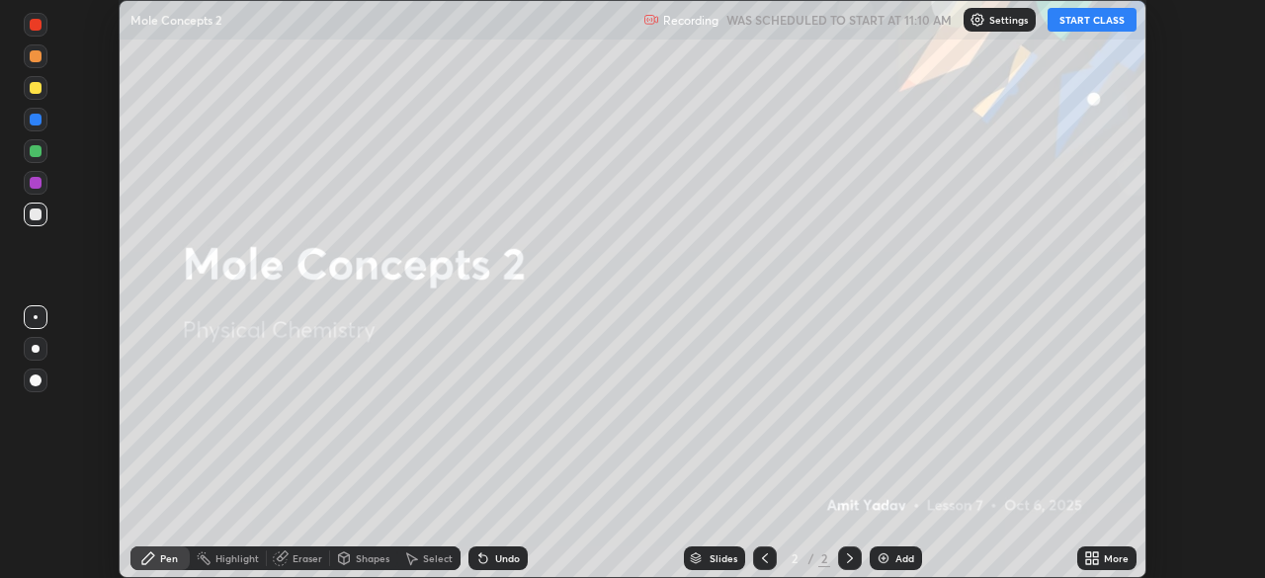
click at [1081, 25] on button "START CLASS" at bounding box center [1092, 20] width 89 height 24
click at [1087, 556] on icon at bounding box center [1088, 555] width 5 height 5
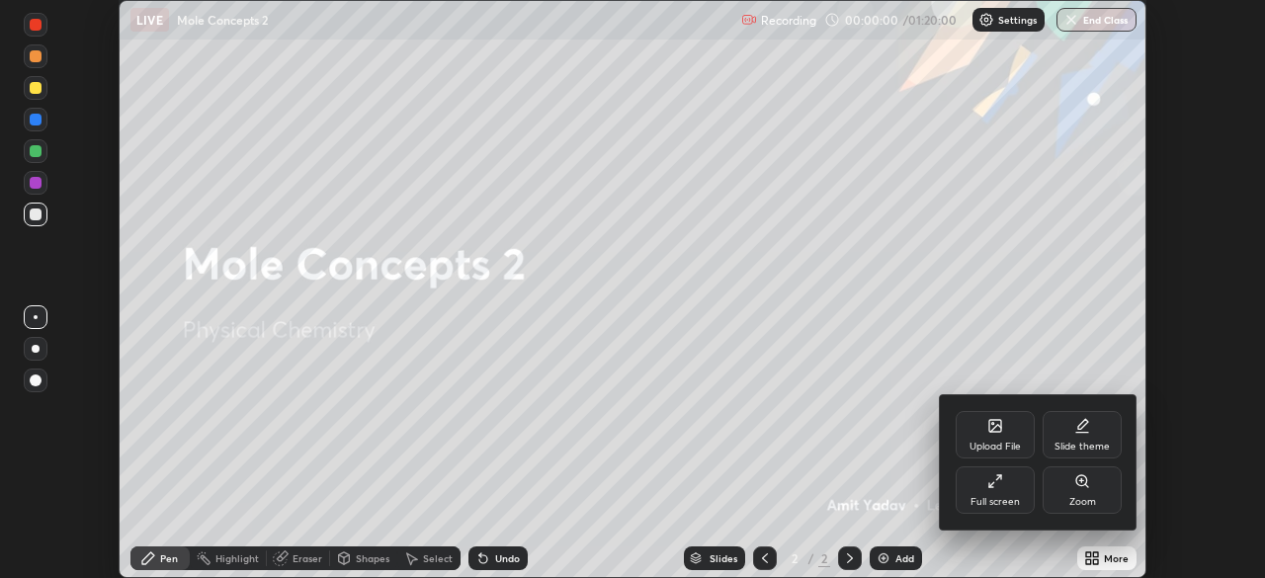
click at [969, 503] on div "Full screen" at bounding box center [995, 490] width 79 height 47
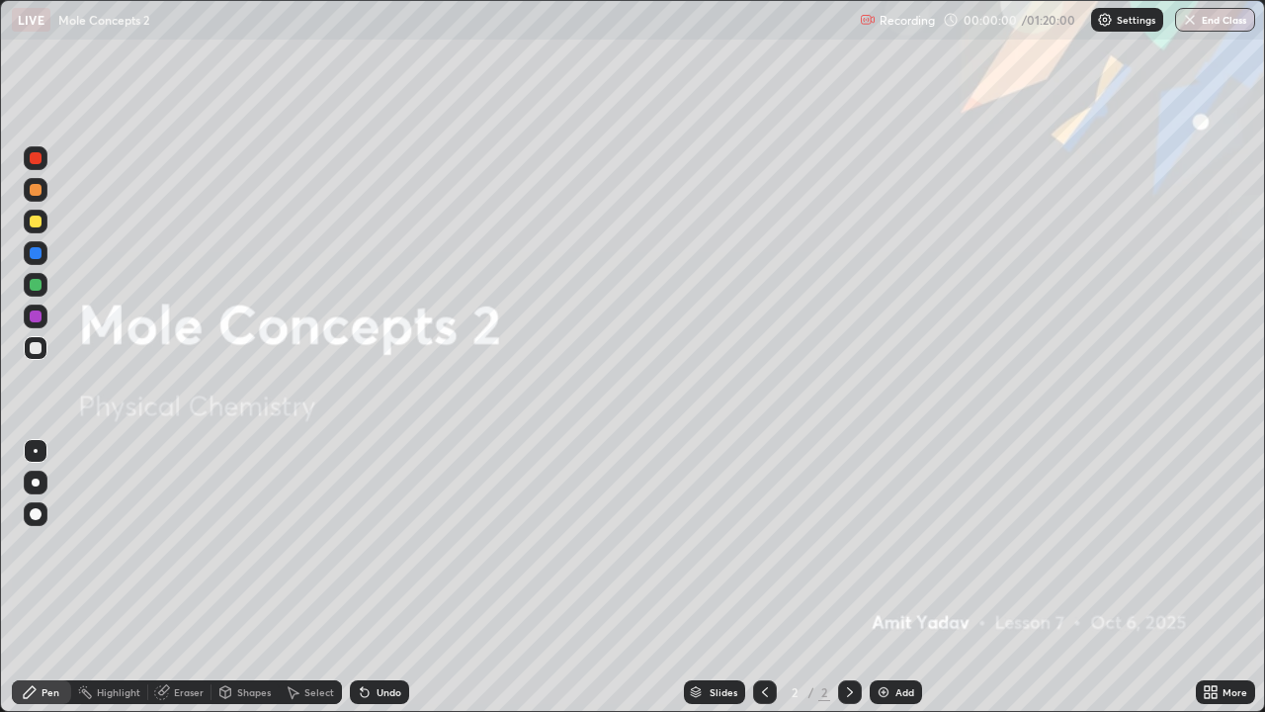
scroll to position [712, 1265]
click at [884, 577] on img at bounding box center [884, 692] width 16 height 16
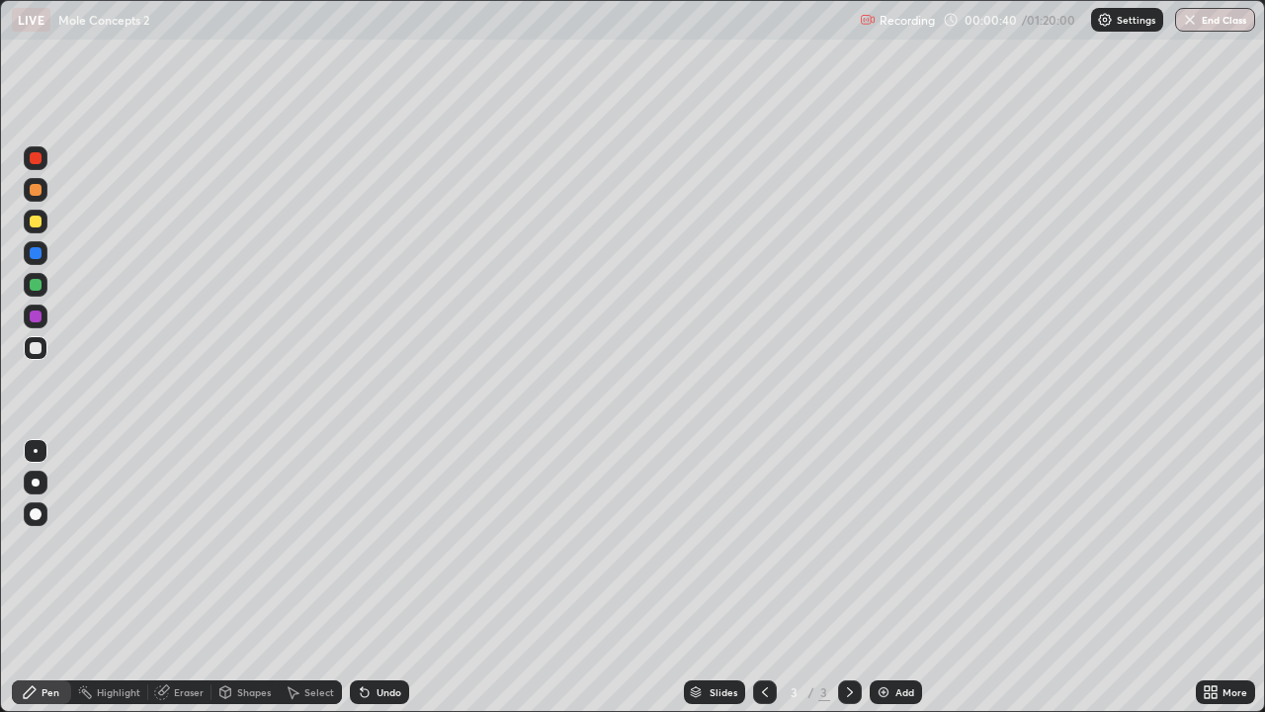
click at [38, 199] on div at bounding box center [36, 190] width 24 height 24
click at [34, 350] on div at bounding box center [36, 348] width 12 height 12
click at [36, 227] on div at bounding box center [36, 222] width 24 height 24
click at [880, 577] on img at bounding box center [884, 692] width 16 height 16
click at [35, 355] on div at bounding box center [36, 348] width 24 height 24
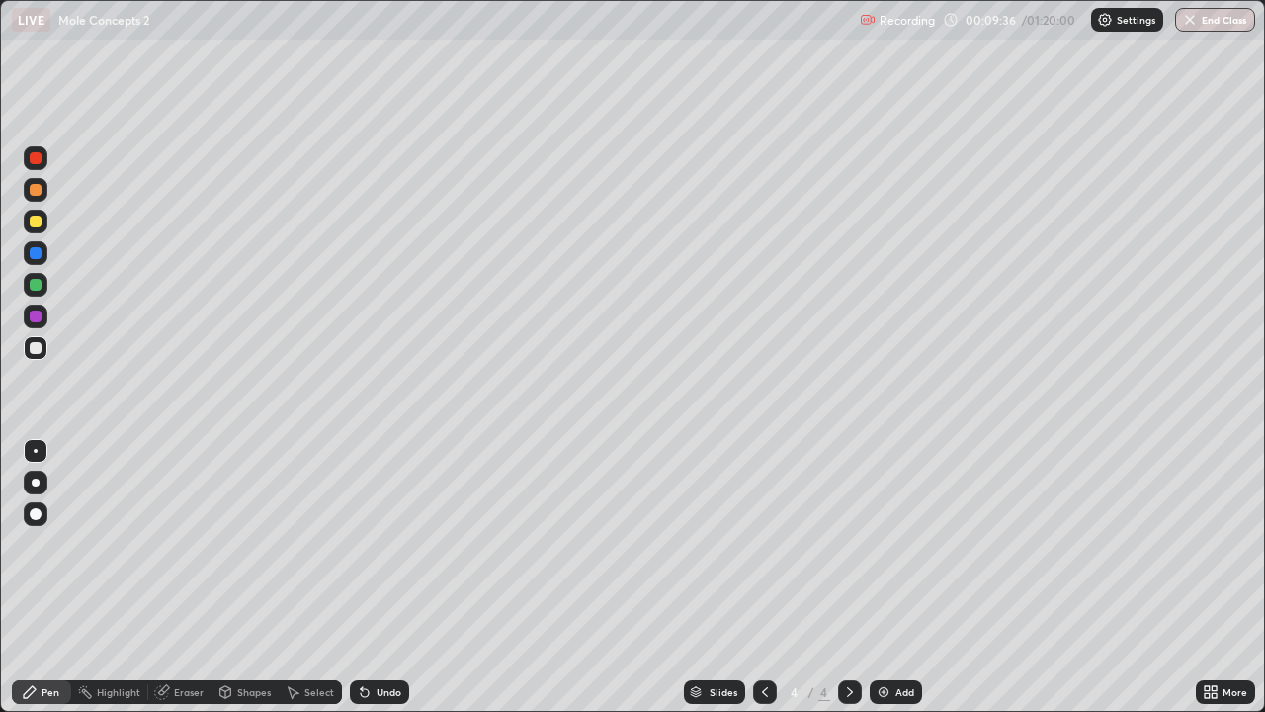
click at [381, 577] on div "Undo" at bounding box center [389, 692] width 25 height 10
click at [49, 228] on div at bounding box center [36, 222] width 32 height 32
click at [25, 359] on div at bounding box center [36, 348] width 24 height 32
click at [379, 577] on div "Undo" at bounding box center [389, 692] width 25 height 10
click at [377, 577] on div "Undo" at bounding box center [389, 692] width 25 height 10
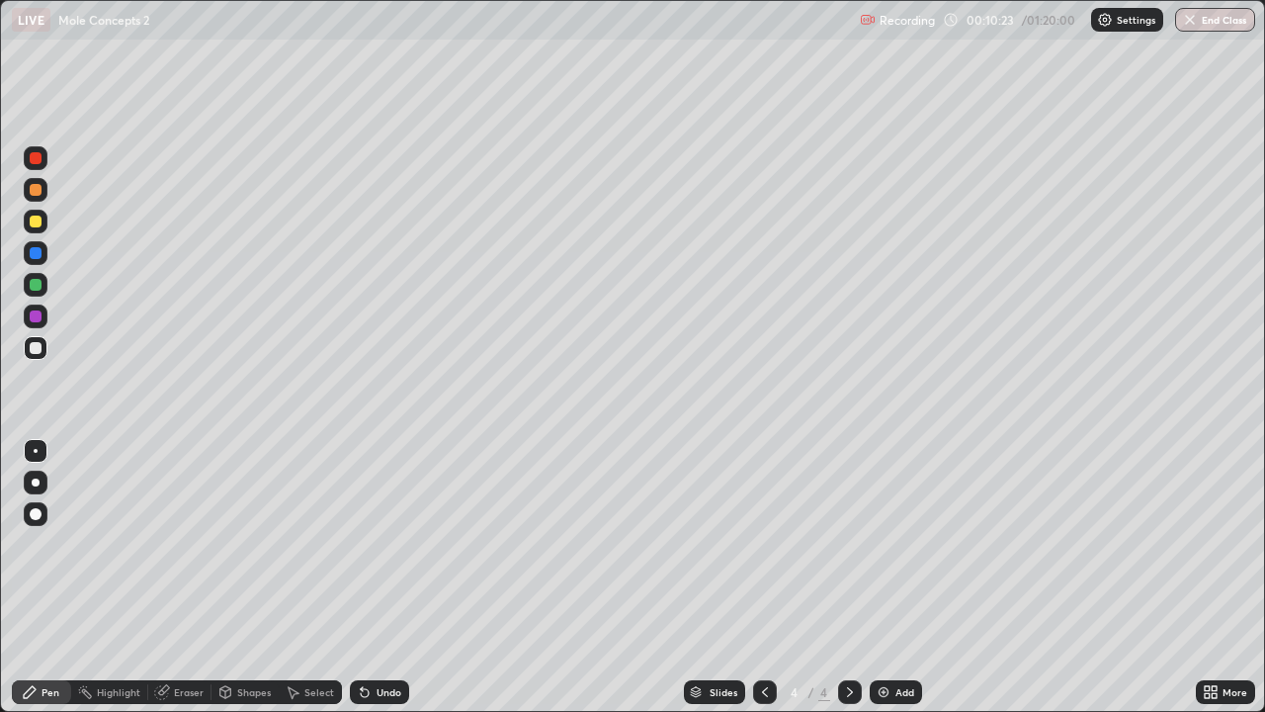
click at [373, 577] on div "Undo" at bounding box center [379, 692] width 59 height 24
click at [386, 577] on div "Undo" at bounding box center [379, 692] width 59 height 24
click at [394, 577] on div "Undo" at bounding box center [379, 692] width 59 height 24
click at [890, 577] on img at bounding box center [884, 692] width 16 height 16
click at [389, 577] on div "Undo" at bounding box center [389, 692] width 25 height 10
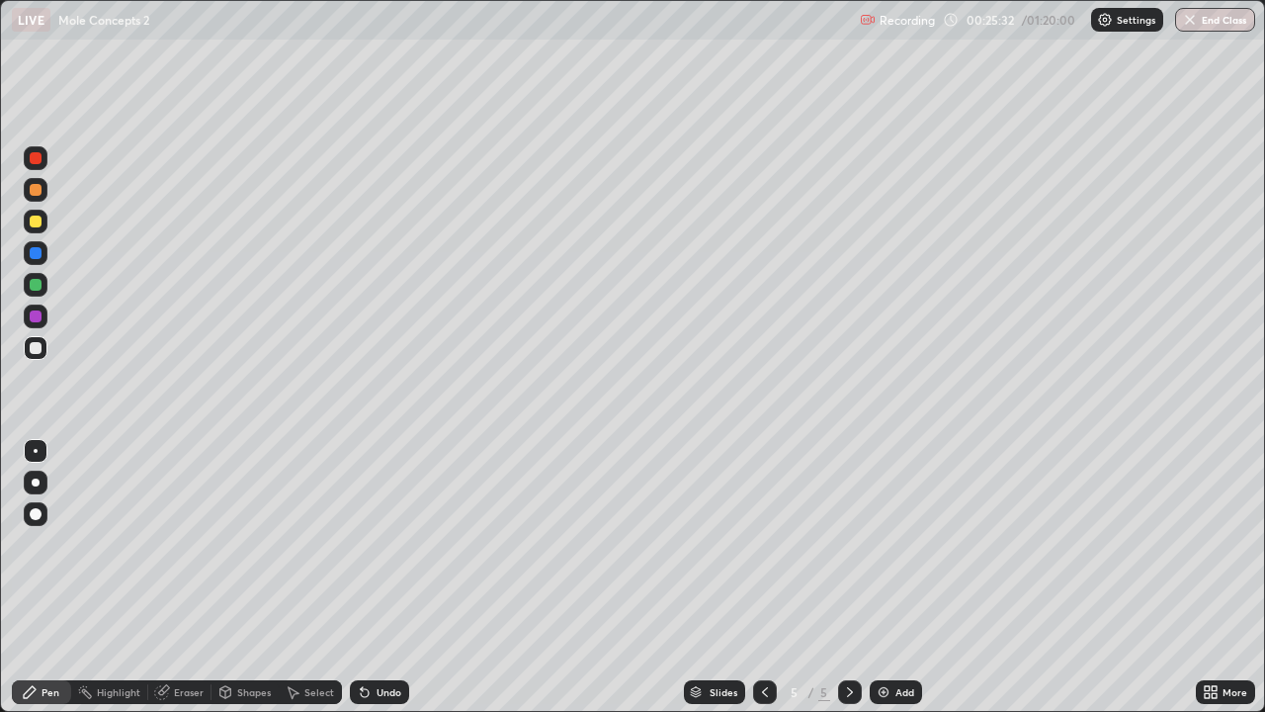
click at [871, 577] on div "Add" at bounding box center [896, 692] width 52 height 24
click at [371, 577] on div "Undo" at bounding box center [379, 692] width 59 height 24
click at [185, 577] on div "Eraser" at bounding box center [189, 692] width 30 height 10
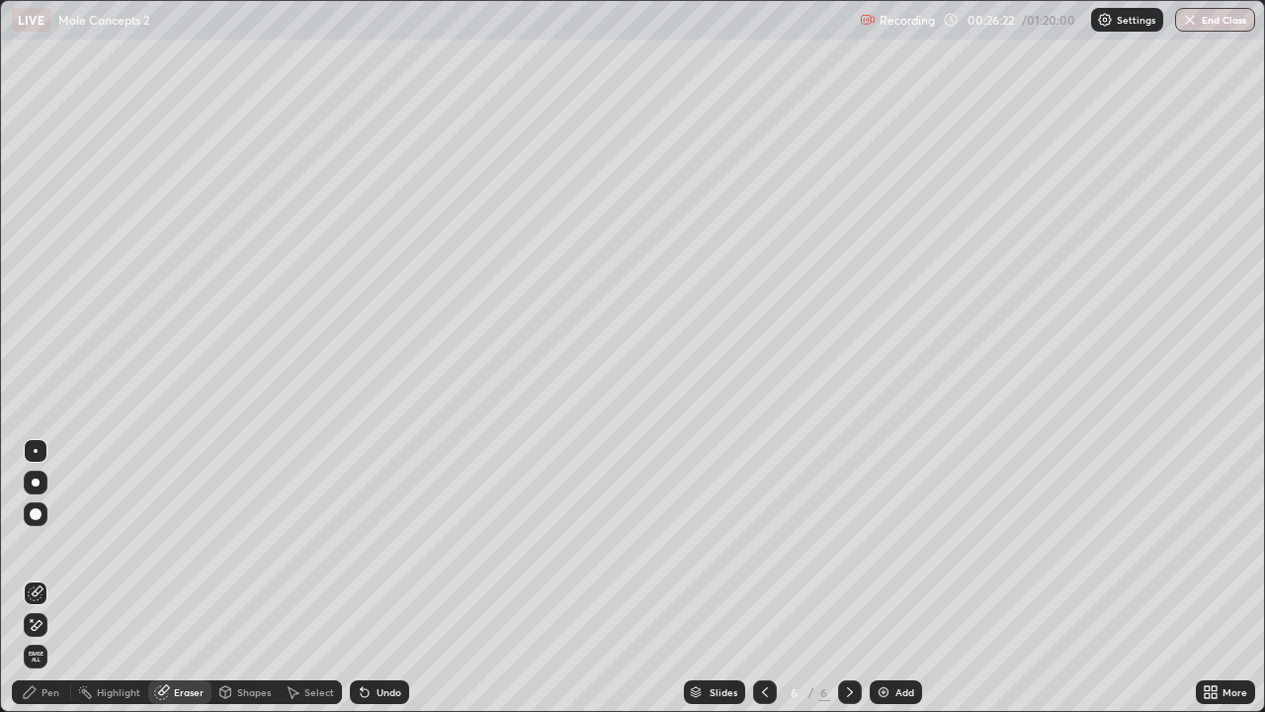
click at [57, 577] on div "Pen" at bounding box center [51, 692] width 18 height 10
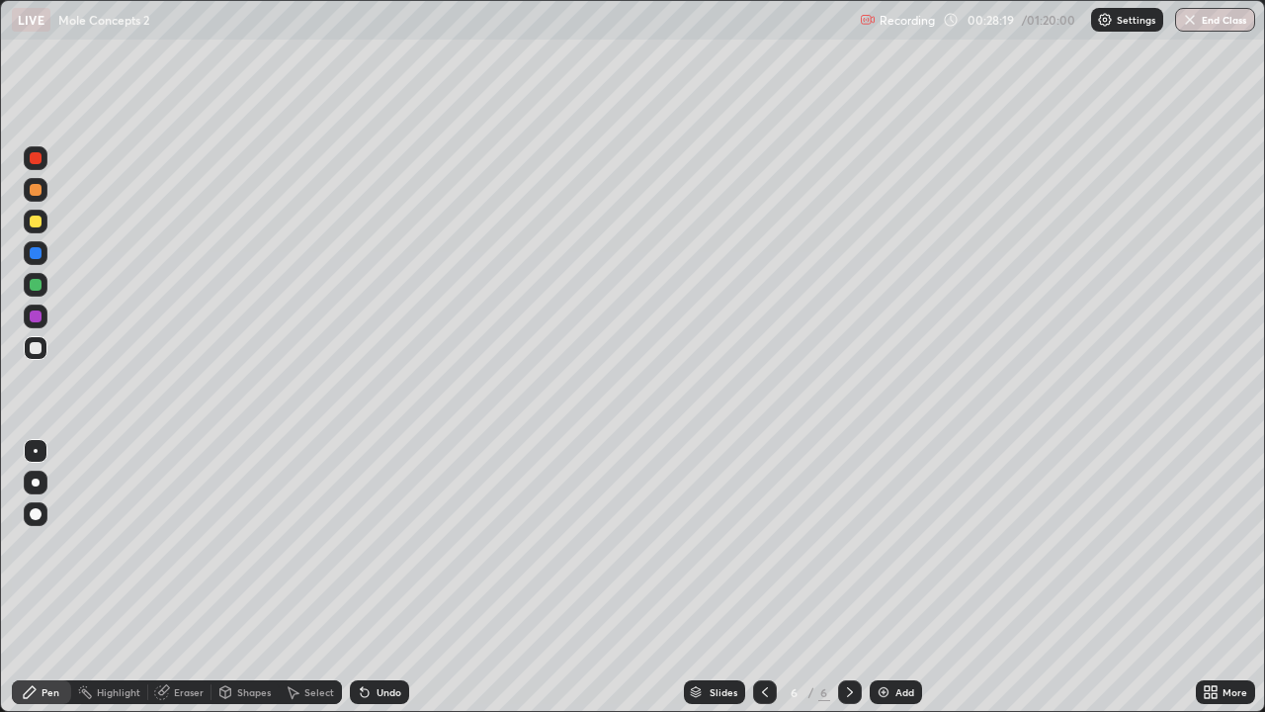
click at [381, 577] on div "Undo" at bounding box center [389, 692] width 25 height 10
click at [380, 577] on div "Undo" at bounding box center [389, 692] width 25 height 10
click at [383, 577] on div "Undo" at bounding box center [389, 692] width 25 height 10
click at [385, 577] on div "Undo" at bounding box center [389, 692] width 25 height 10
click at [186, 577] on div "Eraser" at bounding box center [189, 692] width 30 height 10
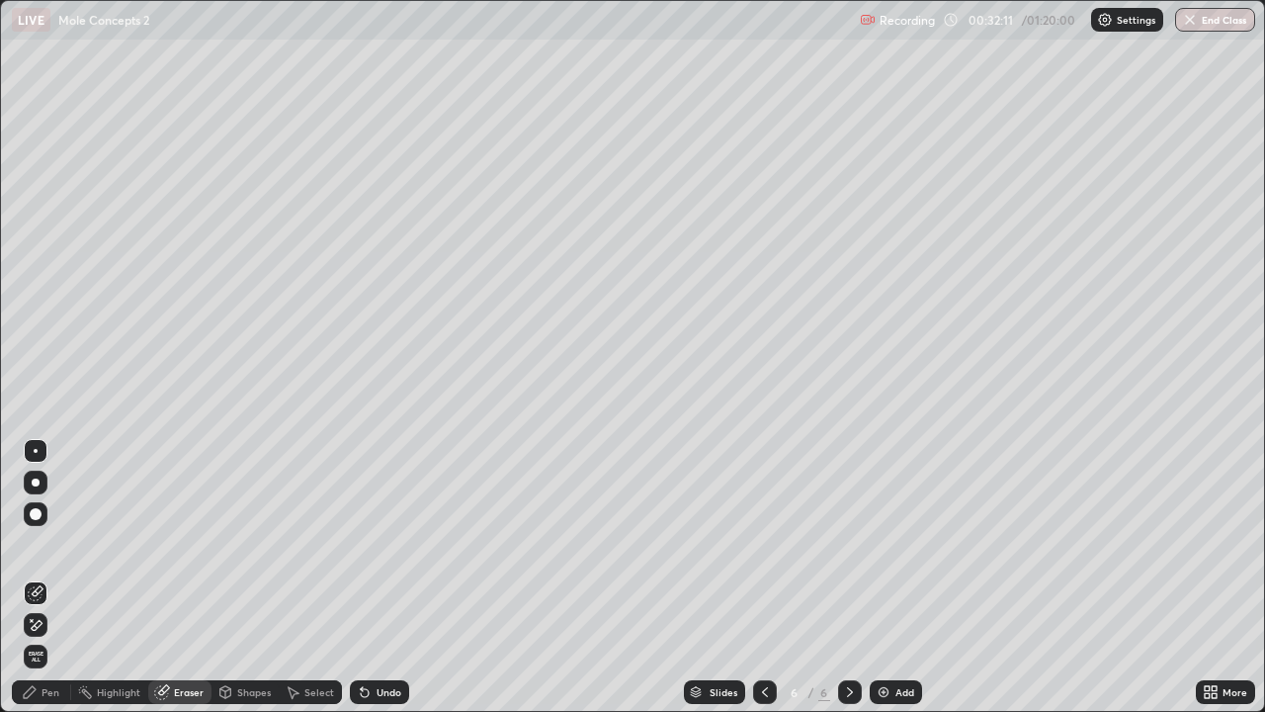
click at [58, 577] on div "Pen" at bounding box center [51, 692] width 18 height 10
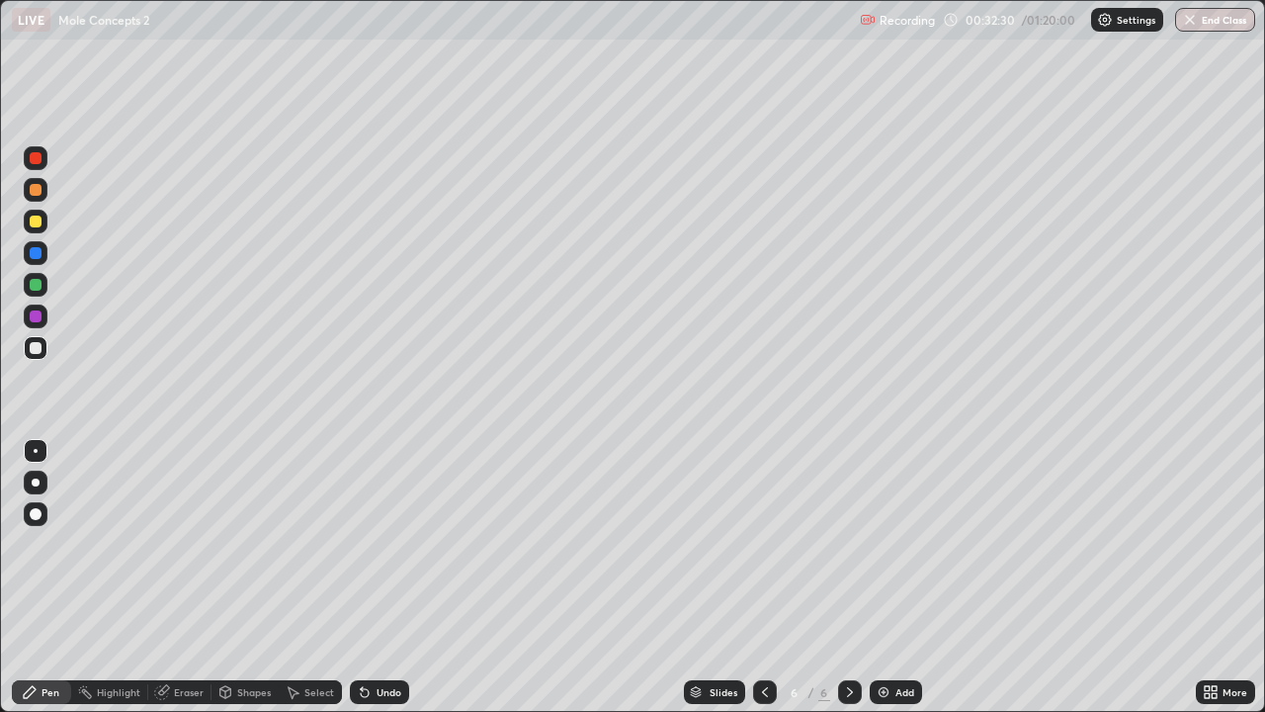
click at [37, 221] on div at bounding box center [36, 221] width 12 height 12
click at [183, 577] on div "Eraser" at bounding box center [189, 692] width 30 height 10
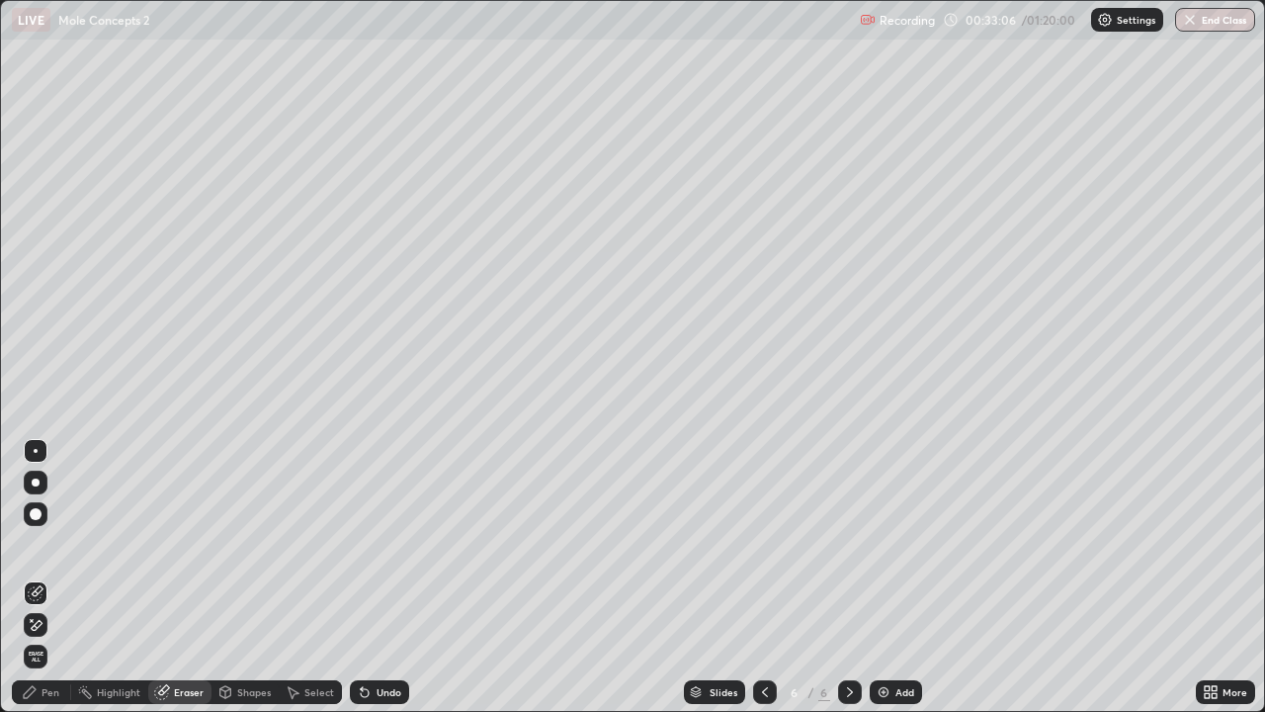
click at [50, 577] on div "Pen" at bounding box center [51, 692] width 18 height 10
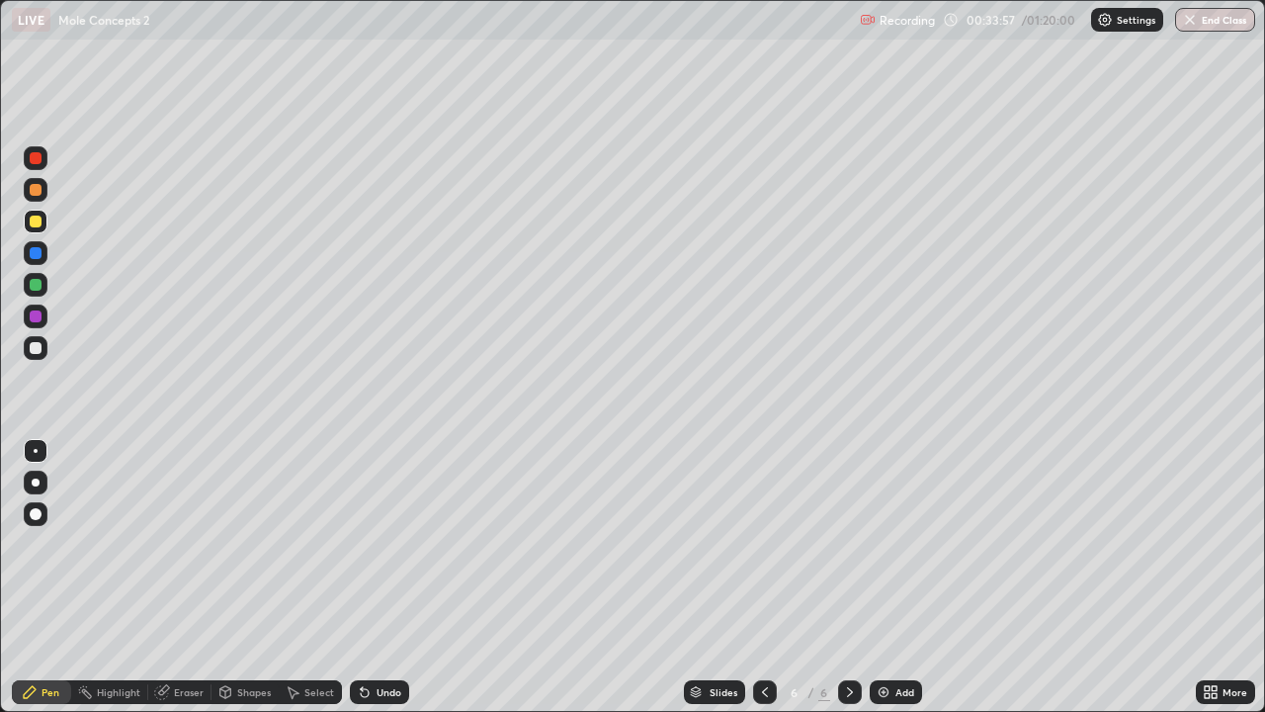
click at [872, 577] on div "Add" at bounding box center [896, 692] width 52 height 24
click at [39, 196] on div at bounding box center [36, 190] width 24 height 24
click at [36, 352] on div at bounding box center [36, 348] width 12 height 12
click at [767, 577] on icon at bounding box center [765, 692] width 16 height 16
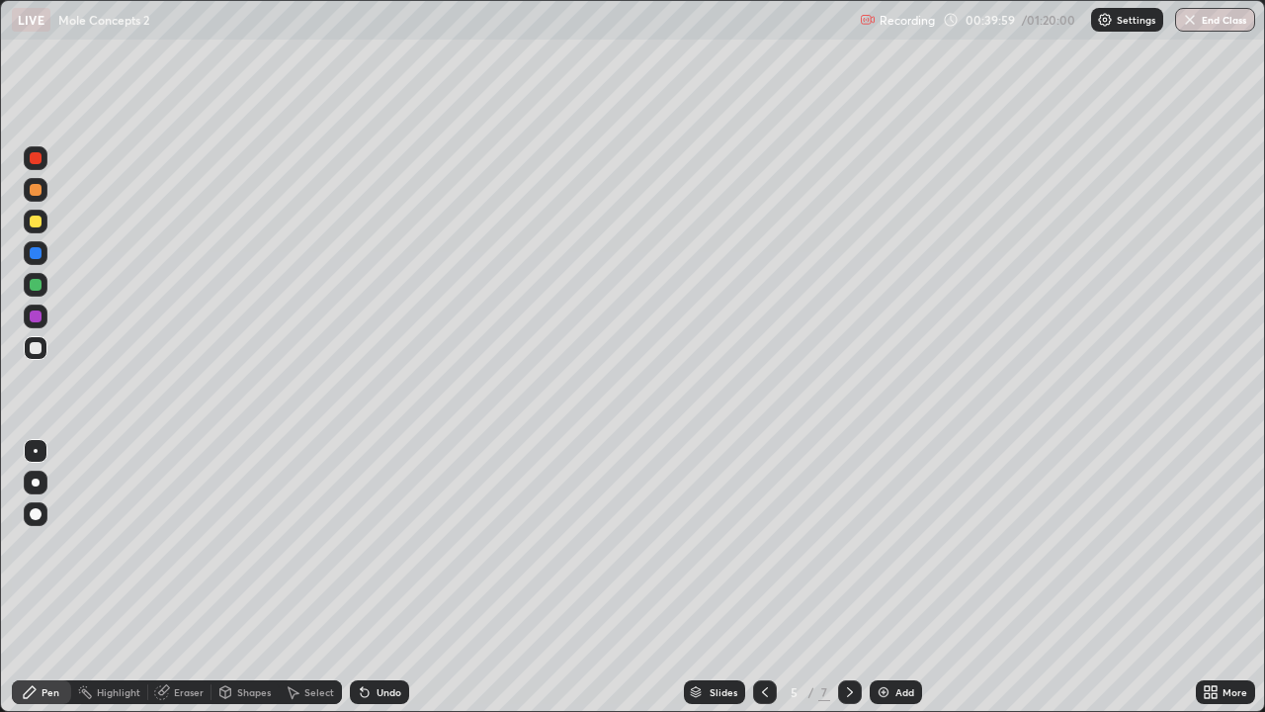
click at [768, 577] on icon at bounding box center [765, 692] width 16 height 16
click at [856, 577] on div at bounding box center [850, 692] width 24 height 24
click at [851, 577] on icon at bounding box center [850, 692] width 16 height 16
click at [849, 577] on icon at bounding box center [850, 692] width 16 height 16
click at [770, 577] on icon at bounding box center [765, 692] width 16 height 16
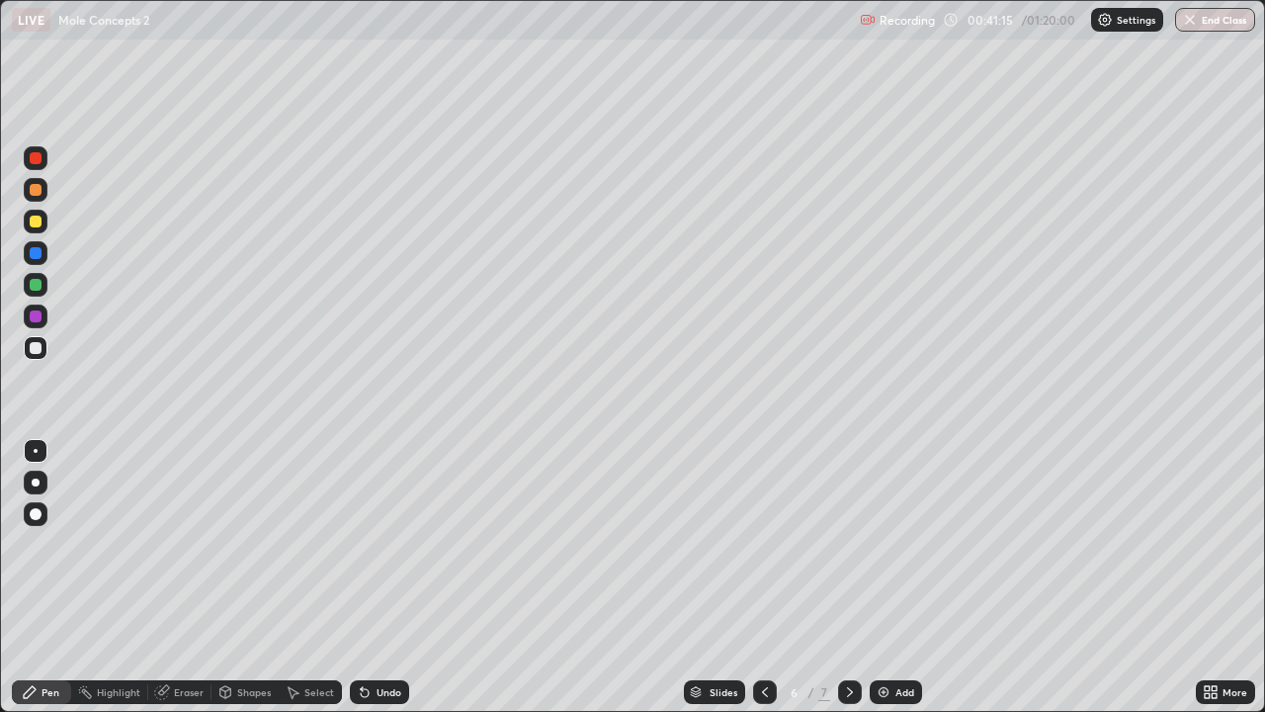
click at [773, 577] on div at bounding box center [765, 692] width 24 height 24
click at [848, 577] on div at bounding box center [850, 692] width 24 height 40
click at [849, 577] on icon at bounding box center [850, 692] width 16 height 16
click at [880, 577] on img at bounding box center [884, 692] width 16 height 16
click at [371, 577] on div "Undo" at bounding box center [379, 692] width 59 height 24
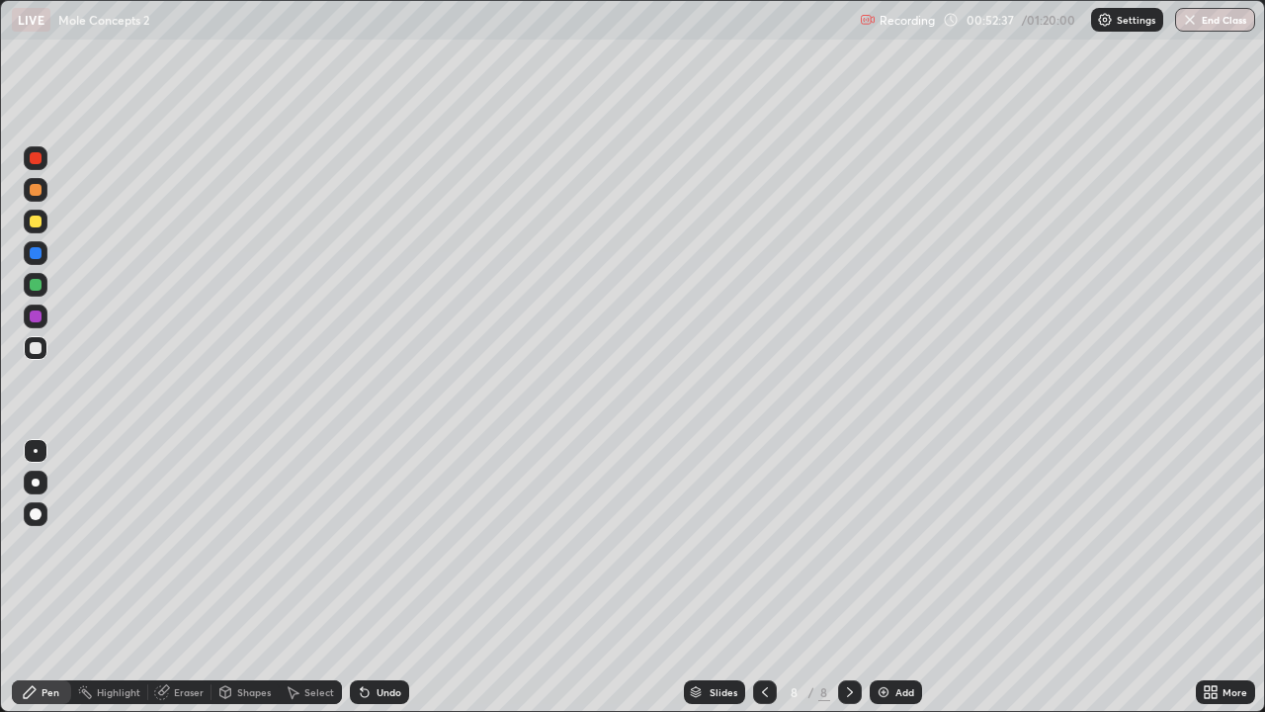
click at [372, 577] on div "Undo" at bounding box center [379, 692] width 59 height 24
click at [365, 577] on icon at bounding box center [365, 693] width 8 height 8
click at [765, 577] on icon at bounding box center [765, 692] width 6 height 10
click at [763, 577] on icon at bounding box center [765, 692] width 16 height 16
click at [848, 577] on icon at bounding box center [850, 692] width 16 height 16
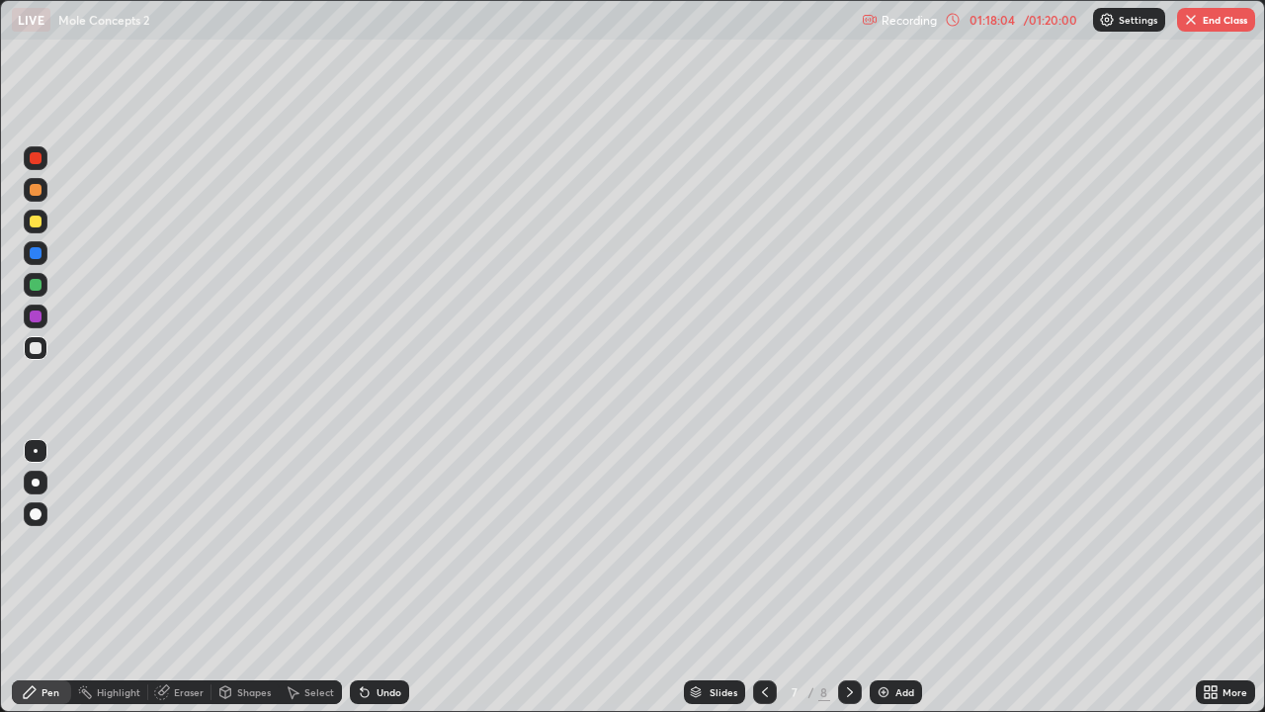
click at [377, 577] on div "Undo" at bounding box center [389, 692] width 25 height 10
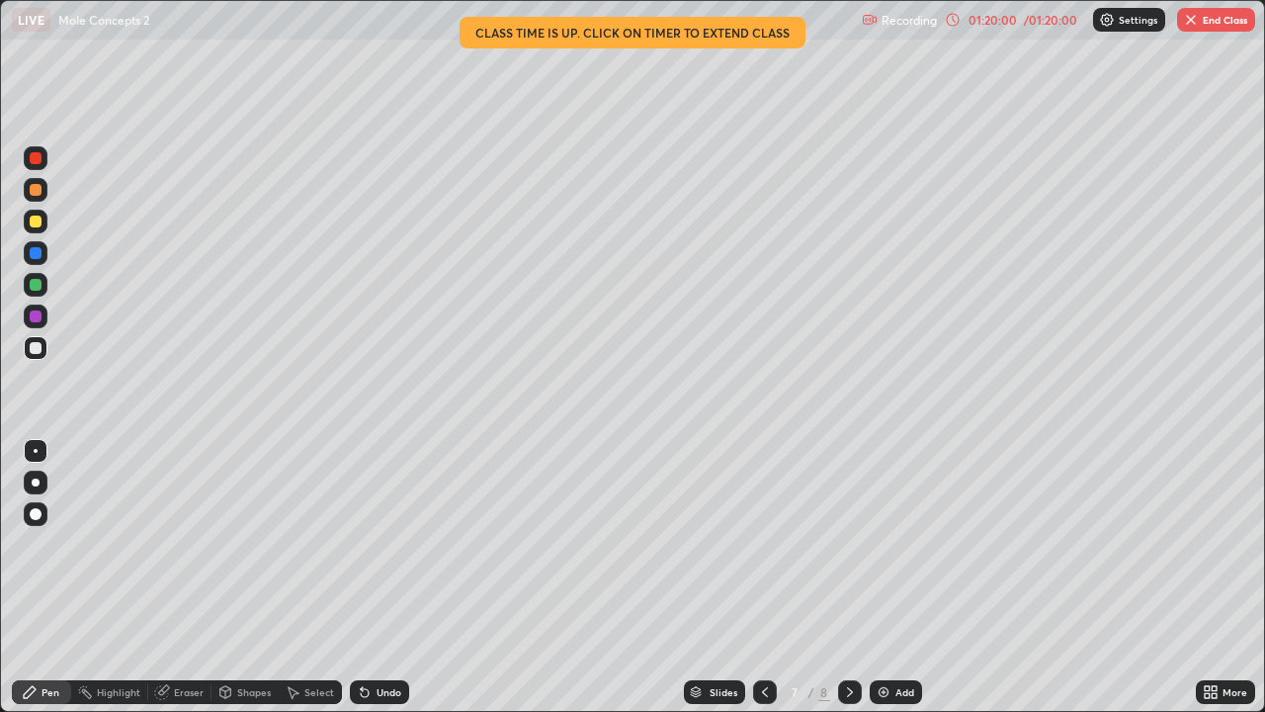
click at [239, 577] on div "Shapes" at bounding box center [254, 692] width 34 height 10
click at [237, 577] on div "Shapes" at bounding box center [254, 692] width 34 height 10
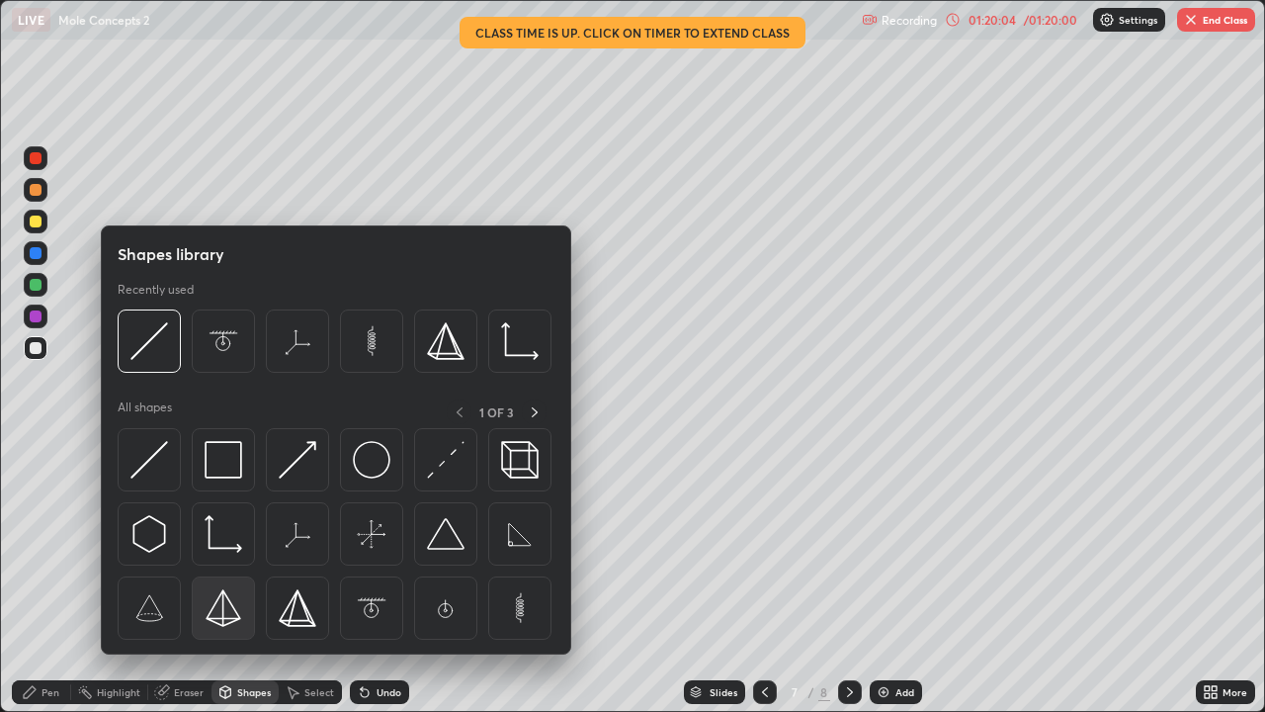
click at [223, 577] on img at bounding box center [224, 608] width 38 height 38
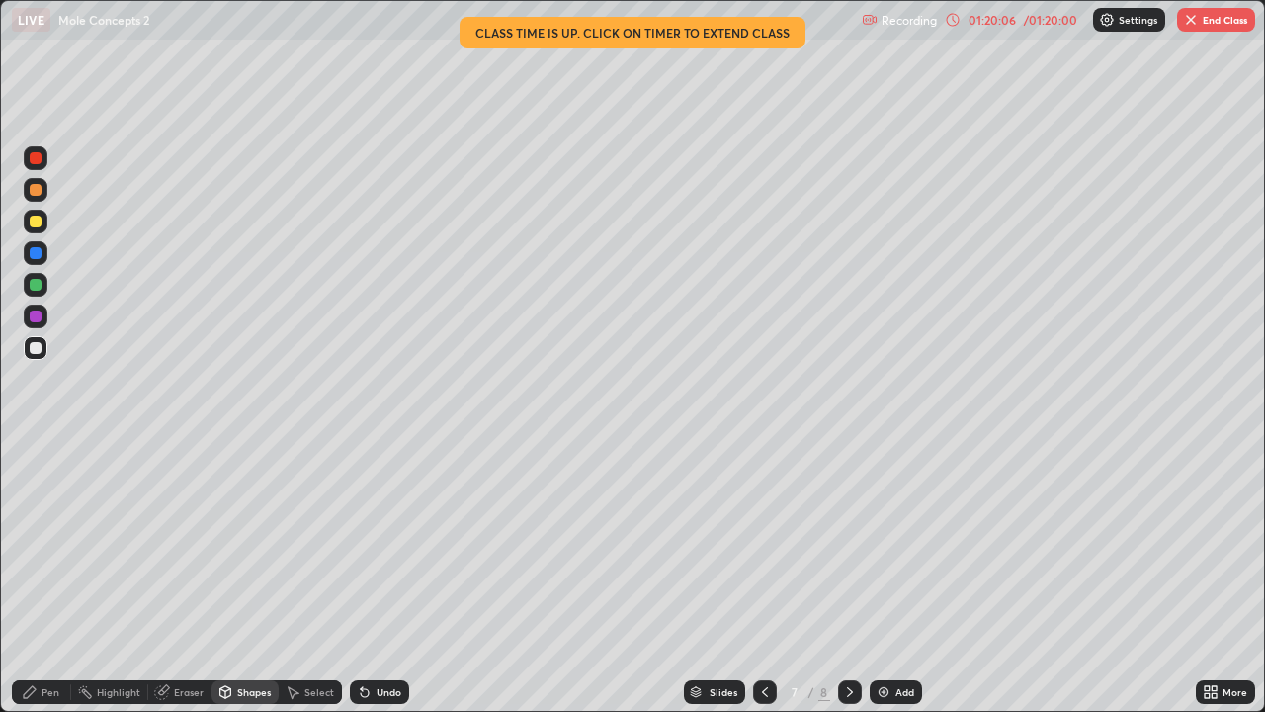
click at [242, 577] on div "Shapes" at bounding box center [254, 692] width 34 height 10
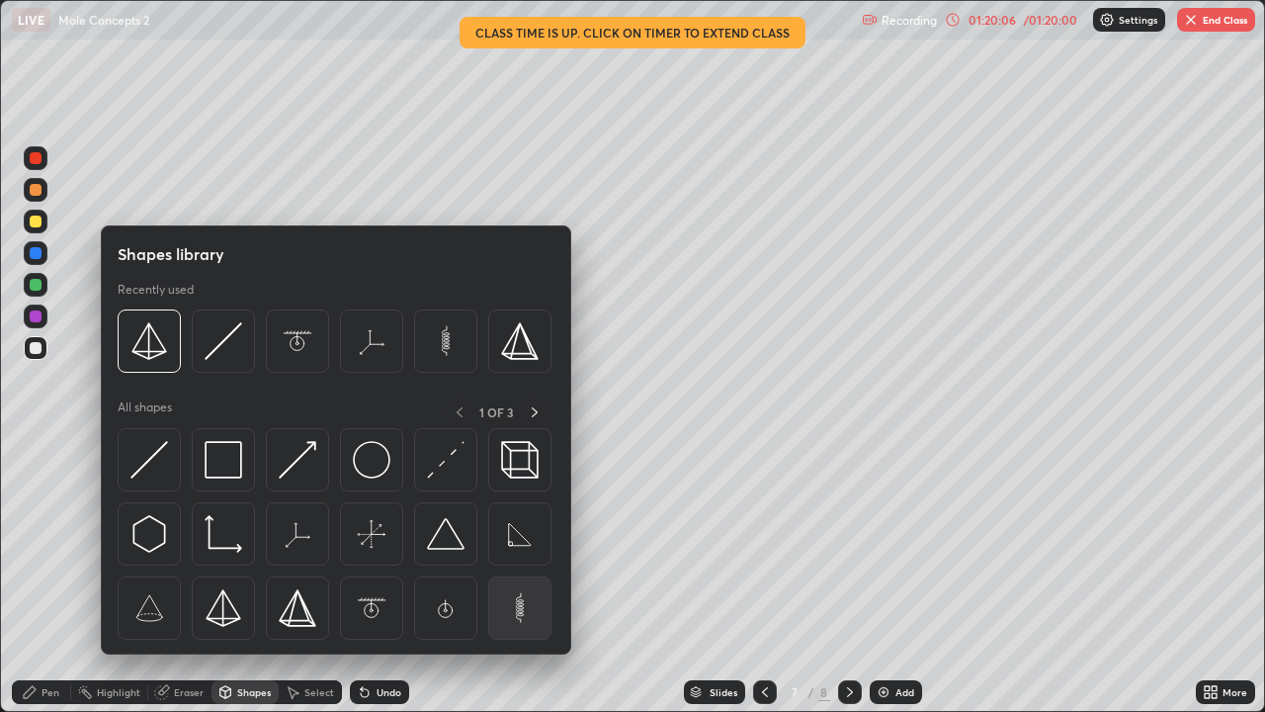
click at [517, 577] on img at bounding box center [520, 608] width 38 height 38
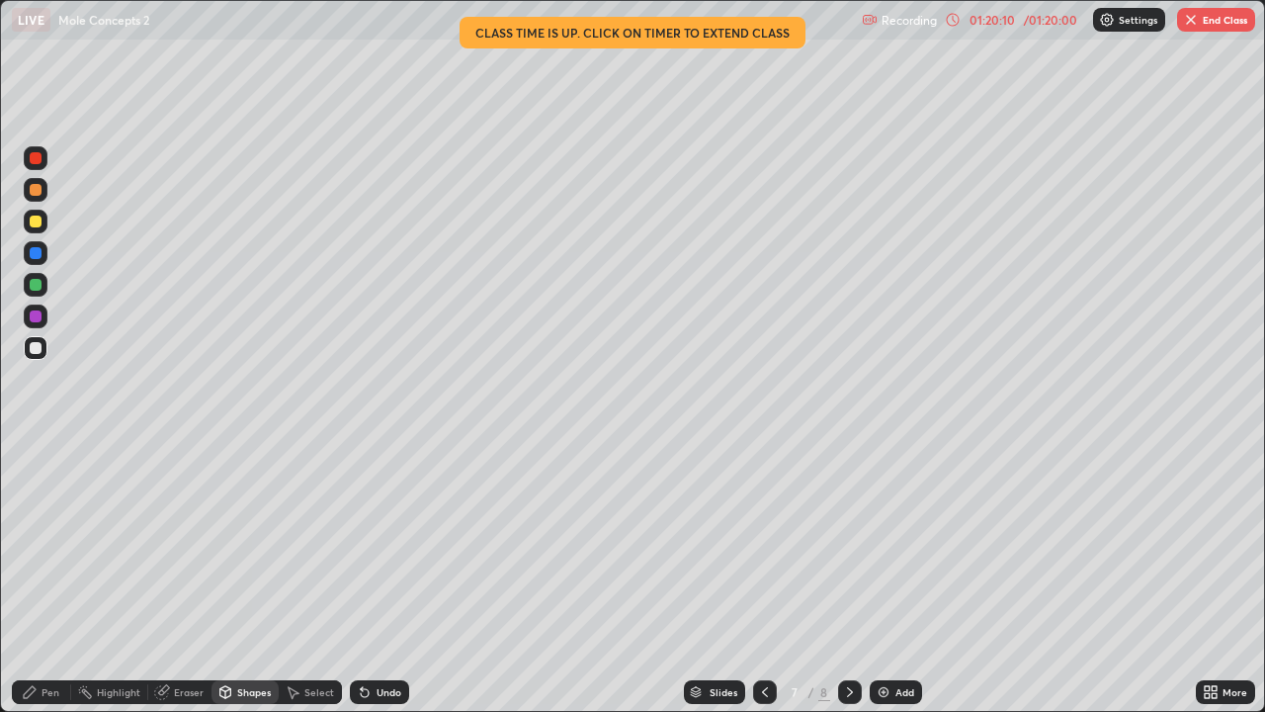
click at [230, 577] on icon at bounding box center [225, 692] width 16 height 16
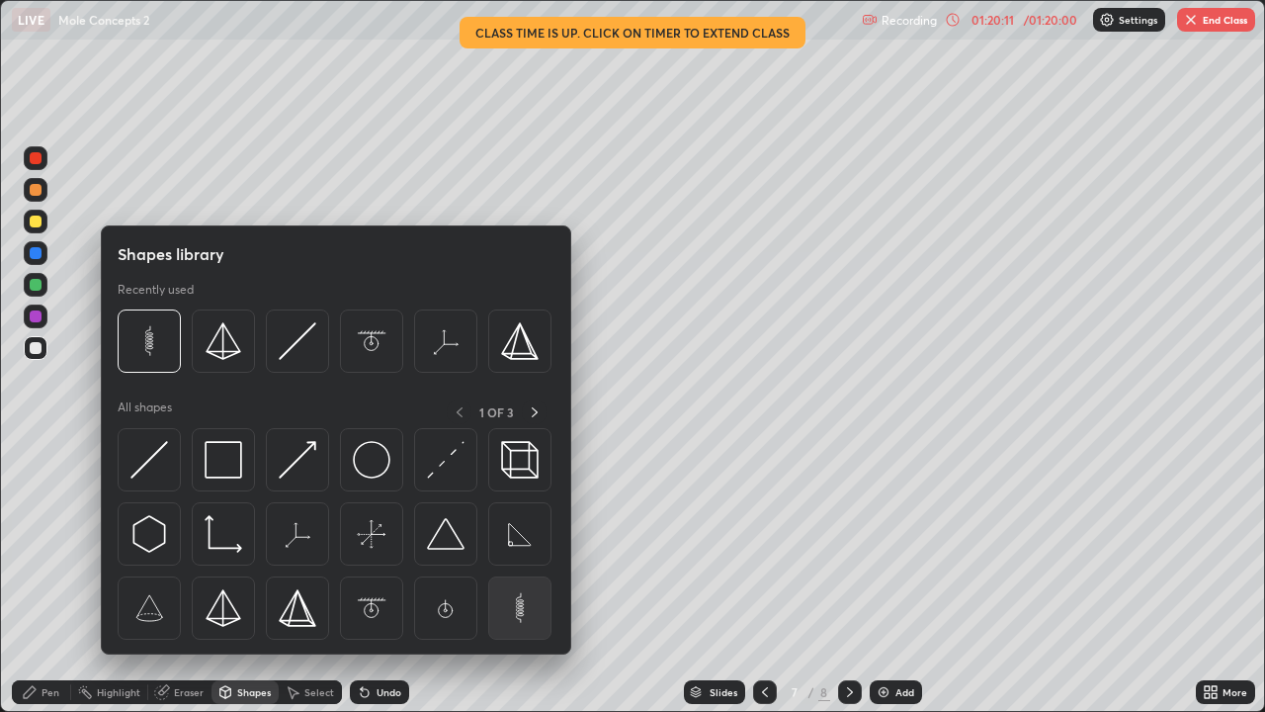
click at [511, 577] on img at bounding box center [520, 608] width 38 height 38
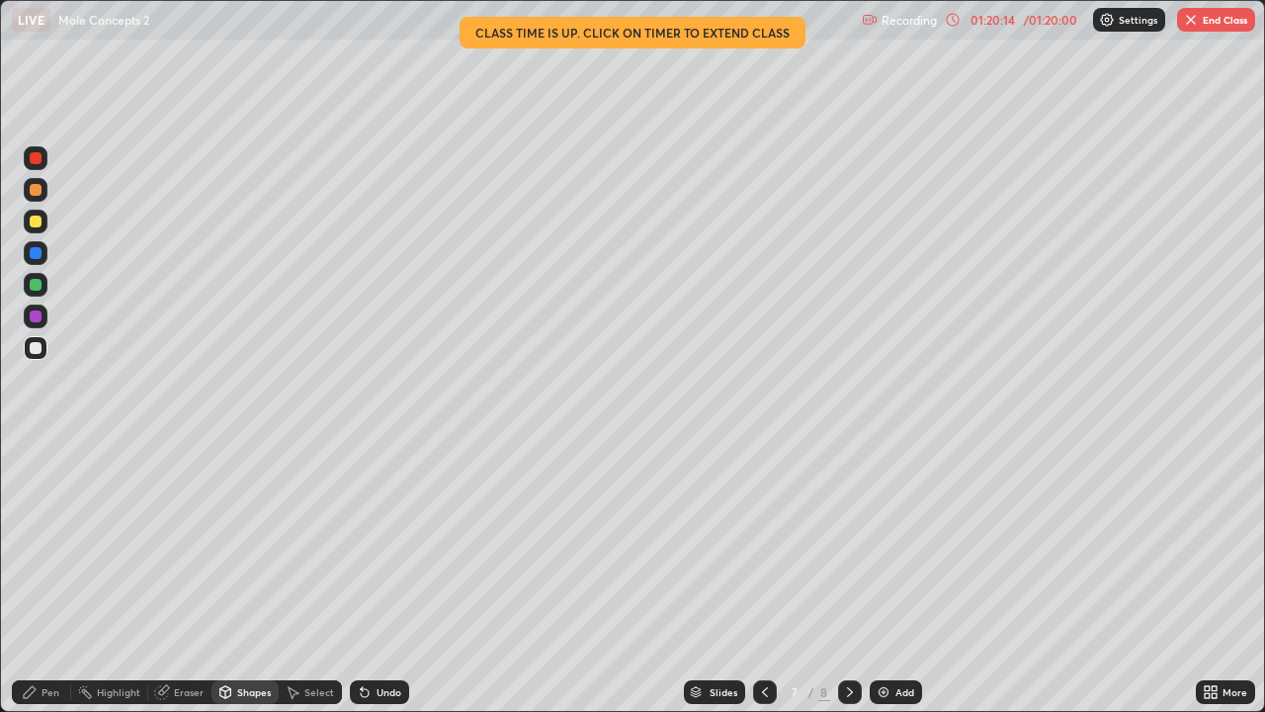
click at [375, 577] on div "Undo" at bounding box center [379, 692] width 59 height 24
click at [372, 577] on div "Undo" at bounding box center [379, 692] width 59 height 24
click at [369, 577] on icon at bounding box center [365, 692] width 16 height 16
click at [365, 577] on icon at bounding box center [365, 693] width 8 height 8
click at [364, 577] on icon at bounding box center [365, 693] width 8 height 8
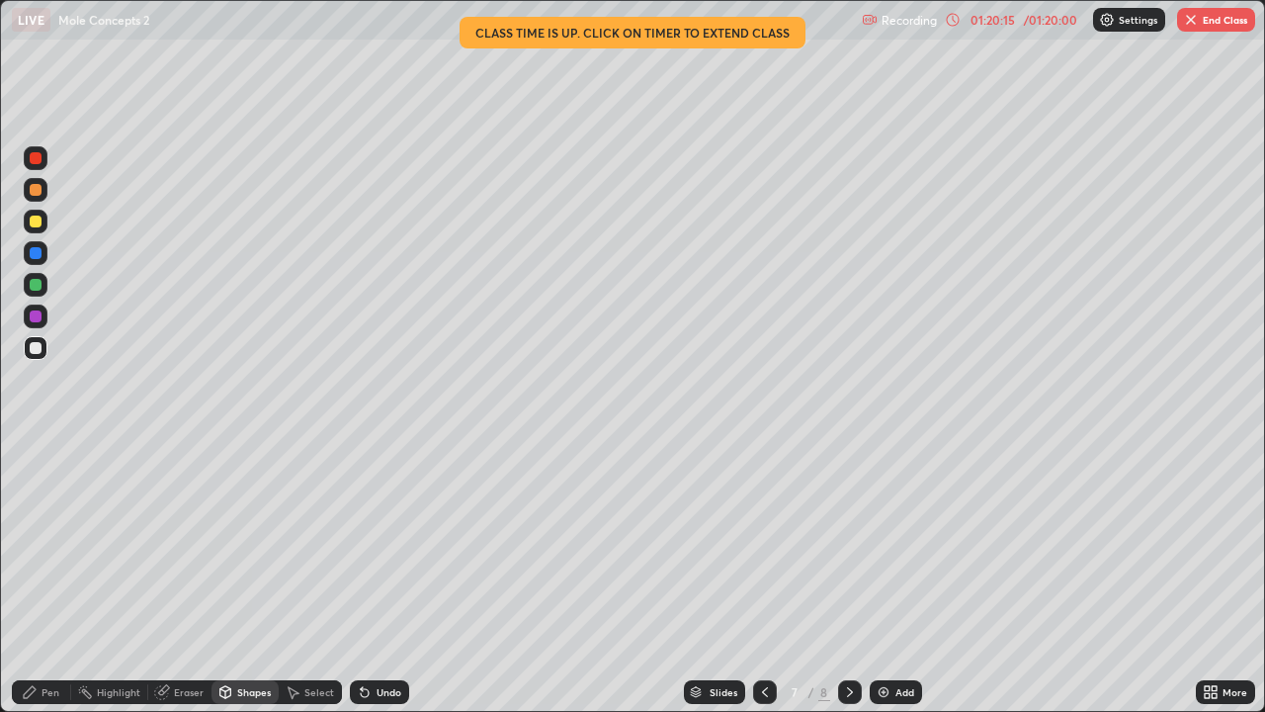
click at [362, 577] on icon at bounding box center [365, 693] width 8 height 8
click at [361, 577] on icon at bounding box center [362, 688] width 2 height 2
click at [362, 577] on icon at bounding box center [365, 693] width 8 height 8
click at [361, 577] on icon at bounding box center [365, 693] width 8 height 8
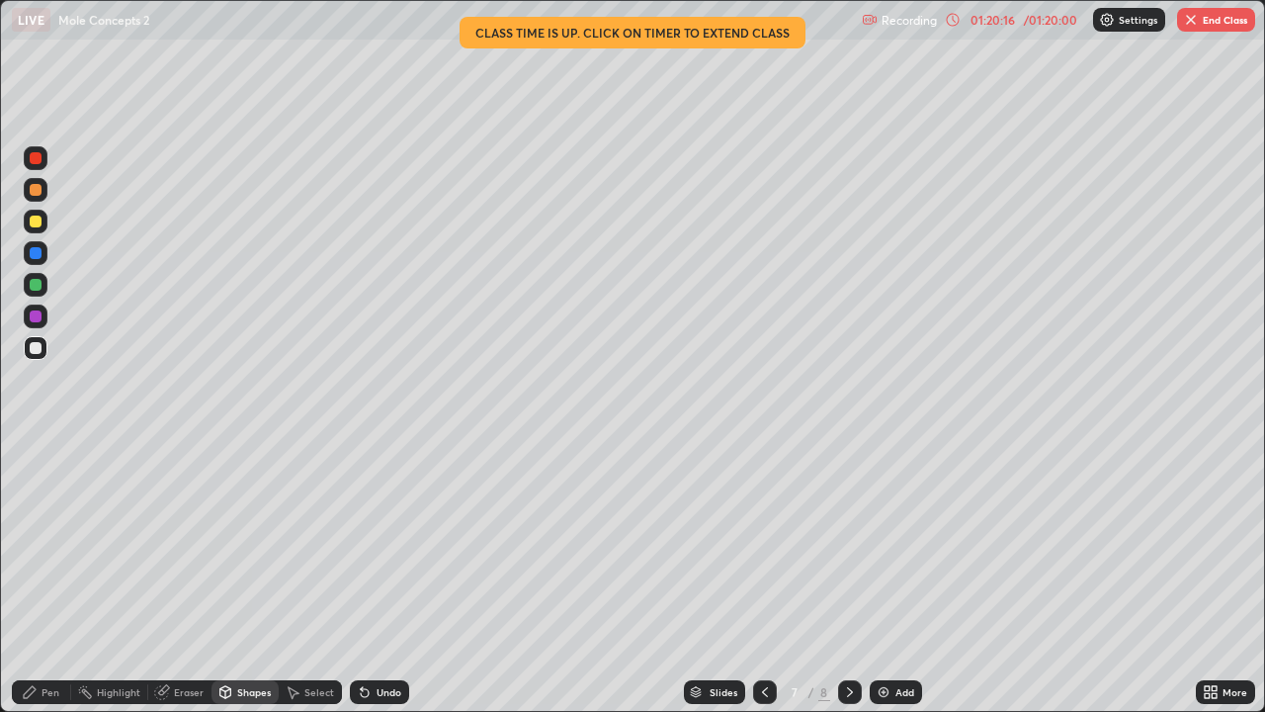
click at [361, 577] on icon at bounding box center [362, 688] width 2 height 2
click at [357, 577] on icon at bounding box center [365, 692] width 16 height 16
click at [361, 577] on icon at bounding box center [365, 693] width 8 height 8
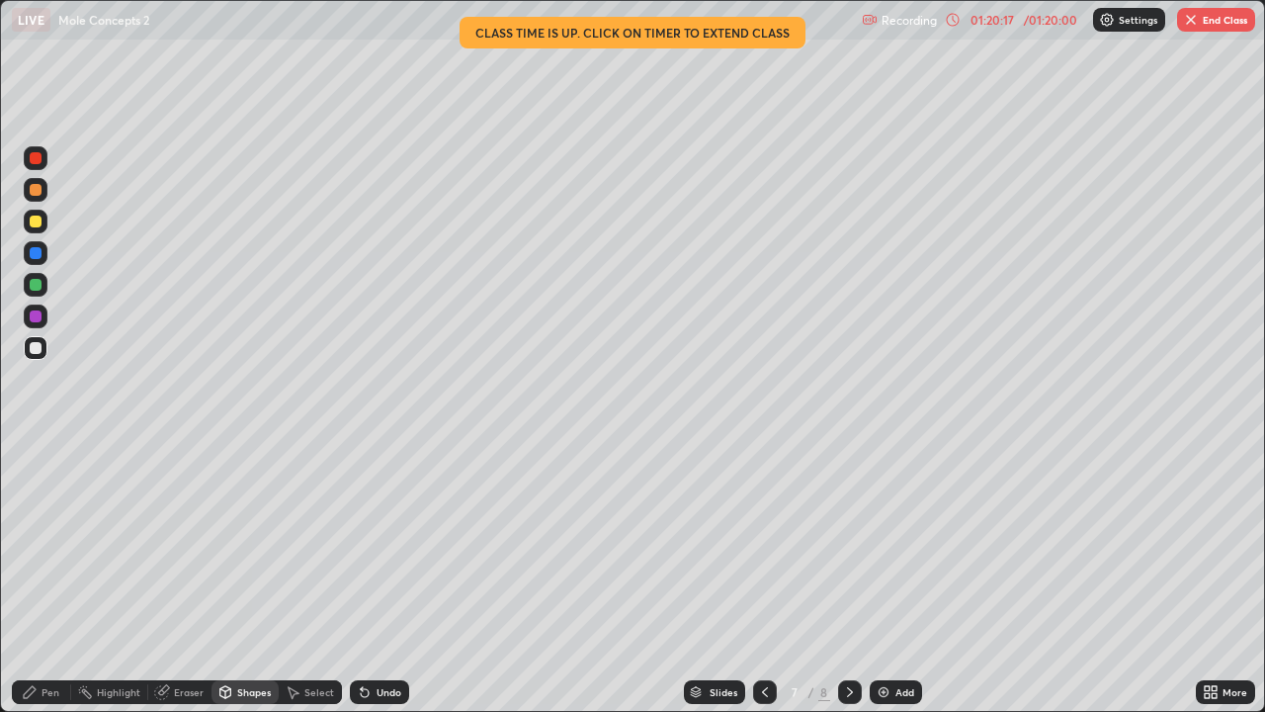
click at [361, 577] on icon at bounding box center [365, 693] width 8 height 8
click at [1027, 21] on div "/ 01:20:00" at bounding box center [1050, 20] width 61 height 12
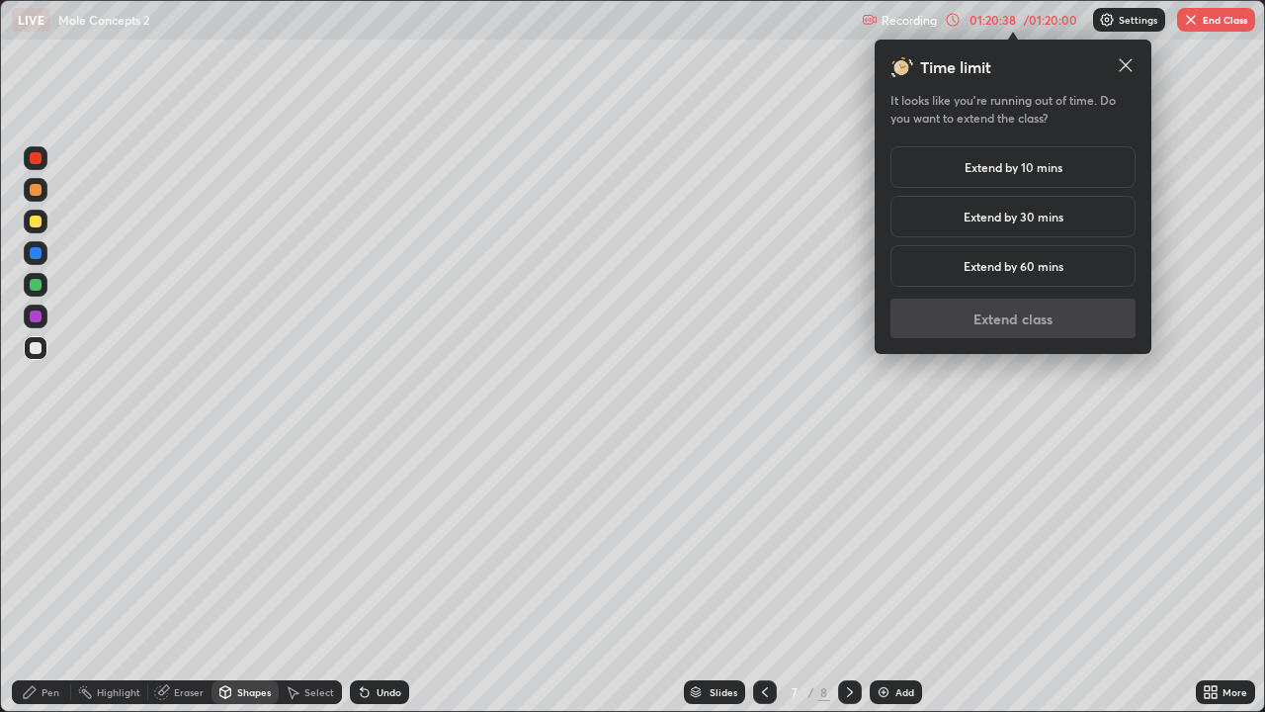
click at [1080, 271] on div "Extend by 60 mins" at bounding box center [1013, 266] width 245 height 42
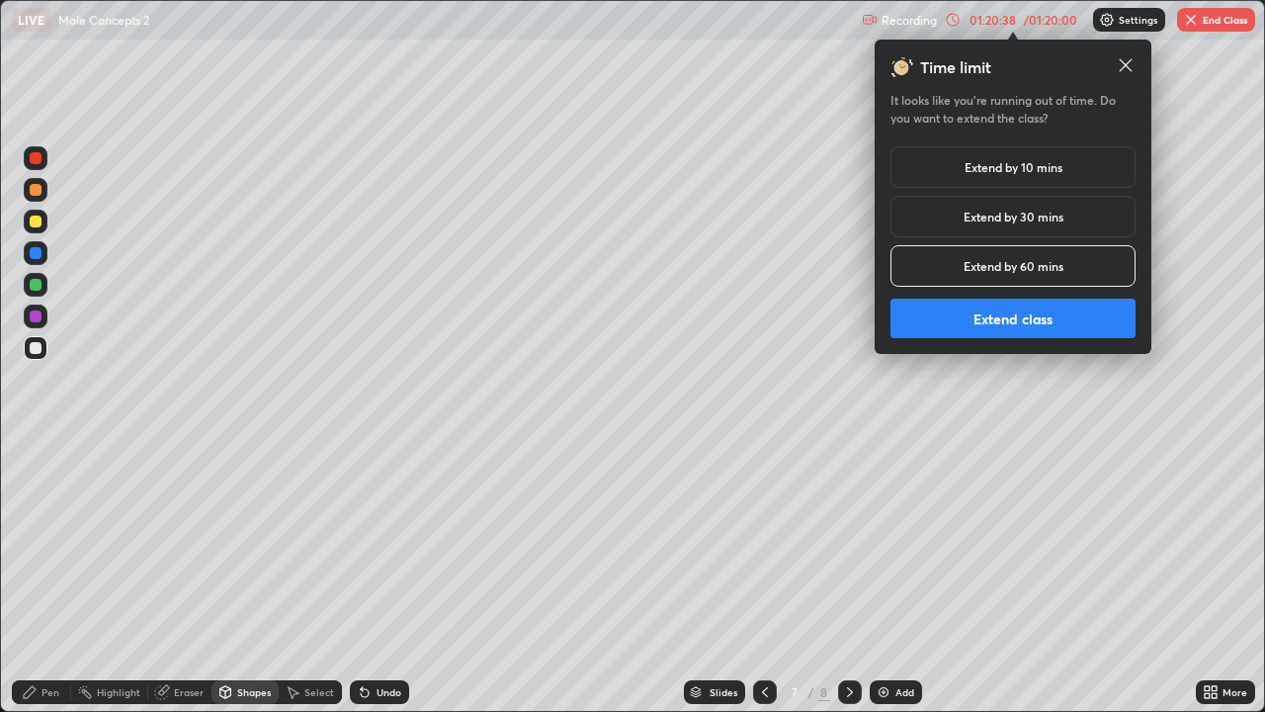
click at [1057, 315] on button "Extend class" at bounding box center [1013, 319] width 245 height 40
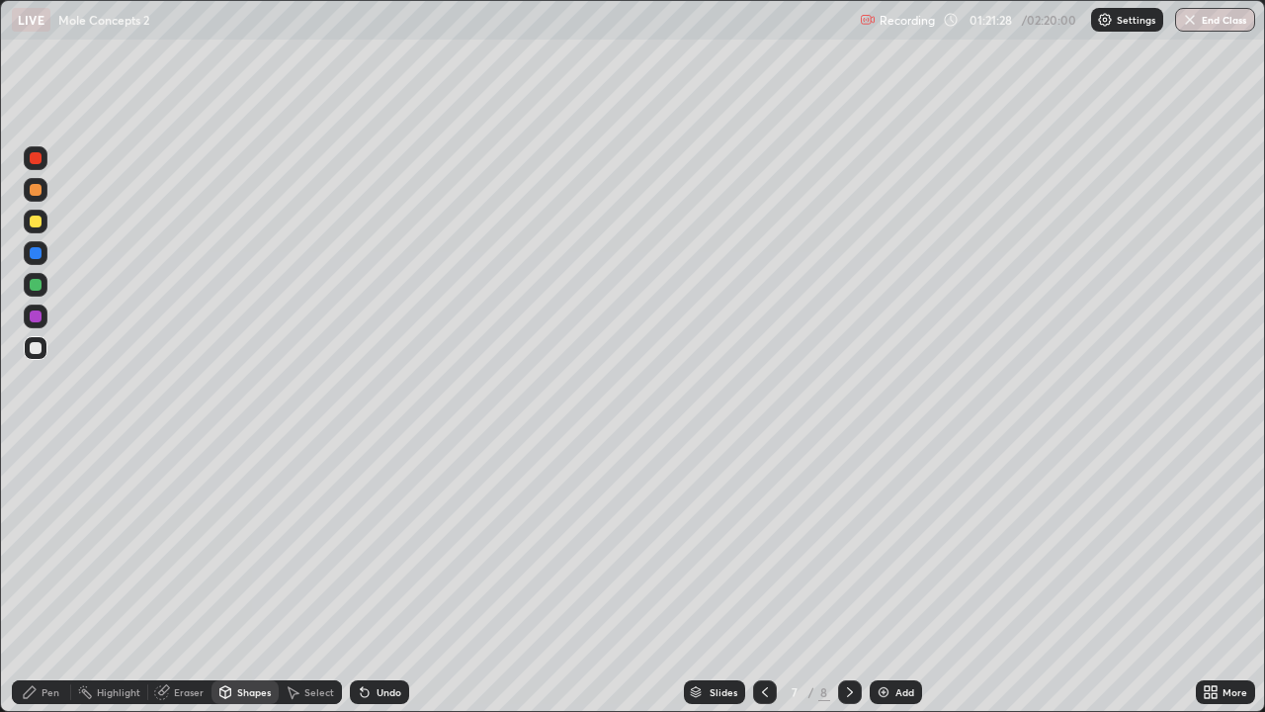
click at [1189, 17] on img "button" at bounding box center [1190, 20] width 16 height 16
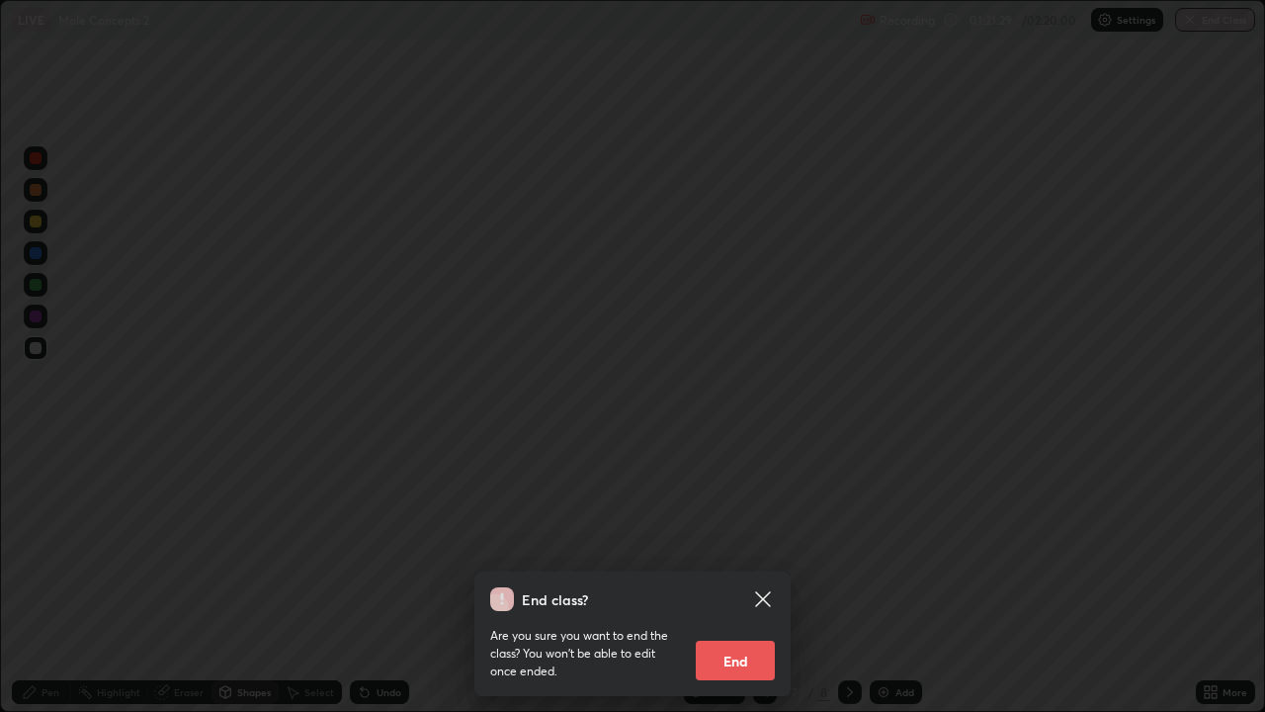
click at [736, 577] on button "End" at bounding box center [735, 661] width 79 height 40
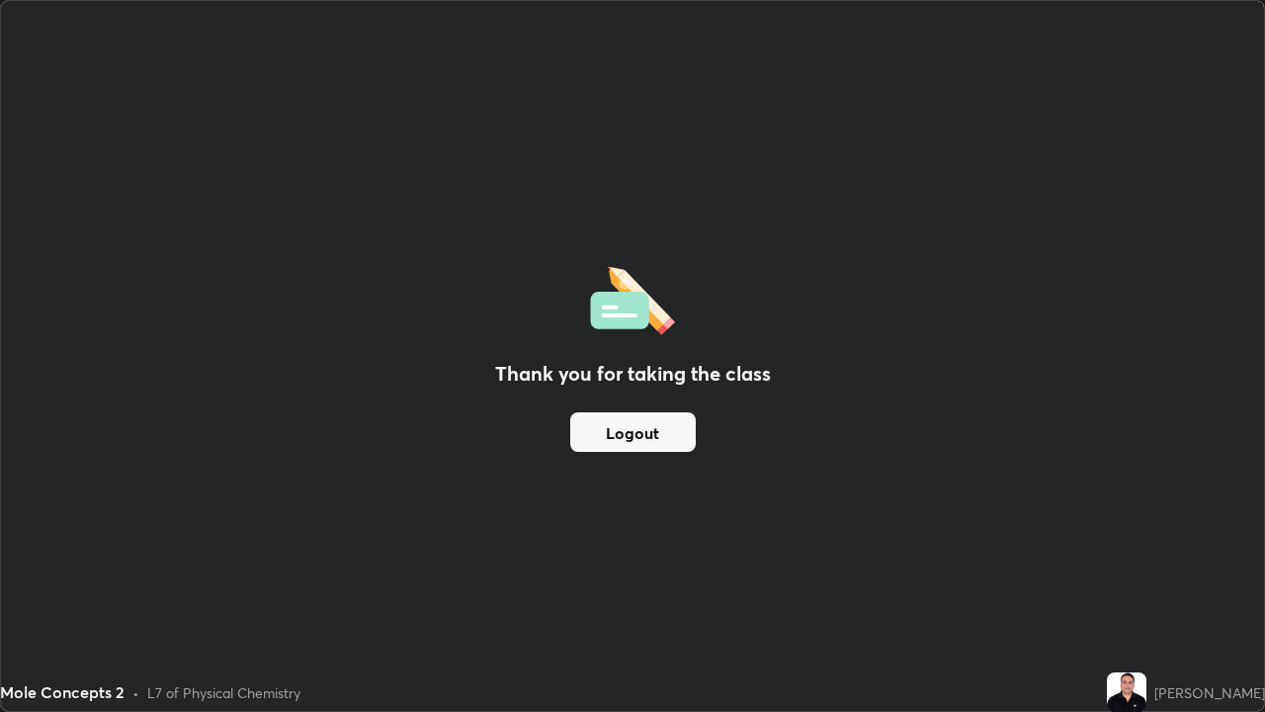
click at [617, 434] on button "Logout" at bounding box center [633, 432] width 126 height 40
click at [612, 442] on button "Logout" at bounding box center [633, 432] width 126 height 40
click at [613, 447] on button "Logout" at bounding box center [633, 432] width 126 height 40
click at [612, 439] on button "Logout" at bounding box center [633, 432] width 126 height 40
